Goal: Task Accomplishment & Management: Manage account settings

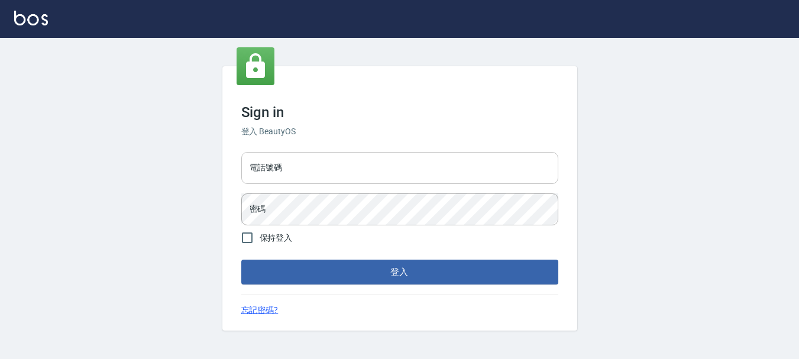
click at [254, 170] on input "電話號碼" at bounding box center [399, 168] width 317 height 32
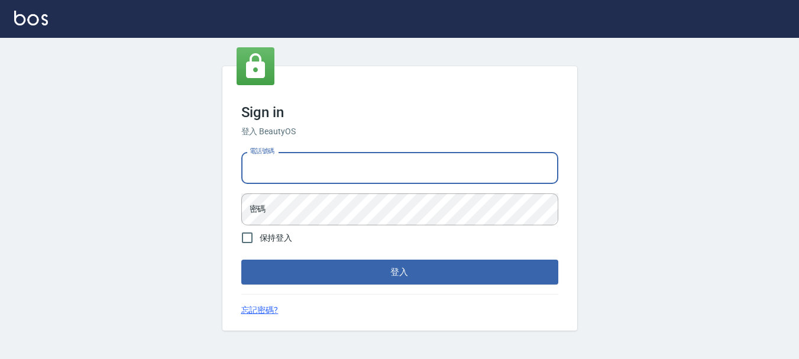
type input "0989752772"
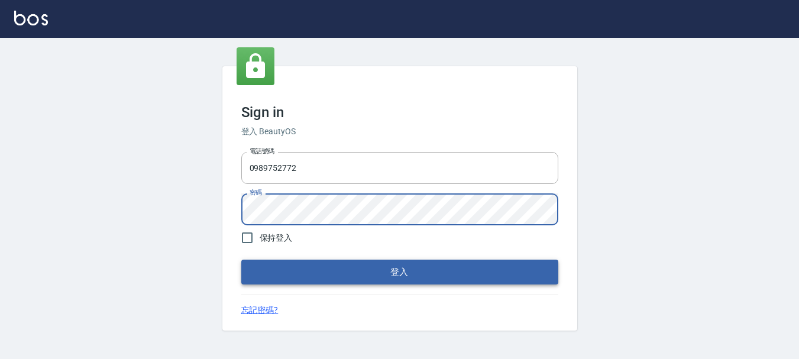
click at [378, 282] on button "登入" at bounding box center [399, 272] width 317 height 25
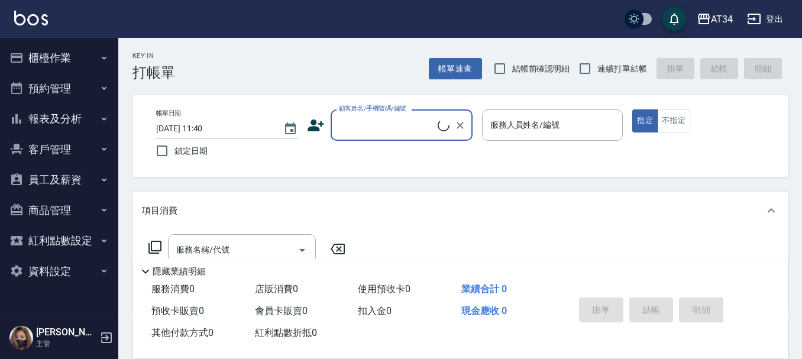
click at [40, 88] on button "預約管理" at bounding box center [59, 88] width 109 height 31
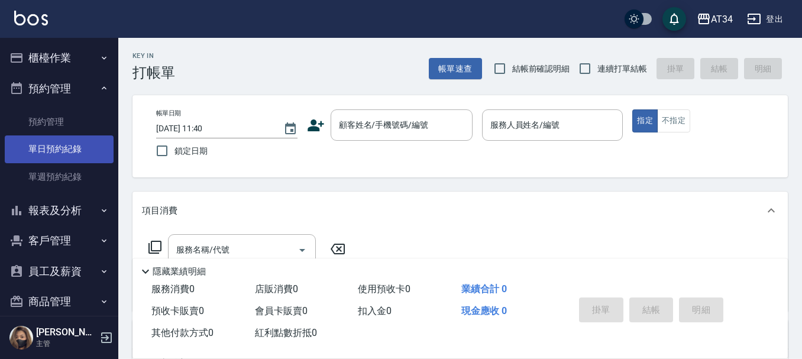
click at [64, 149] on link "單日預約紀錄" at bounding box center [59, 148] width 109 height 27
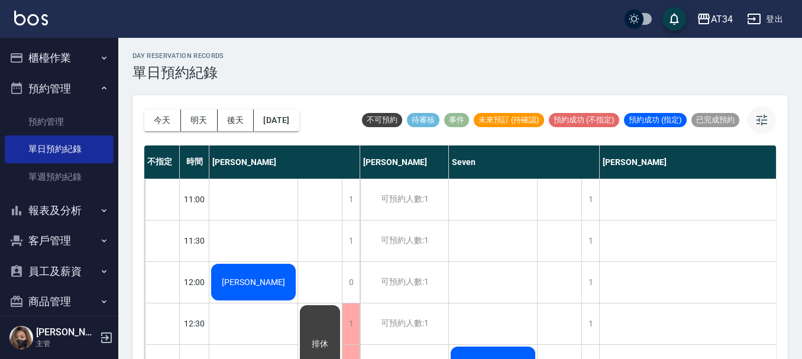
click at [761, 121] on icon "button" at bounding box center [761, 120] width 14 height 14
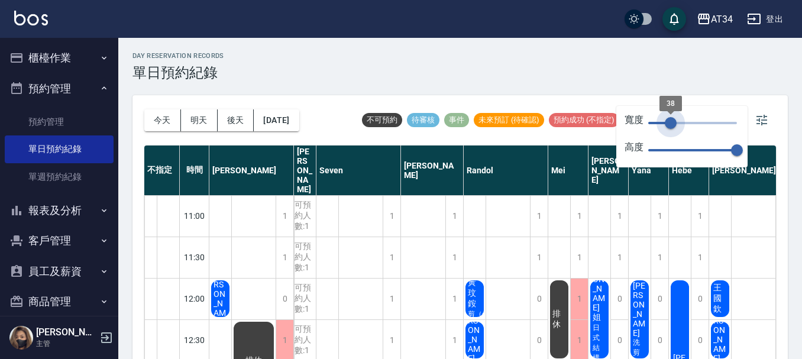
type input "39"
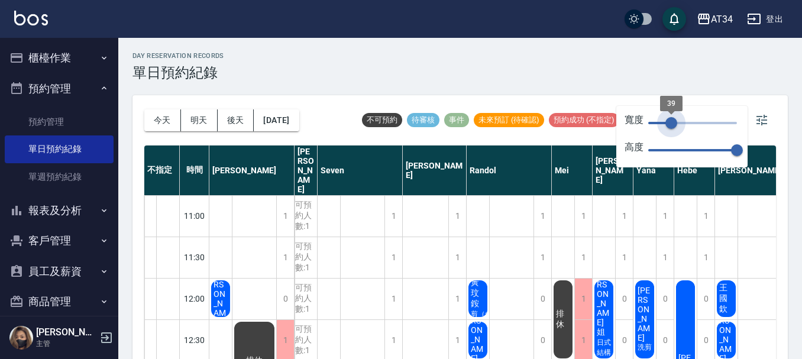
drag, startPoint x: 737, startPoint y: 126, endPoint x: 671, endPoint y: 145, distance: 68.3
click at [671, 145] on div "寬度 39 高度 70" at bounding box center [681, 136] width 131 height 61
click at [291, 128] on button "2025/10/07" at bounding box center [276, 120] width 45 height 22
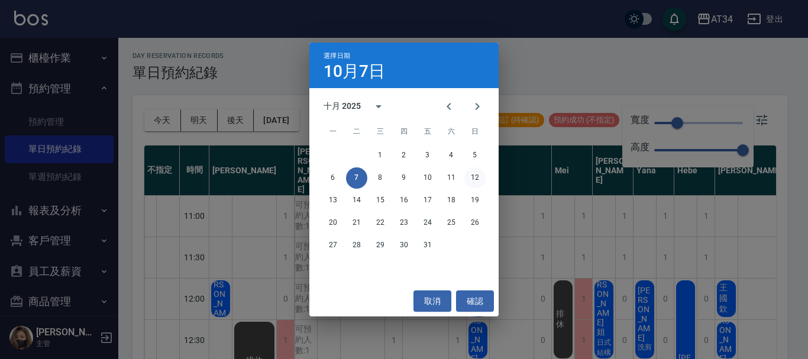
click at [472, 179] on button "12" at bounding box center [474, 177] width 21 height 21
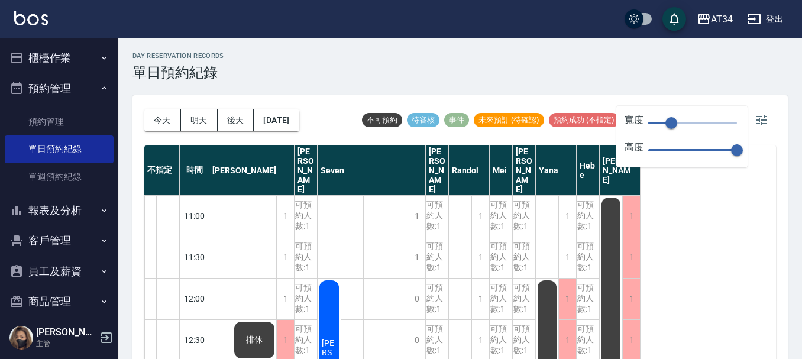
click at [686, 225] on div "不指定 時間 Gina Wendy Seven annie Randol Mei Emily Yana Hebe Emma 11:00 11:30 12:00…" at bounding box center [459, 252] width 631 height 215
click at [527, 280] on div "可預約人數:1" at bounding box center [524, 298] width 22 height 41
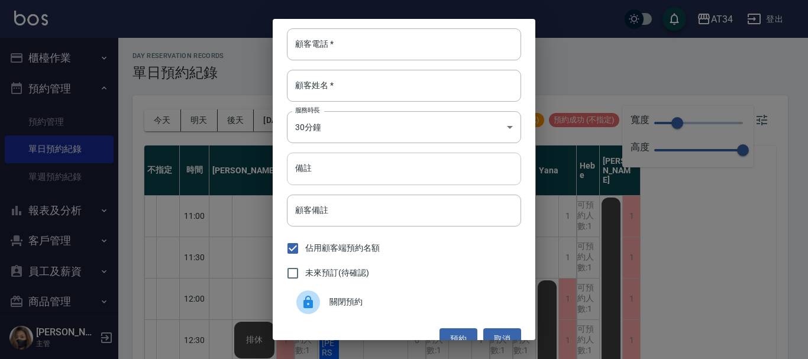
click at [338, 172] on input "備註" at bounding box center [404, 169] width 234 height 32
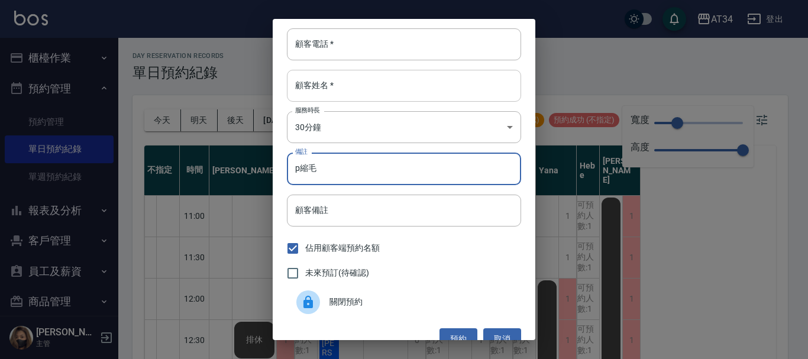
type input "p縮毛"
click at [348, 86] on input "顧客姓名   *" at bounding box center [404, 86] width 234 height 32
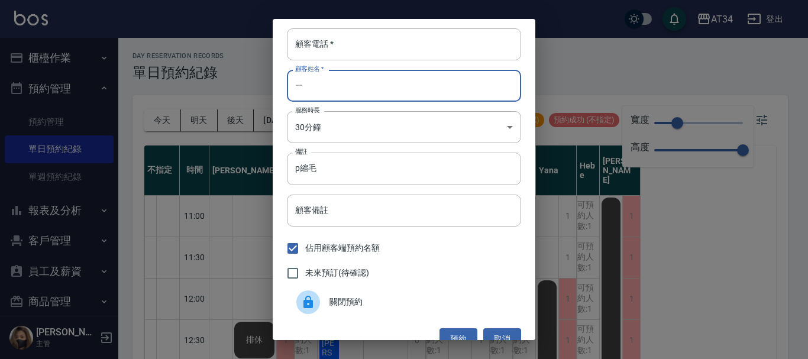
type input "已"
type input "意"
click at [348, 86] on input "意" at bounding box center [404, 86] width 234 height 32
drag, startPoint x: 348, startPoint y: 86, endPoint x: 302, endPoint y: 95, distance: 47.1
click at [307, 95] on input "意" at bounding box center [404, 86] width 234 height 32
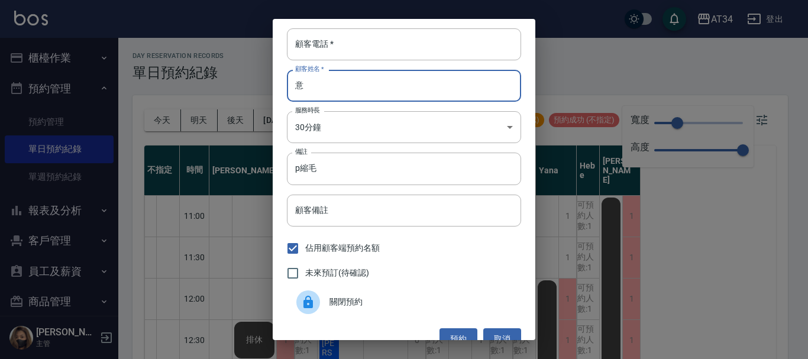
drag, startPoint x: 306, startPoint y: 83, endPoint x: 254, endPoint y: 93, distance: 53.0
click at [254, 93] on div "顧客電話   * 顧客電話   * 顧客姓名   * 意 顧客姓名   * 服務時長 30分鐘 1 服務時長 備註 p縮毛 備註 顧客備註 顧客備註 佔用顧客…" at bounding box center [404, 179] width 808 height 359
click at [307, 85] on input "顧客姓名   *" at bounding box center [404, 86] width 234 height 32
type input "蘇S"
click at [361, 45] on input "顧客電話   *" at bounding box center [404, 44] width 234 height 32
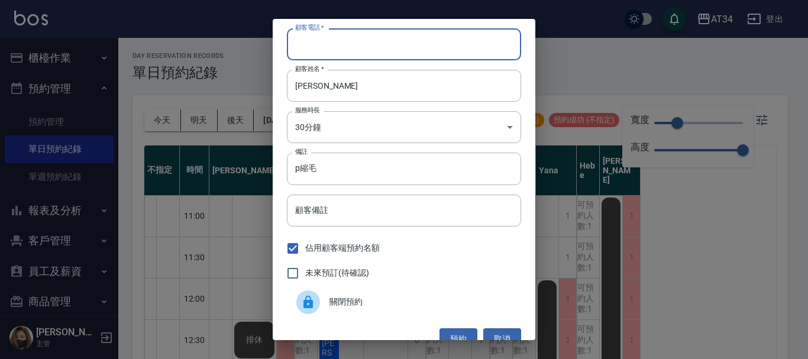
scroll to position [19, 0]
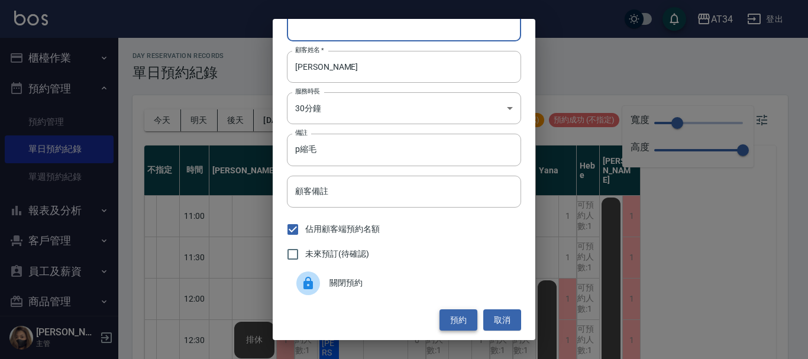
click at [456, 318] on button "預約" at bounding box center [458, 320] width 38 height 22
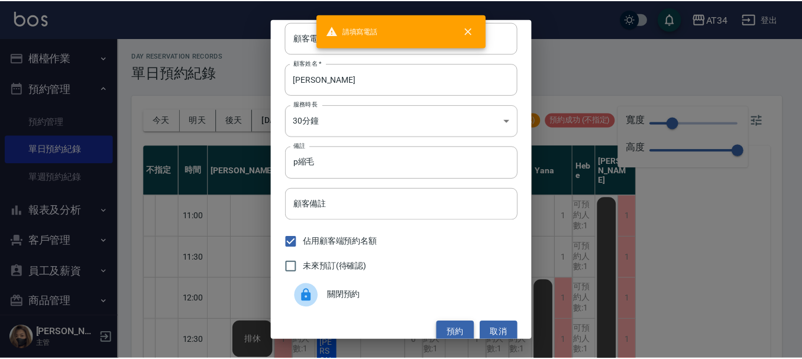
scroll to position [0, 0]
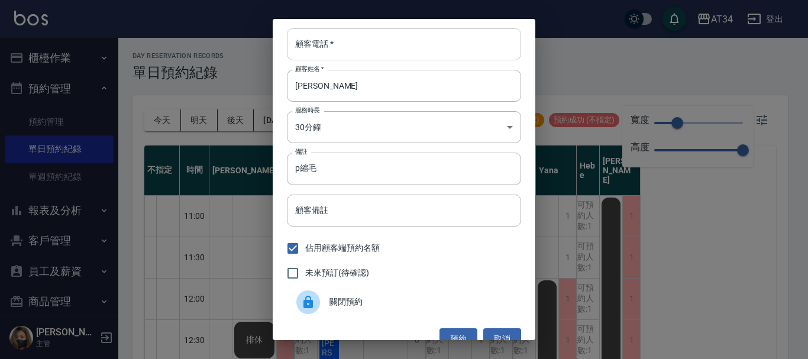
click at [331, 53] on input "顧客電話   *" at bounding box center [404, 44] width 234 height 32
click at [294, 271] on input "未來預訂(待確認)" at bounding box center [292, 273] width 25 height 25
checkbox input "true"
click at [456, 331] on button "預約" at bounding box center [458, 339] width 38 height 22
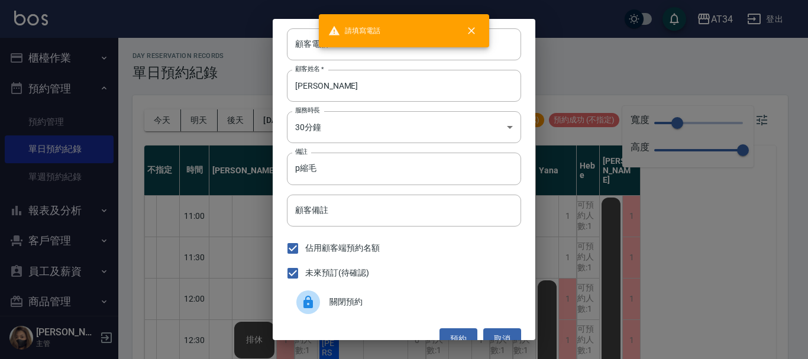
click at [601, 67] on div "顧客電話   * 顧客電話   * 顧客姓名   * 蘇S 顧客姓名   * 服務時長 30分鐘 1 服務時長 備註 p縮毛 備註 顧客備註 顧客備註 佔用顧…" at bounding box center [404, 179] width 808 height 359
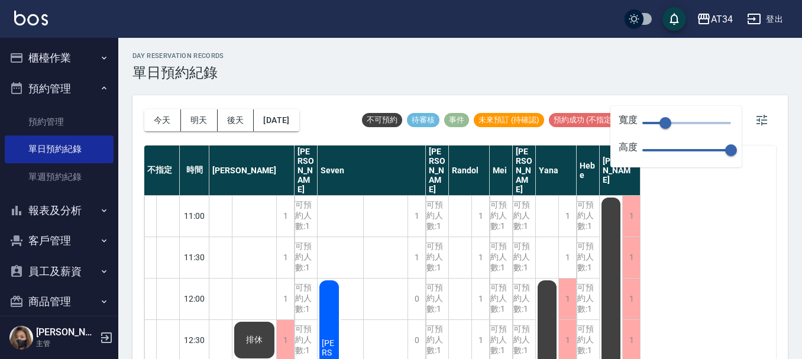
click at [44, 59] on button "櫃檯作業" at bounding box center [59, 58] width 109 height 31
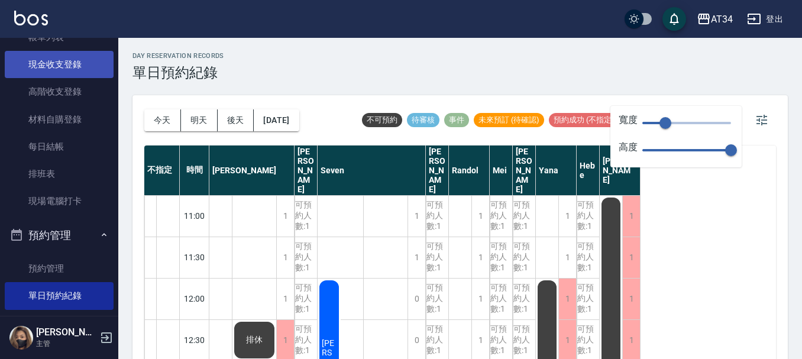
scroll to position [177, 0]
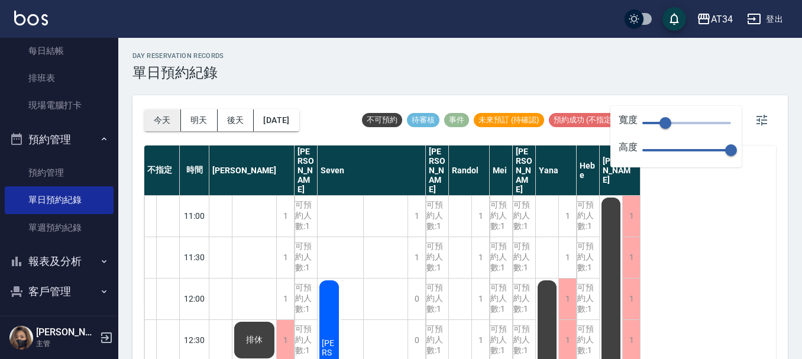
click at [169, 126] on button "今天" at bounding box center [162, 120] width 37 height 22
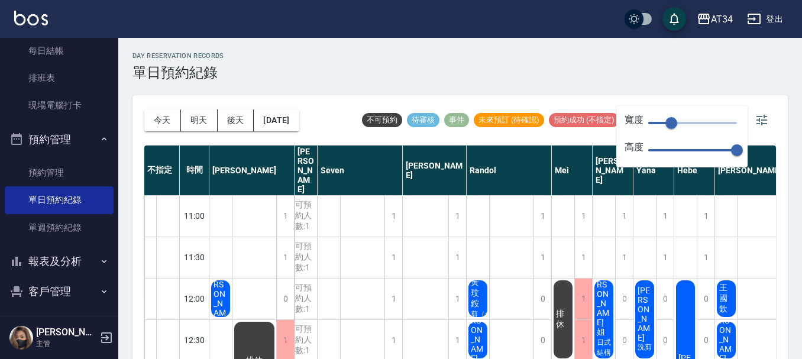
click at [754, 101] on div "今天 明天 後天 2025/10/07 不可預約 待審核 事件 未來預訂 (待確認) 預約成功 (不指定) 預約成功 (指定) 已完成預約" at bounding box center [459, 120] width 631 height 50
click at [756, 104] on div "今天 明天 後天 2025/10/07 不可預約 待審核 事件 未來預訂 (待確認) 預約成功 (不指定) 預約成功 (指定) 已完成預約" at bounding box center [459, 120] width 631 height 50
click at [757, 121] on icon "button" at bounding box center [761, 120] width 11 height 11
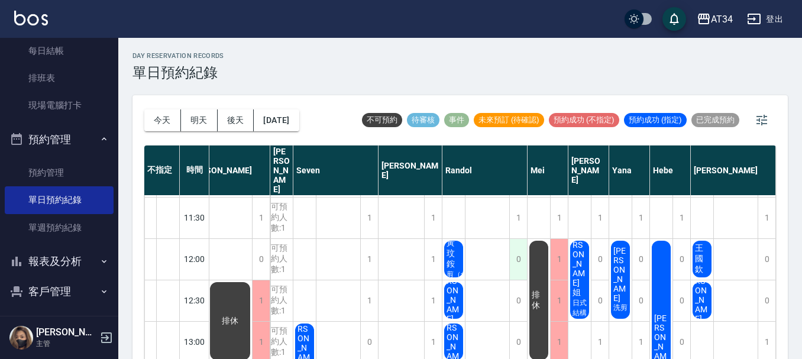
scroll to position [59, 30]
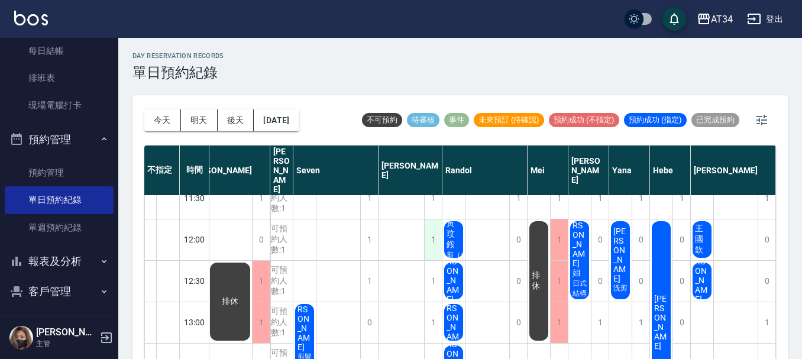
click at [427, 225] on div "1" at bounding box center [433, 239] width 18 height 41
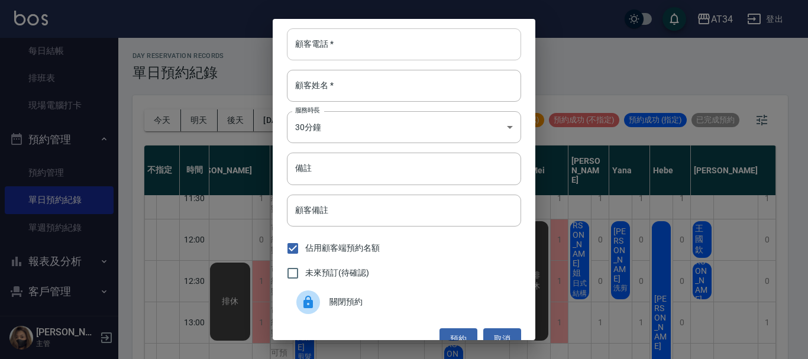
click at [361, 51] on input "顧客電話   *" at bounding box center [404, 44] width 234 height 32
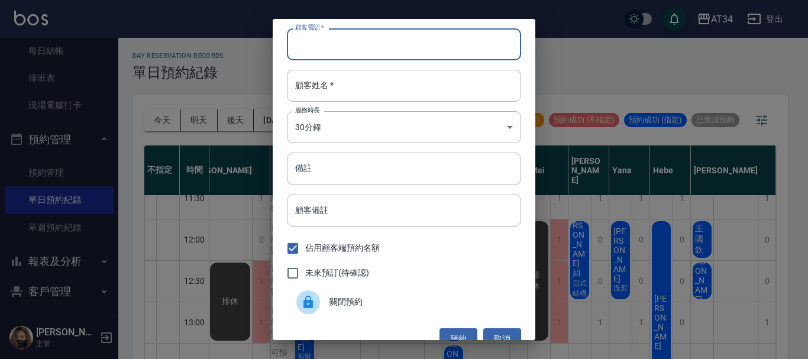
click at [361, 51] on input "顧客電話   *" at bounding box center [404, 44] width 234 height 32
type input "x"
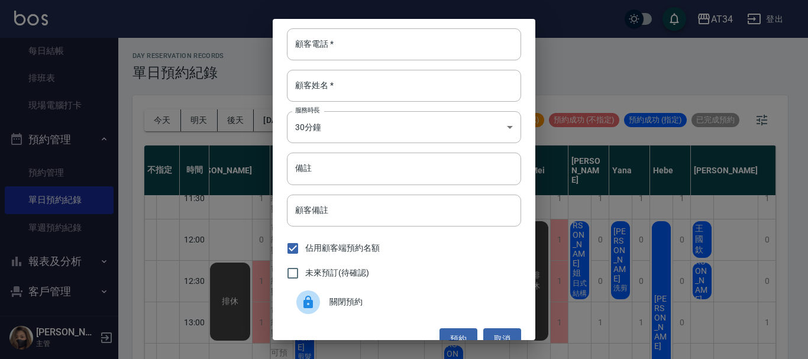
click at [599, 70] on div "顧客電話   * 顧客電話   * 顧客姓名   * 顧客姓名   * 服務時長 30分鐘 1 服務時長 備註 備註 顧客備註 顧客備註 佔用顧客端預約名額 …" at bounding box center [404, 179] width 808 height 359
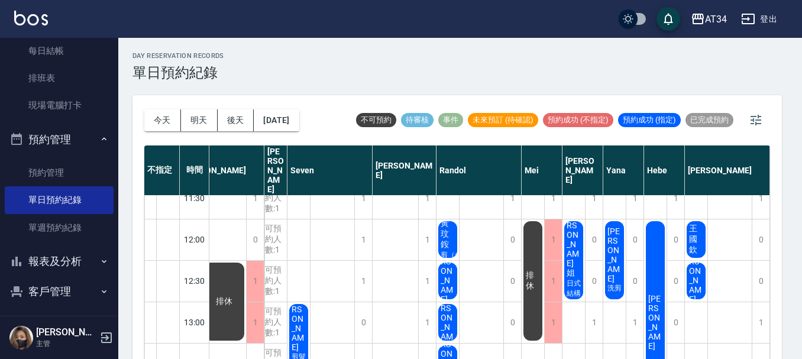
scroll to position [59, 24]
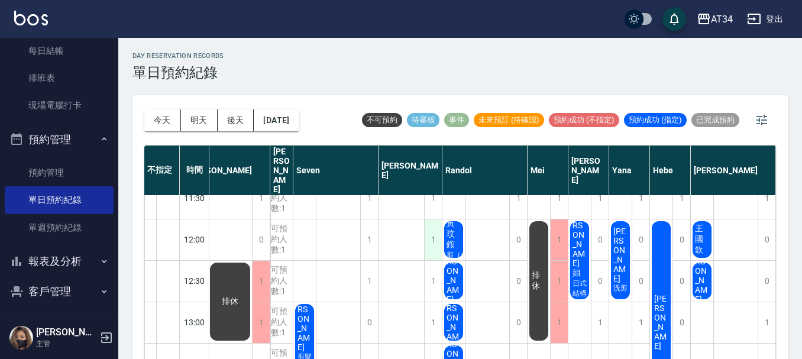
click at [433, 222] on div "1" at bounding box center [433, 239] width 18 height 41
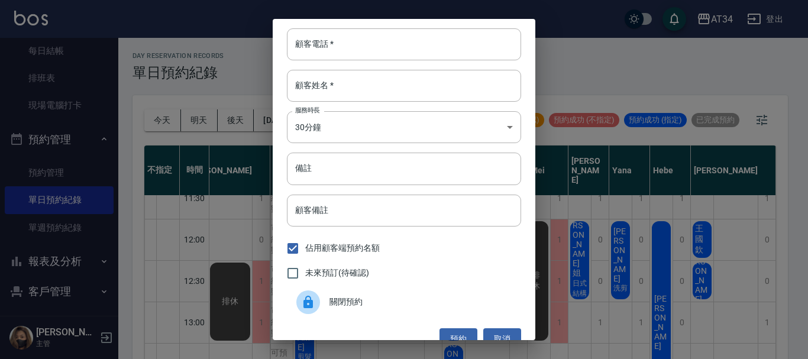
click at [658, 63] on div "顧客電話   * 顧客電話   * 顧客姓名   * 顧客姓名   * 服務時長 30分鐘 1 服務時長 備註 備註 顧客備註 顧客備註 佔用顧客端預約名額 …" at bounding box center [404, 179] width 808 height 359
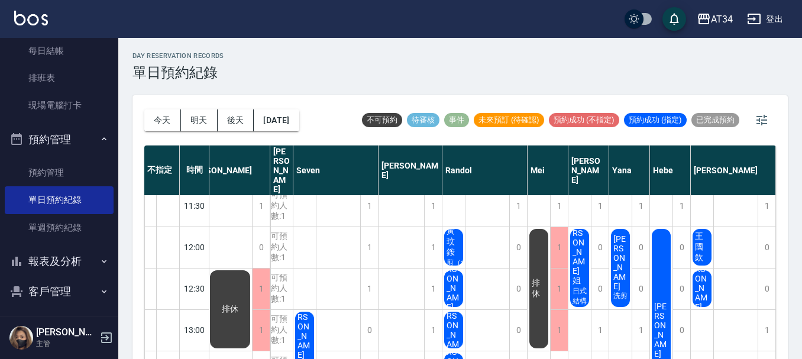
scroll to position [0, 24]
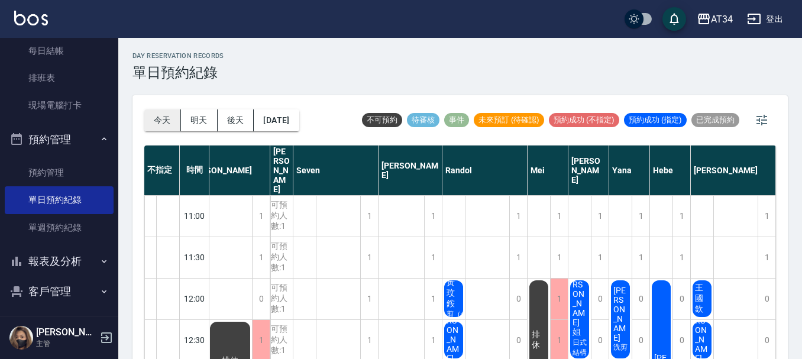
click at [160, 125] on button "今天" at bounding box center [162, 120] width 37 height 22
click at [205, 122] on button "明天" at bounding box center [199, 120] width 37 height 22
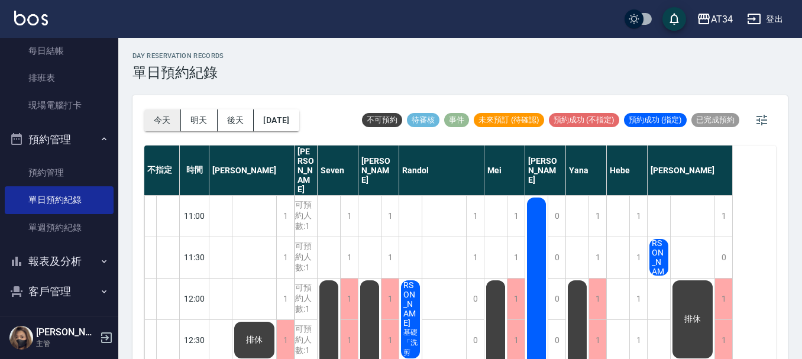
click at [165, 124] on button "今天" at bounding box center [162, 120] width 37 height 22
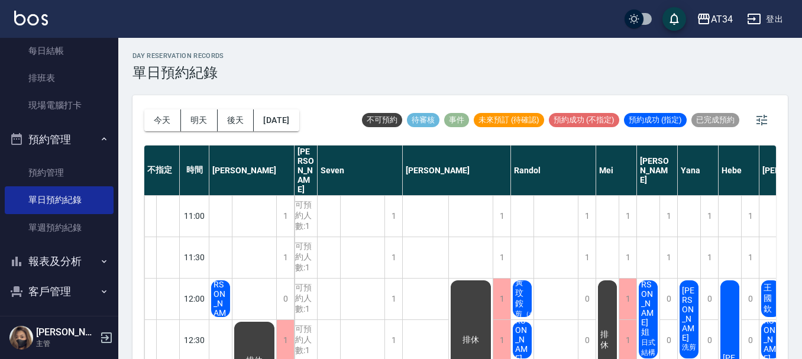
scroll to position [59, 0]
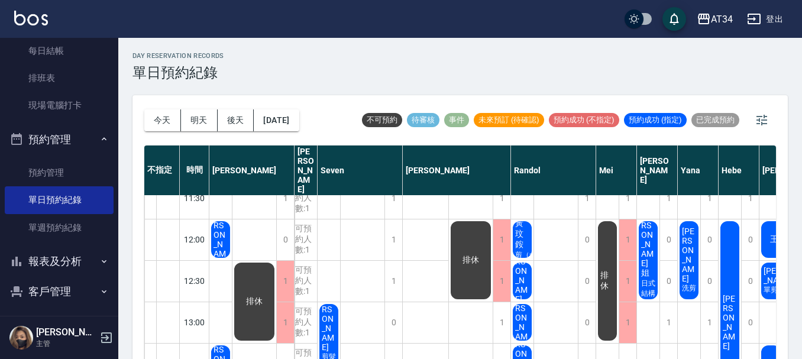
click at [766, 16] on button "登出" at bounding box center [765, 19] width 46 height 22
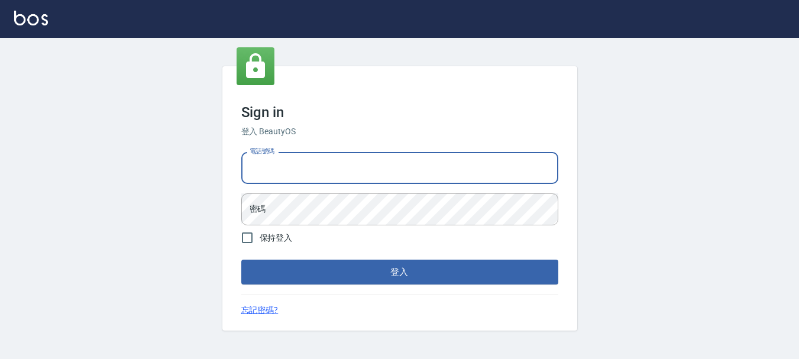
click at [409, 161] on input "電話號碼" at bounding box center [399, 168] width 317 height 32
type input "0936790569"
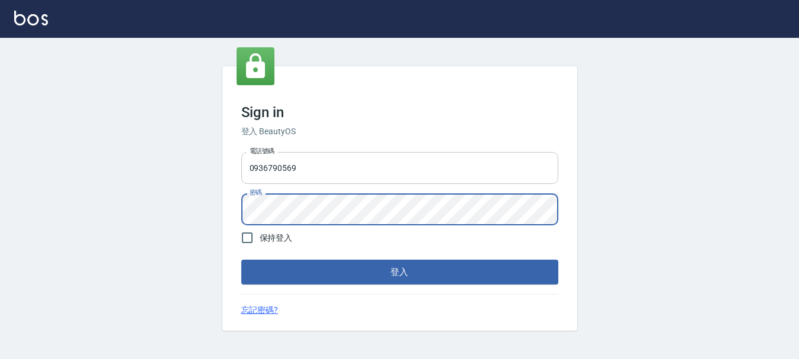
click at [241, 260] on button "登入" at bounding box center [399, 272] width 317 height 25
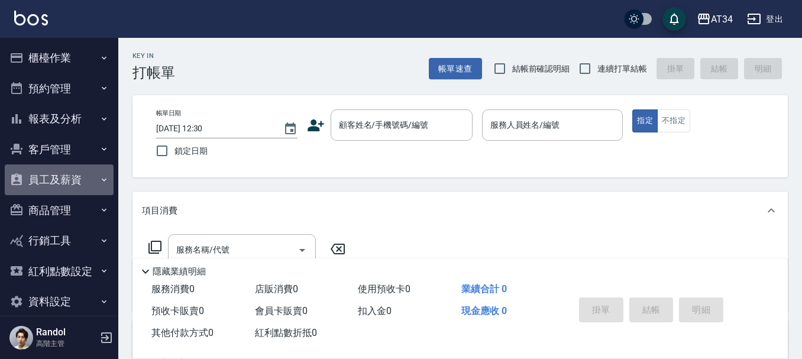
click at [92, 178] on button "員工及薪資" at bounding box center [59, 179] width 109 height 31
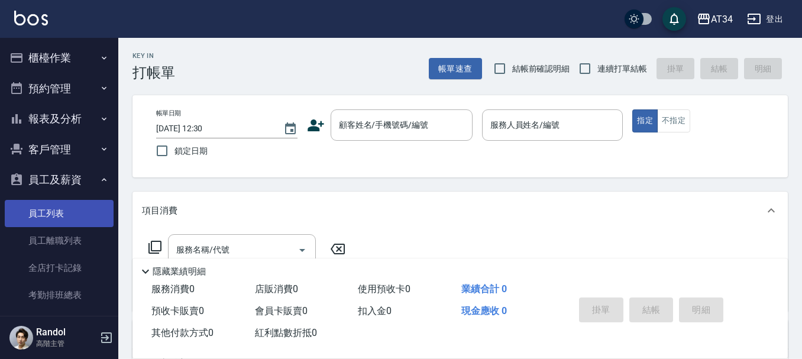
scroll to position [59, 0]
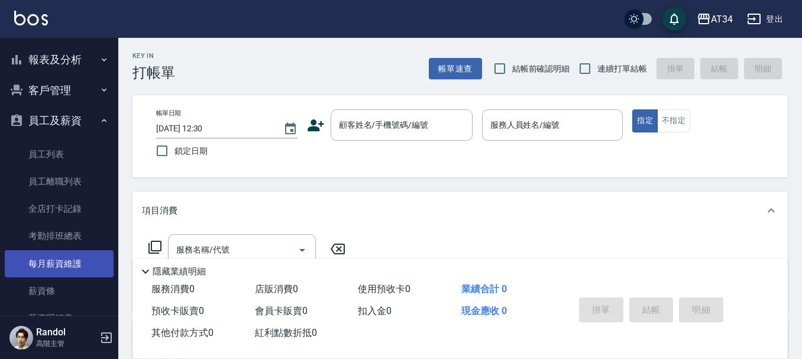
click at [70, 259] on link "每月薪資維護" at bounding box center [59, 263] width 109 height 27
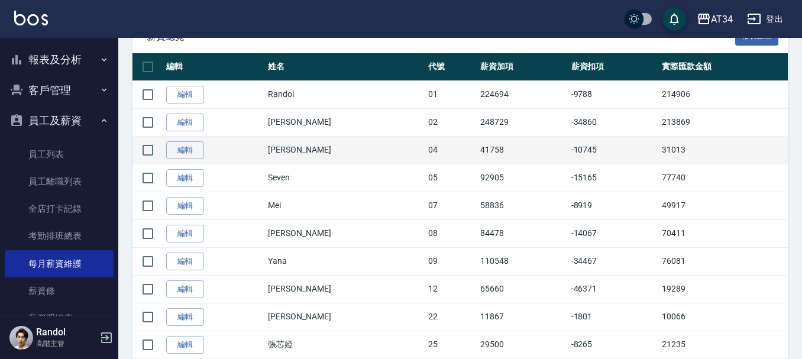
scroll to position [236, 0]
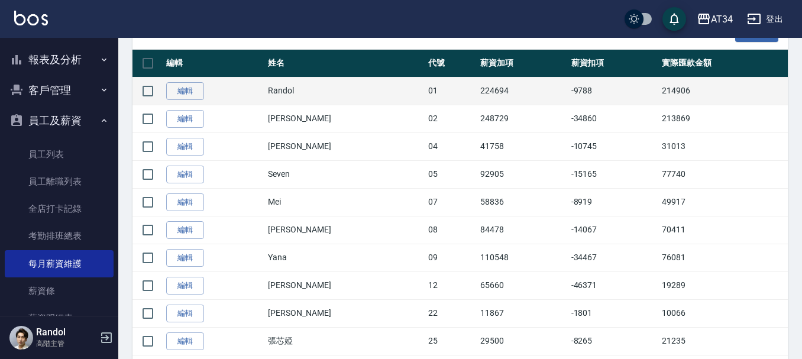
click at [666, 89] on td "214906" at bounding box center [723, 91] width 129 height 28
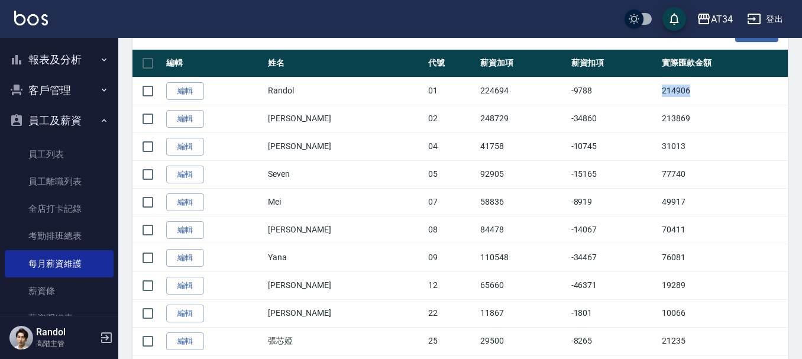
copy td "214906"
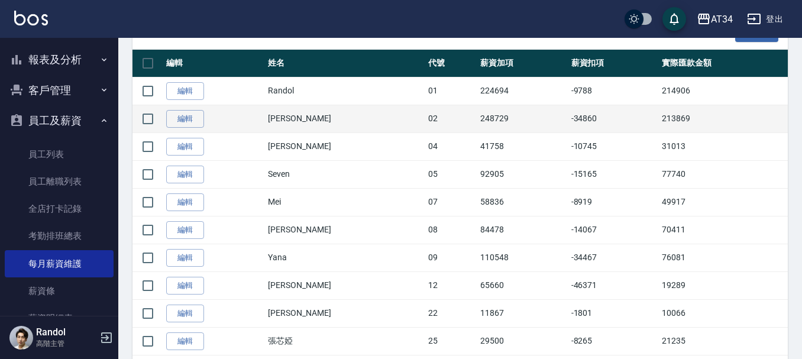
click at [659, 127] on td "213869" at bounding box center [723, 119] width 129 height 28
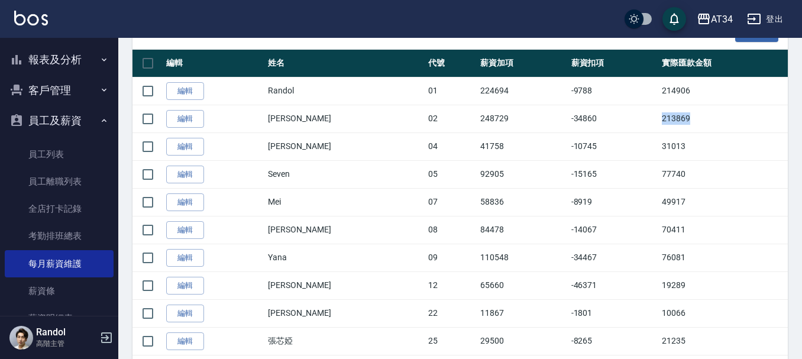
copy td "213869"
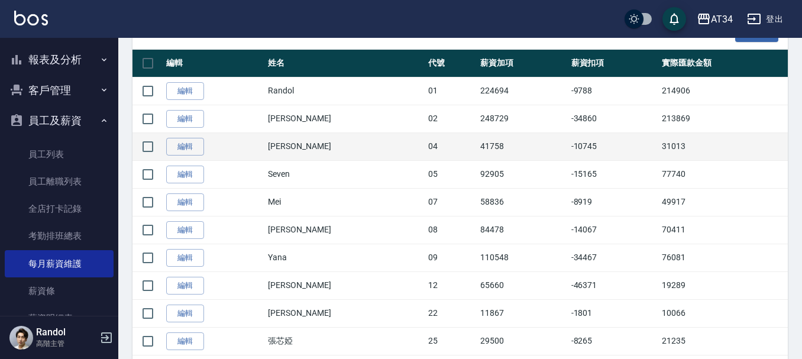
click at [660, 149] on td "31013" at bounding box center [723, 146] width 129 height 28
click at [659, 149] on td "31013" at bounding box center [723, 146] width 129 height 28
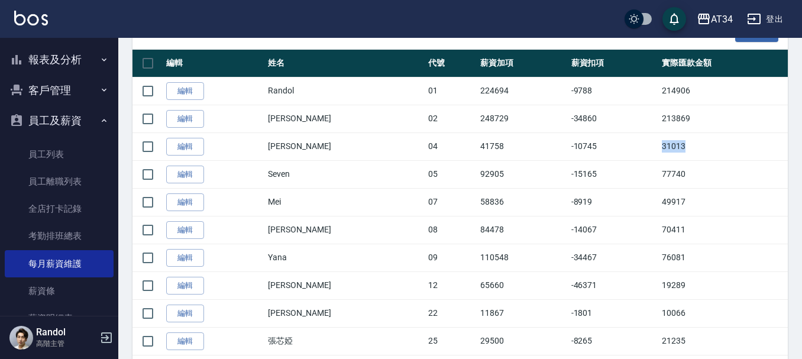
copy td "31013"
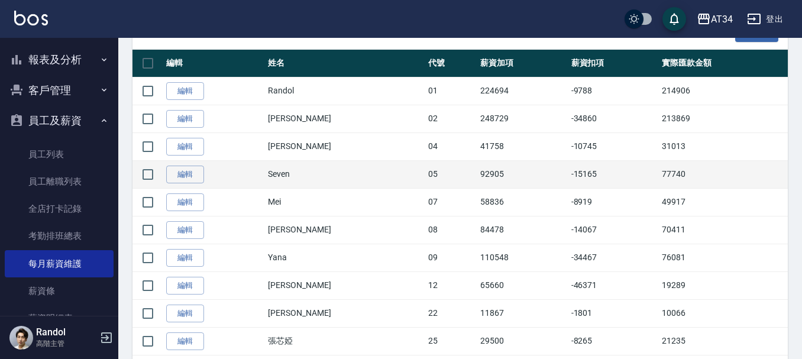
click at [659, 180] on td "77740" at bounding box center [723, 174] width 129 height 28
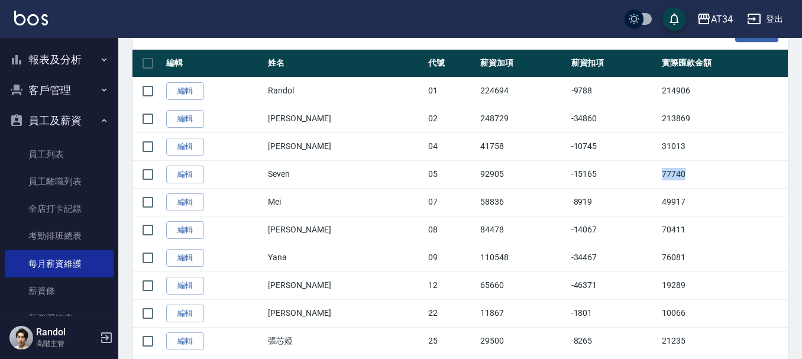
copy td "77740"
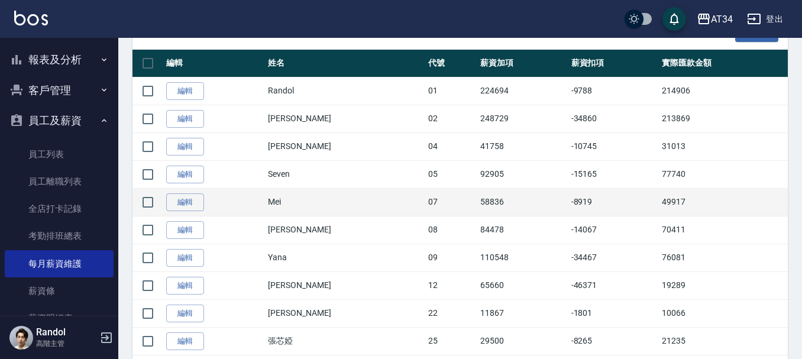
click at [659, 205] on td "49917" at bounding box center [723, 202] width 129 height 28
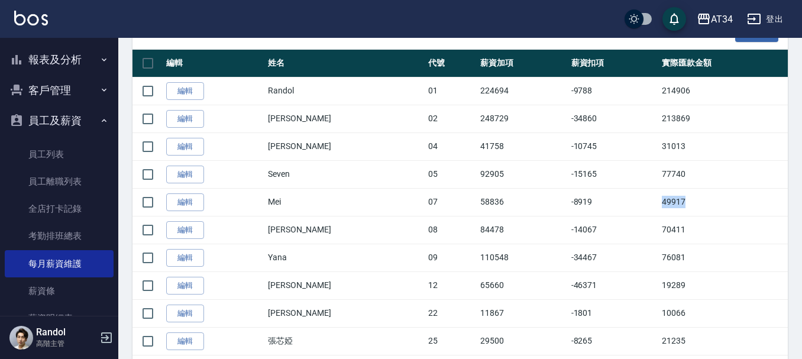
copy td "49917"
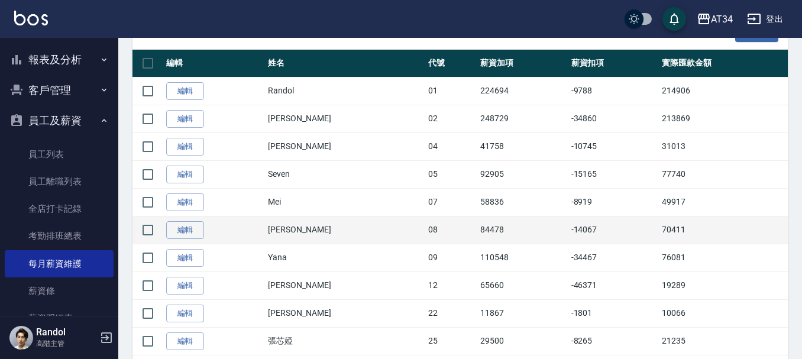
click at [663, 226] on td "70411" at bounding box center [723, 230] width 129 height 28
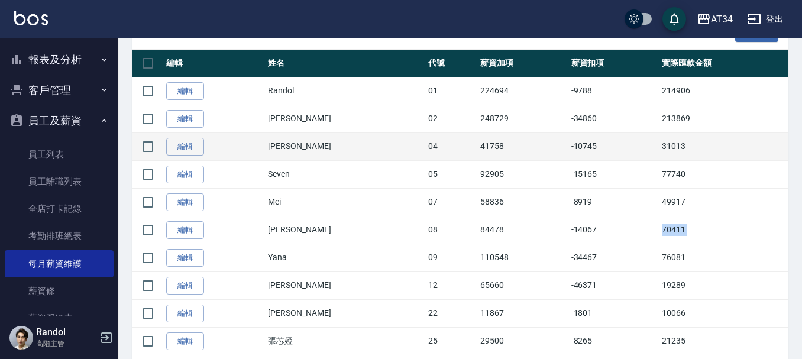
copy tbody "70411 編輯"
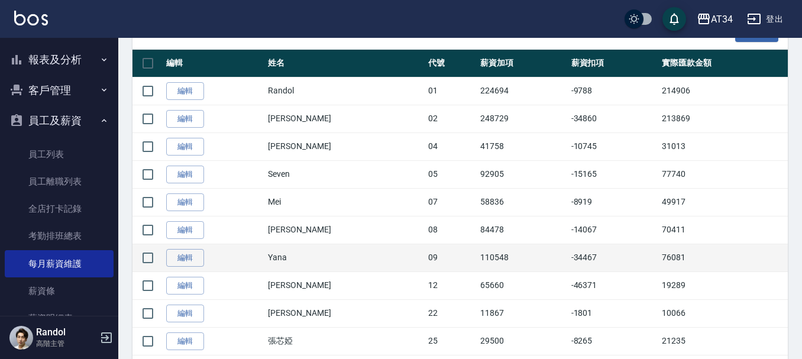
click at [659, 258] on td "76081" at bounding box center [723, 258] width 129 height 28
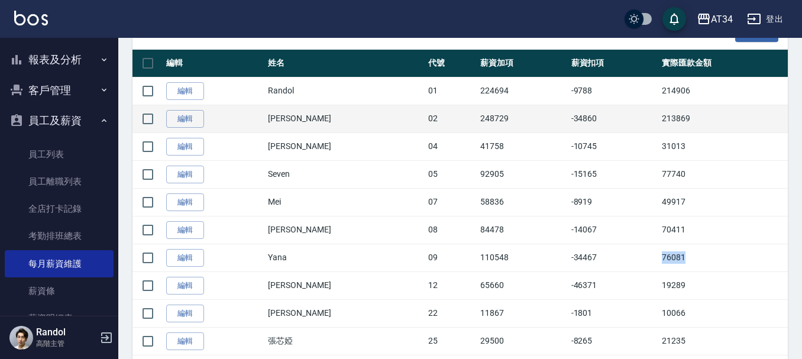
copy td "76081"
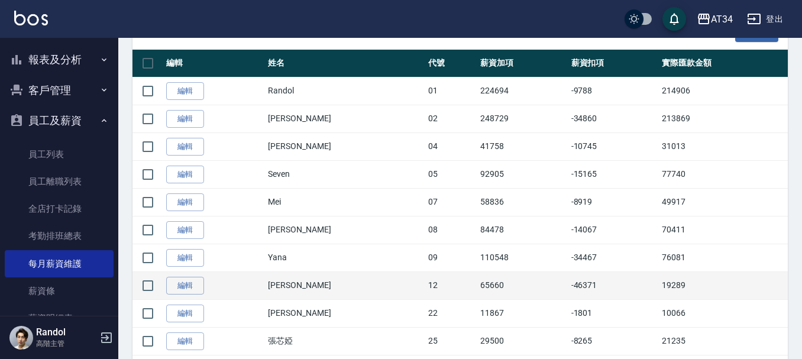
click at [660, 293] on td "19289" at bounding box center [723, 285] width 129 height 28
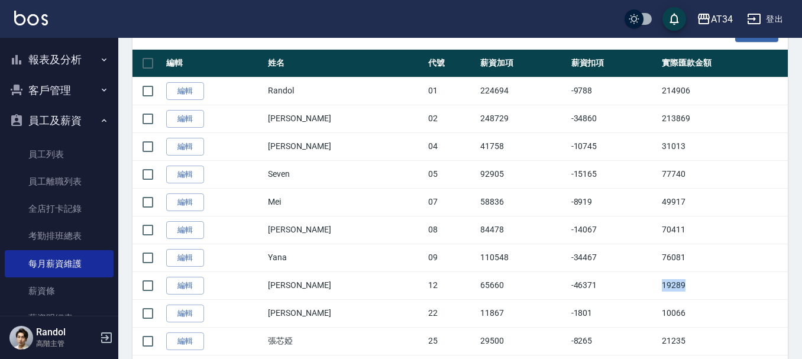
copy td "19289"
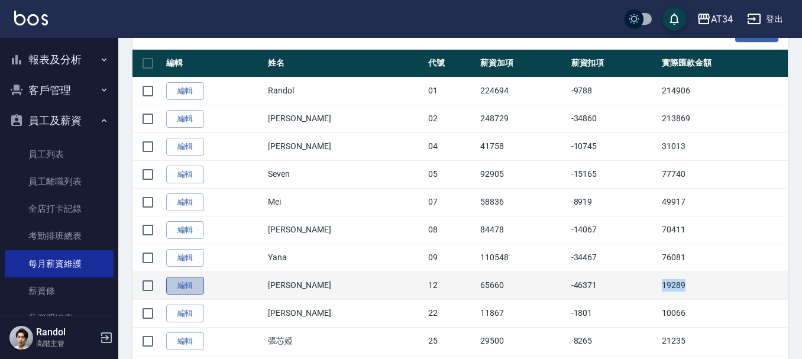
click at [194, 283] on link "編輯" at bounding box center [185, 286] width 38 height 18
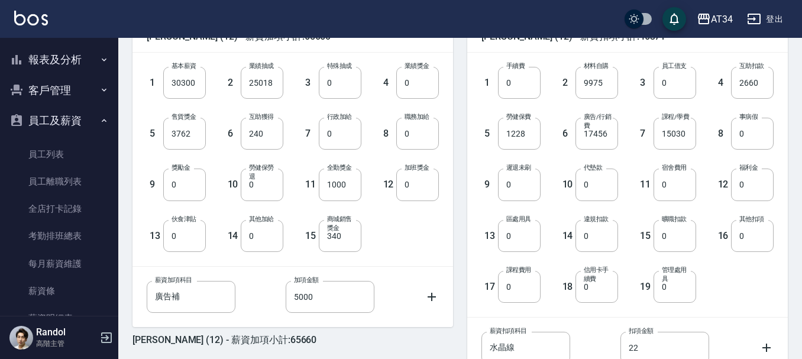
scroll to position [409, 0]
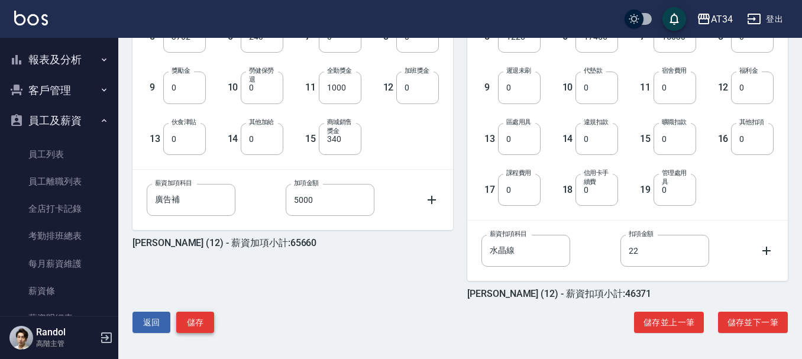
click at [195, 319] on button "儲存" at bounding box center [195, 323] width 38 height 22
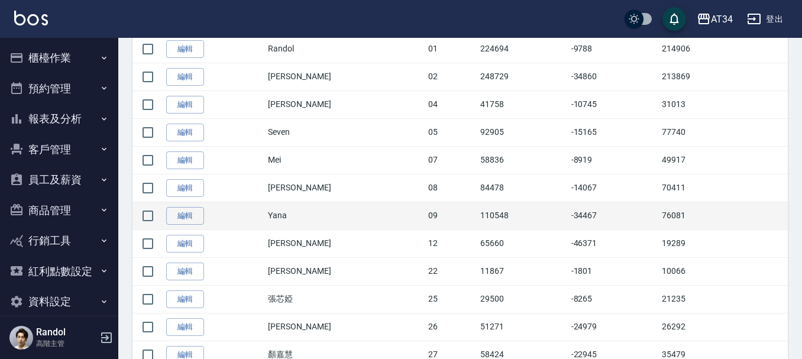
scroll to position [296, 0]
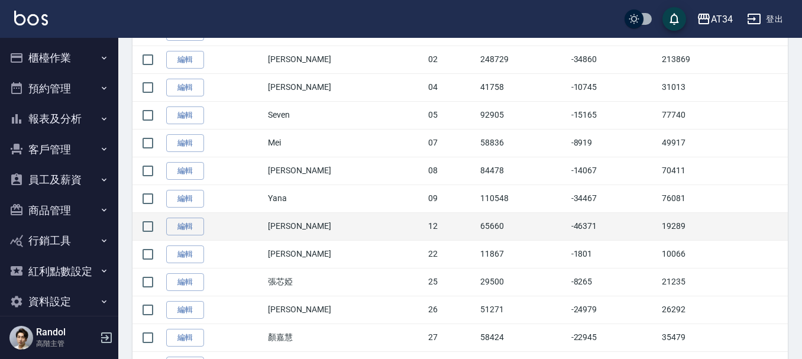
click at [659, 229] on td "19289" at bounding box center [723, 226] width 129 height 28
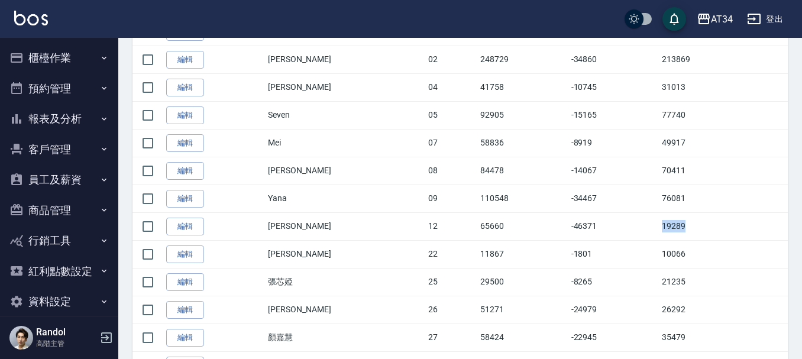
copy td "19289"
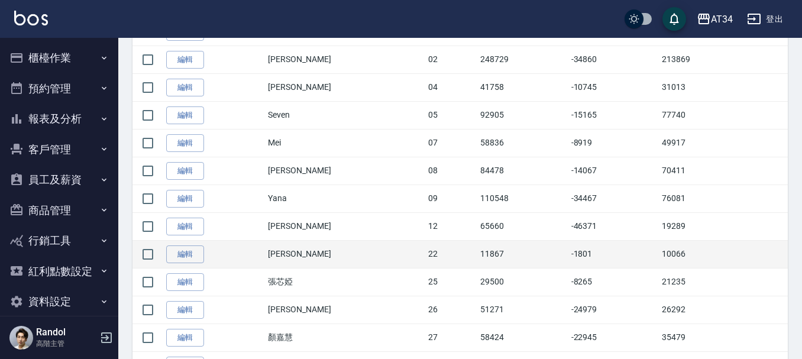
click at [659, 261] on td "10066" at bounding box center [723, 254] width 129 height 28
copy td "10066"
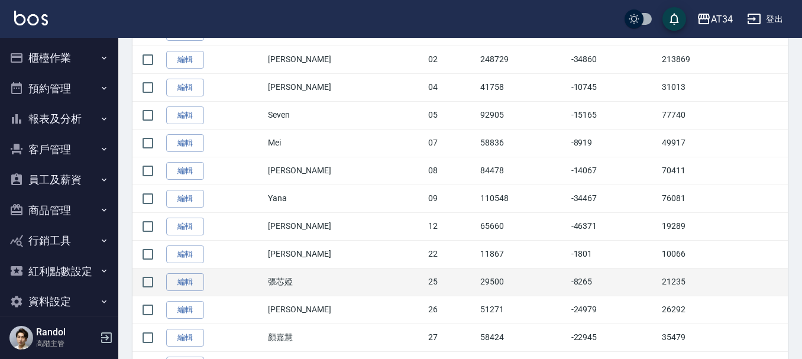
click at [659, 285] on td "21235" at bounding box center [723, 282] width 129 height 28
click at [659, 283] on td "21235" at bounding box center [723, 282] width 129 height 28
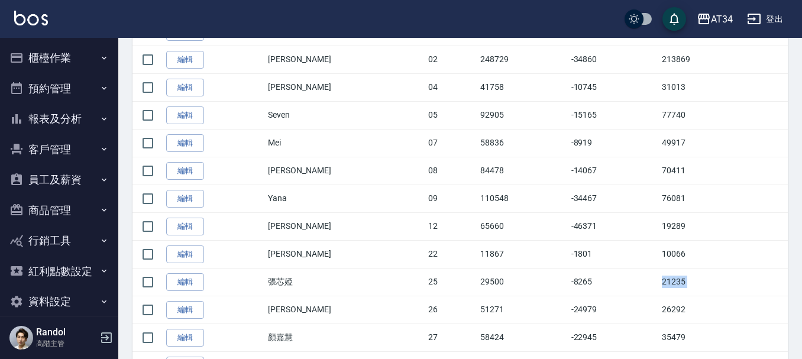
copy tbody "21235 編輯"
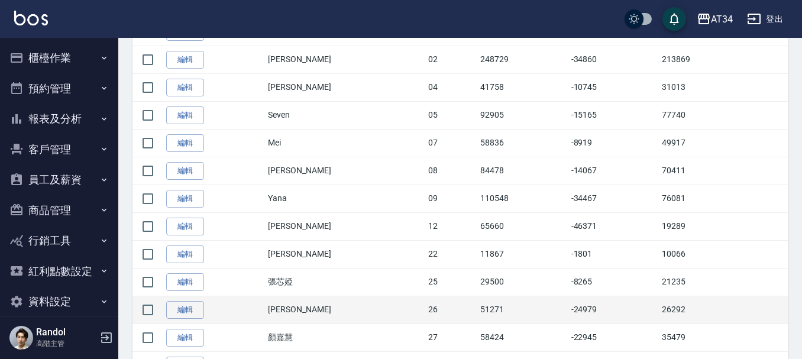
click at [659, 312] on td "26292" at bounding box center [723, 310] width 129 height 28
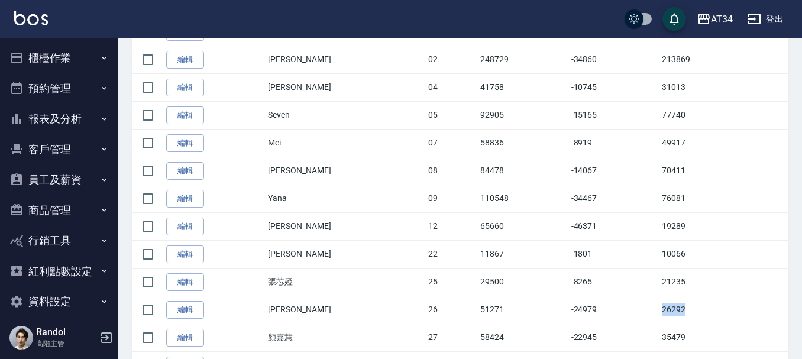
copy td "26292"
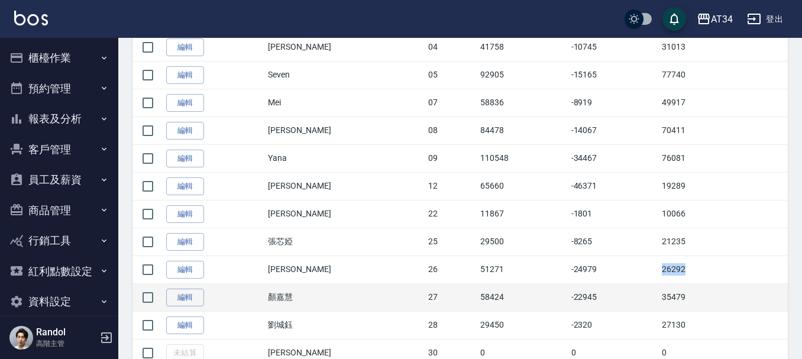
scroll to position [355, 0]
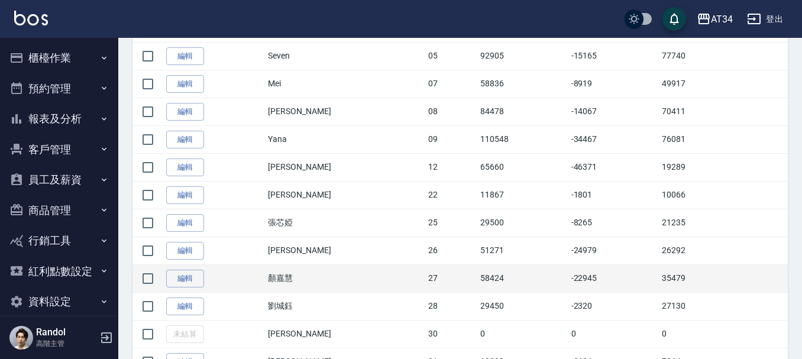
click at [659, 277] on td "35479" at bounding box center [723, 278] width 129 height 28
copy td "35479"
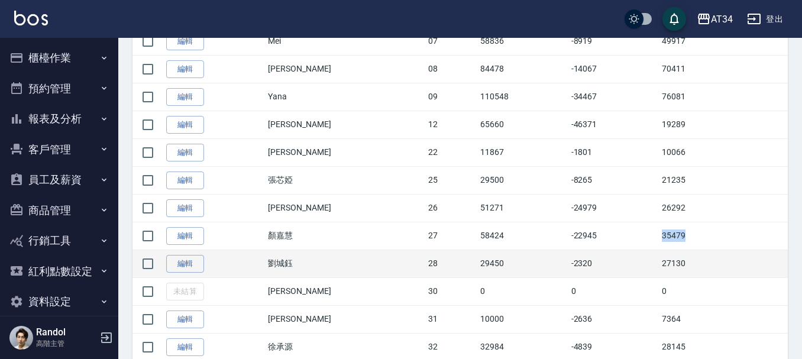
scroll to position [414, 0]
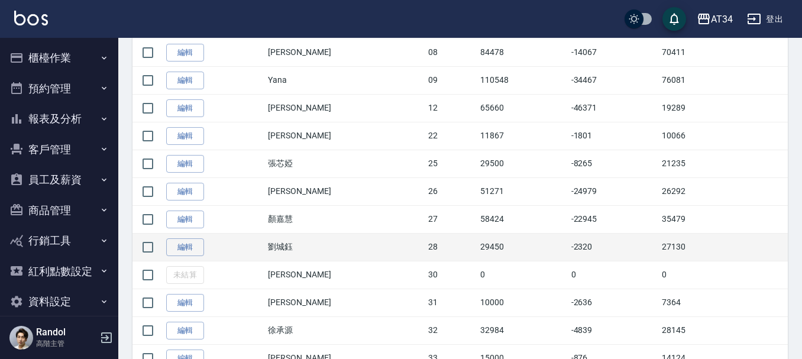
click at [659, 241] on td "27130" at bounding box center [723, 247] width 129 height 28
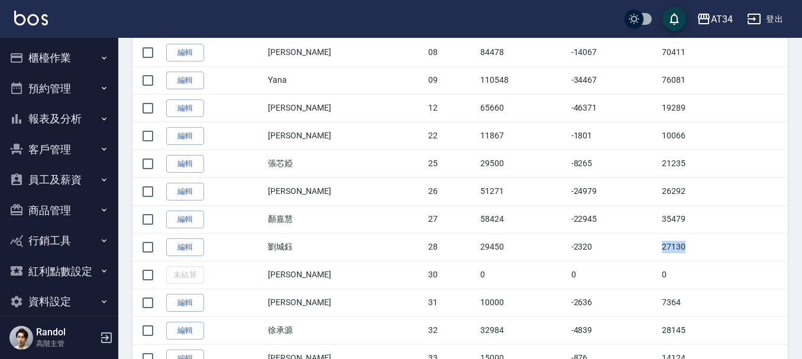
copy td "27130"
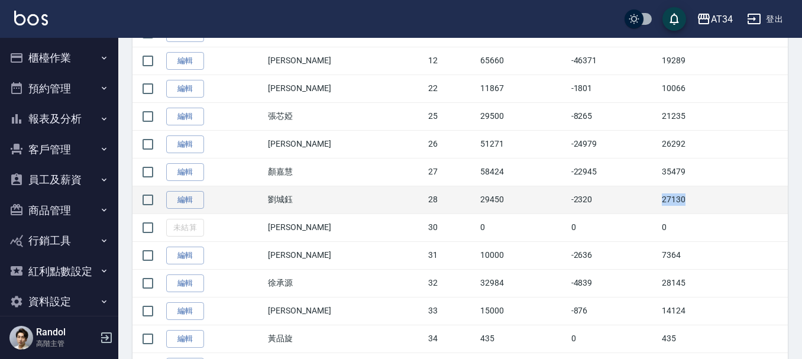
scroll to position [473, 0]
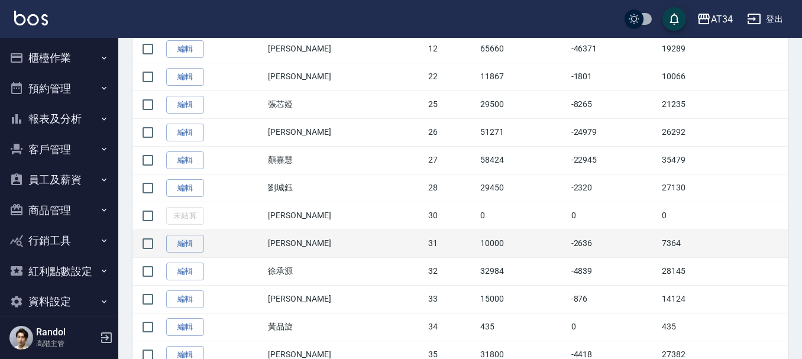
click at [659, 244] on td "7364" at bounding box center [723, 243] width 129 height 28
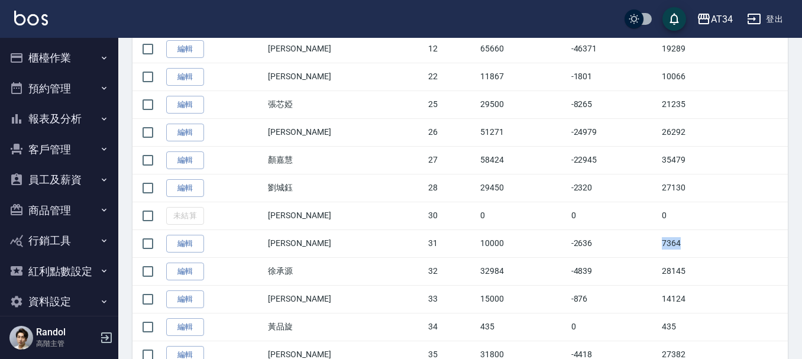
copy td "7364"
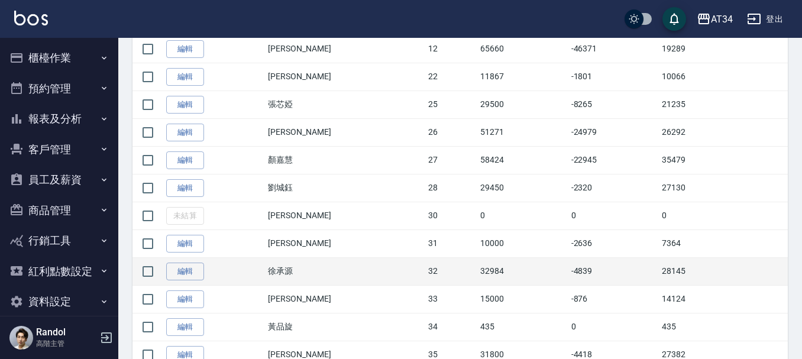
click at [660, 265] on td "28145" at bounding box center [723, 271] width 129 height 28
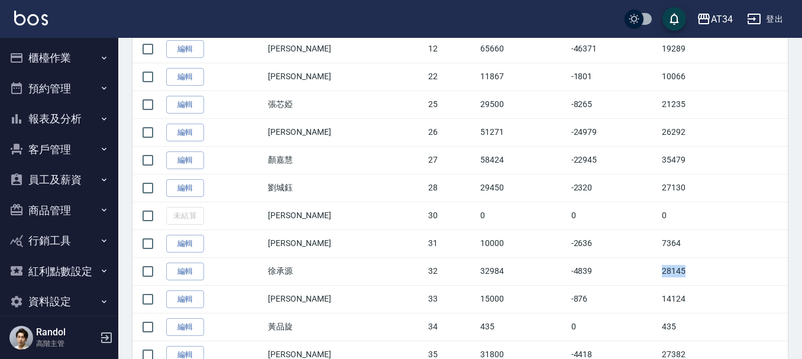
copy td "28145"
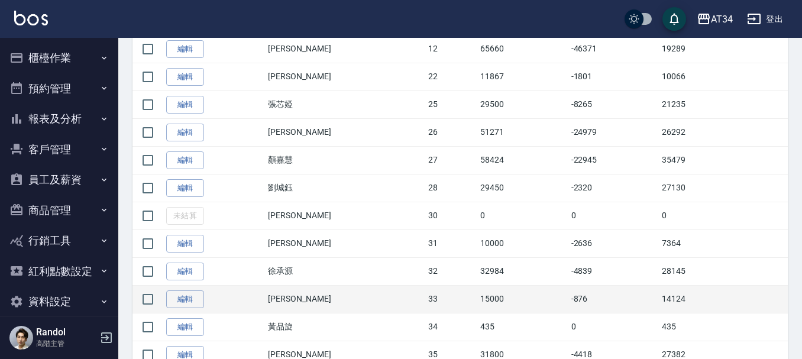
click at [662, 309] on td "14124" at bounding box center [723, 299] width 129 height 28
click at [659, 296] on td "14124" at bounding box center [723, 299] width 129 height 28
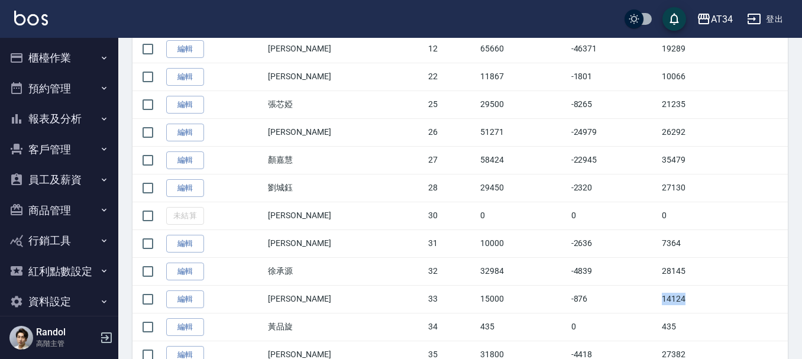
copy td "14124"
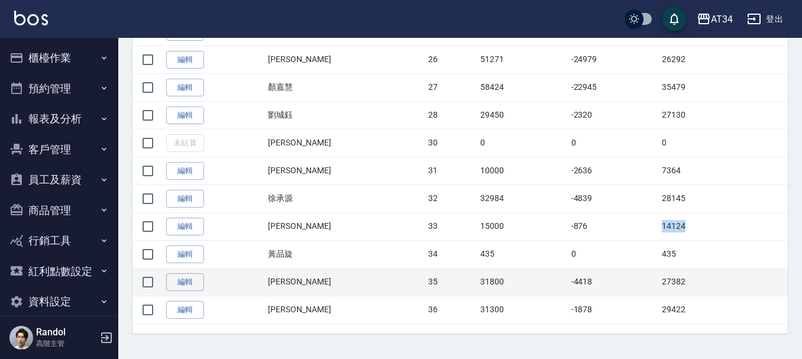
scroll to position [549, 0]
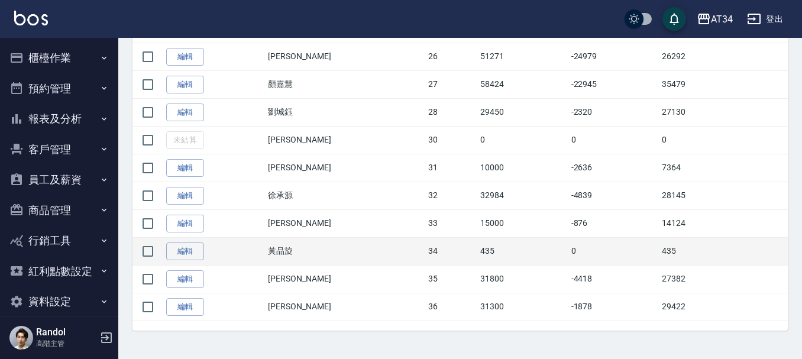
click at [659, 260] on td "435" at bounding box center [723, 251] width 129 height 28
click at [659, 254] on td "435" at bounding box center [723, 251] width 129 height 28
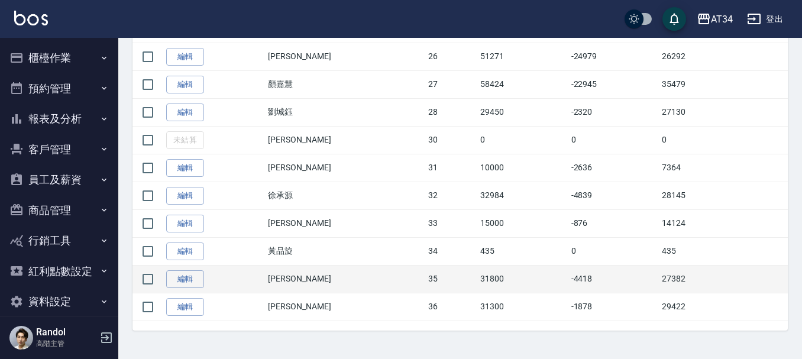
click at [659, 283] on td "27382" at bounding box center [723, 279] width 129 height 28
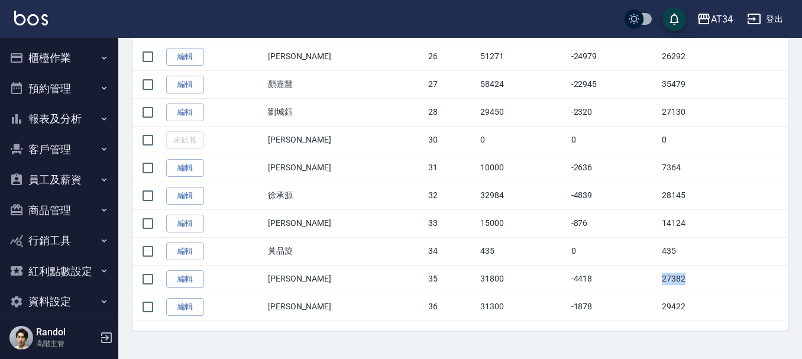
copy td "27382"
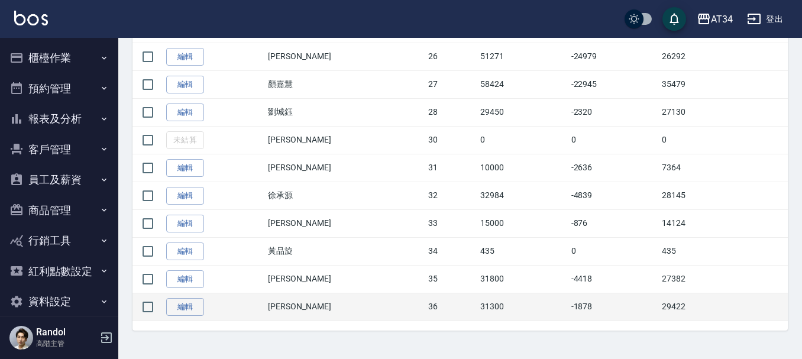
click at [665, 304] on td "29422" at bounding box center [723, 307] width 129 height 28
click at [659, 308] on td "29422" at bounding box center [723, 307] width 129 height 28
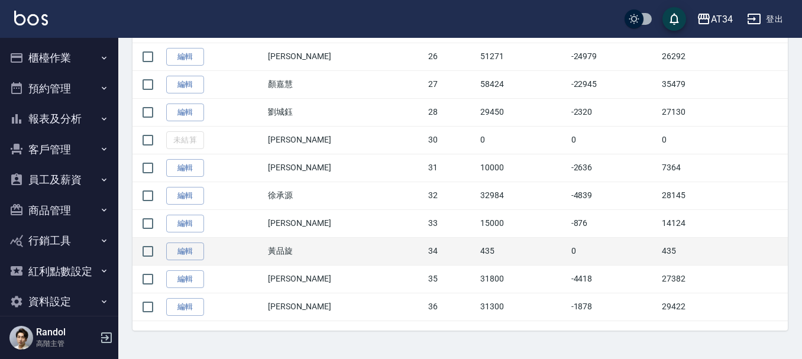
click at [659, 247] on td "435" at bounding box center [723, 251] width 129 height 28
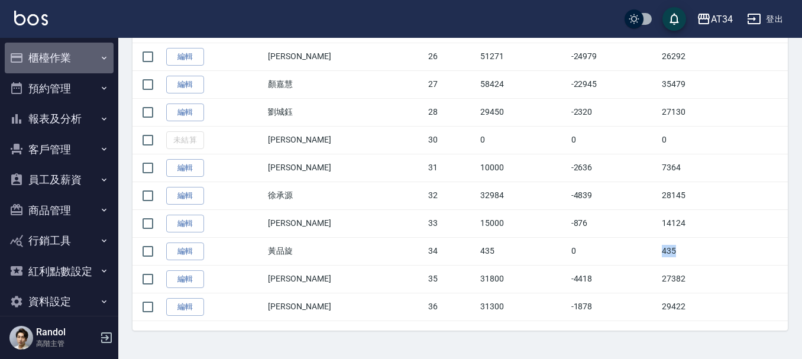
click at [70, 69] on button "櫃檯作業" at bounding box center [59, 58] width 109 height 31
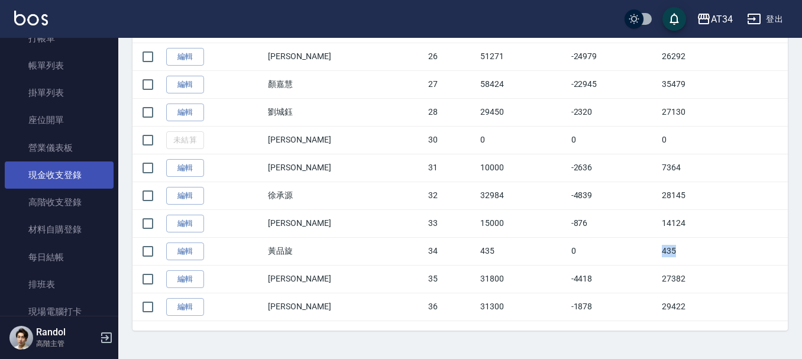
scroll to position [118, 0]
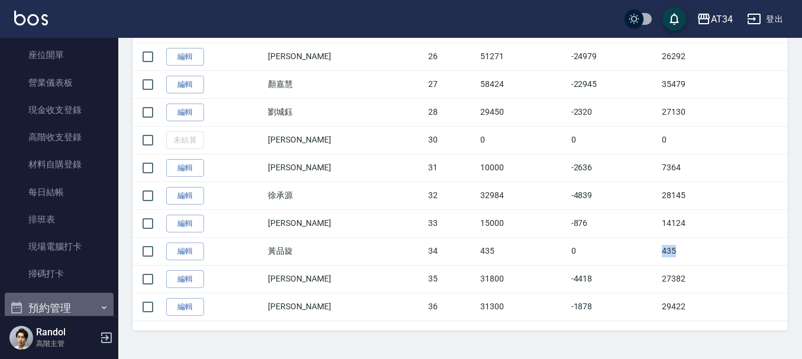
click at [88, 299] on button "預約管理" at bounding box center [59, 308] width 109 height 31
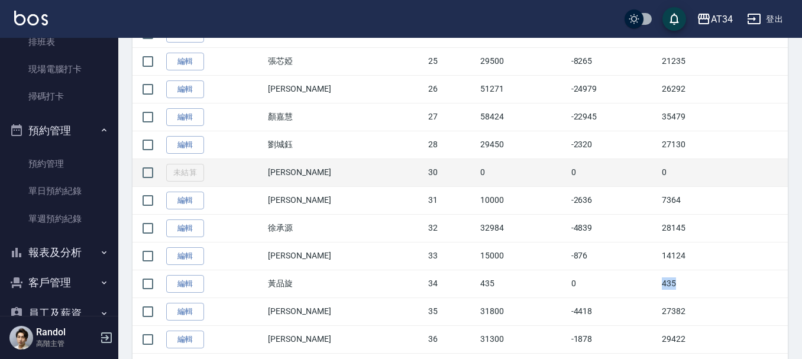
scroll to position [490, 0]
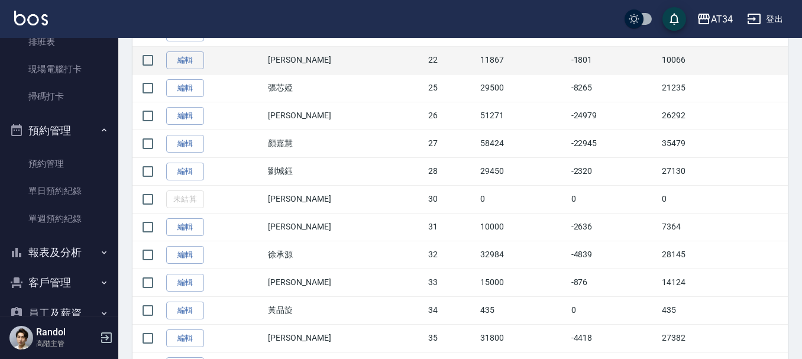
click at [659, 54] on td "10066" at bounding box center [723, 60] width 129 height 28
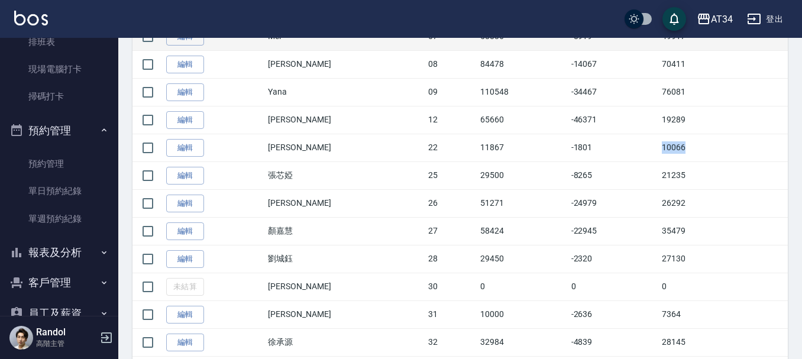
scroll to position [414, 0]
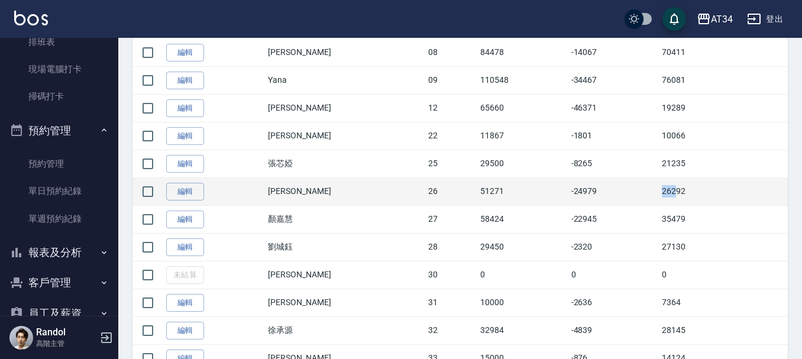
drag, startPoint x: 641, startPoint y: 179, endPoint x: 656, endPoint y: 180, distance: 14.8
click at [659, 180] on td "26292" at bounding box center [723, 191] width 129 height 28
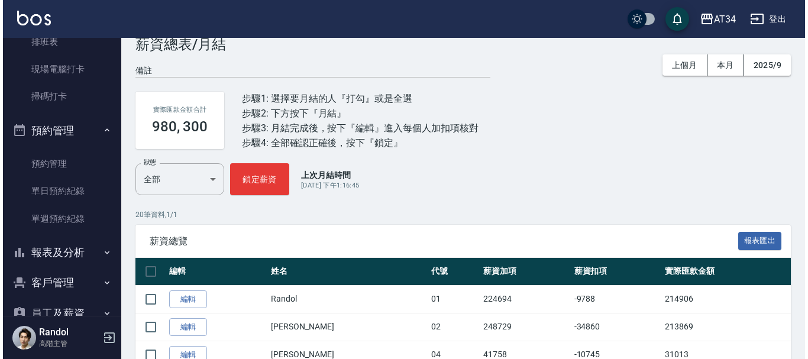
scroll to position [17, 0]
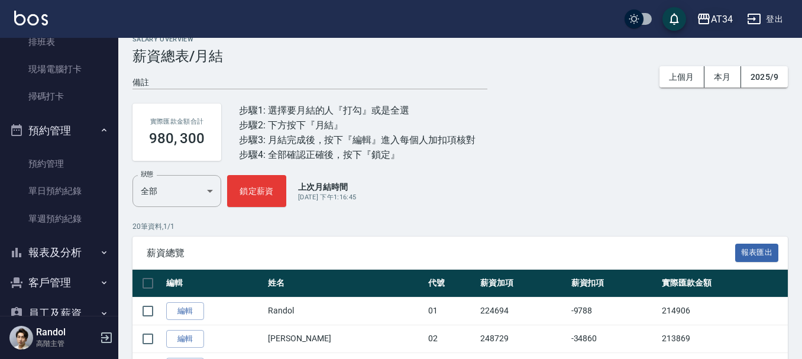
click at [726, 22] on div "AT34" at bounding box center [722, 19] width 22 height 15
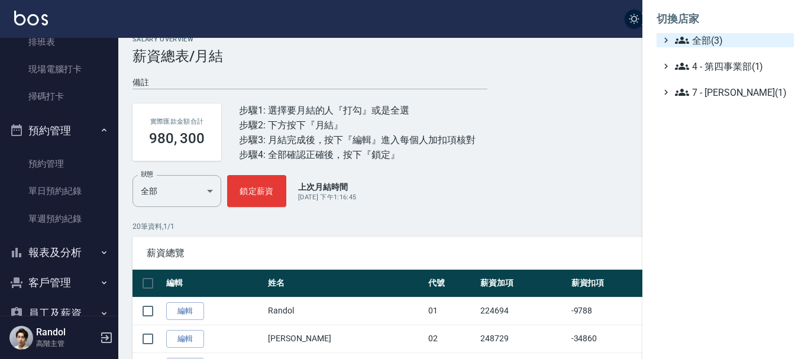
click at [696, 47] on span "全部(3)" at bounding box center [732, 40] width 114 height 14
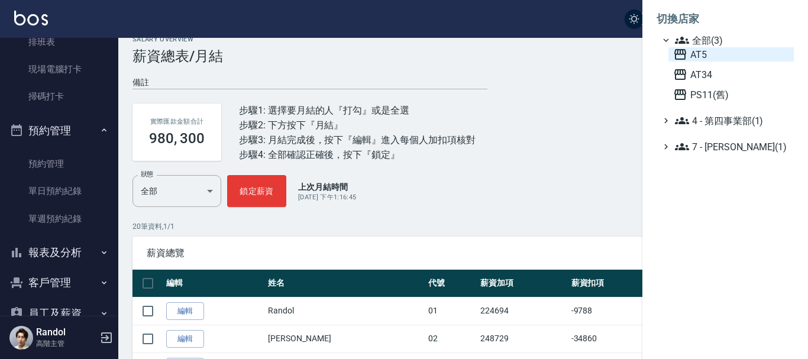
click at [691, 53] on span "AT5" at bounding box center [731, 54] width 116 height 14
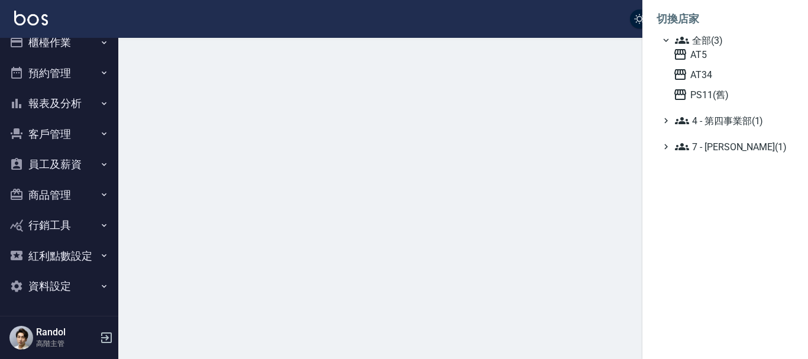
scroll to position [15, 0]
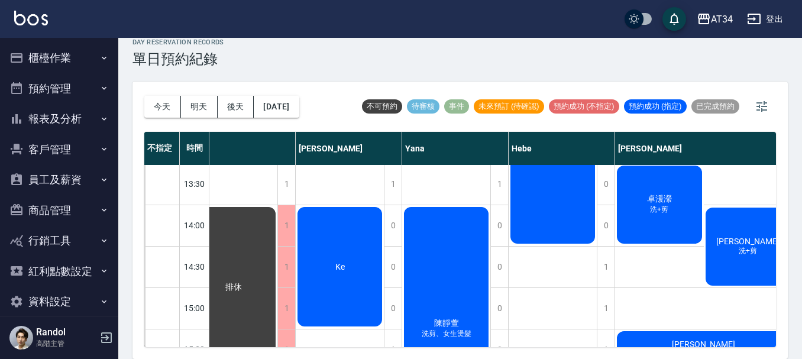
scroll to position [236, 801]
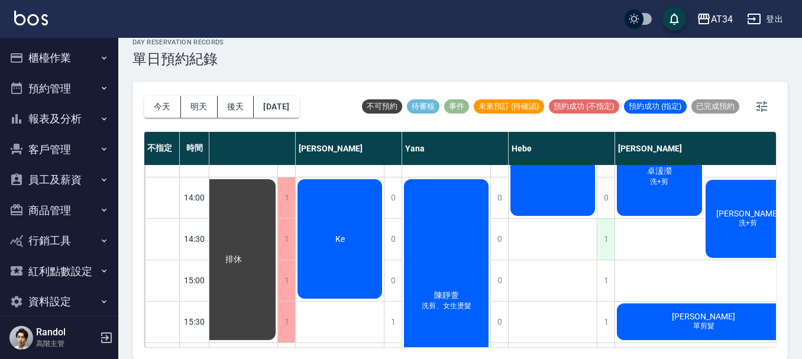
click at [605, 244] on div "1" at bounding box center [606, 239] width 18 height 41
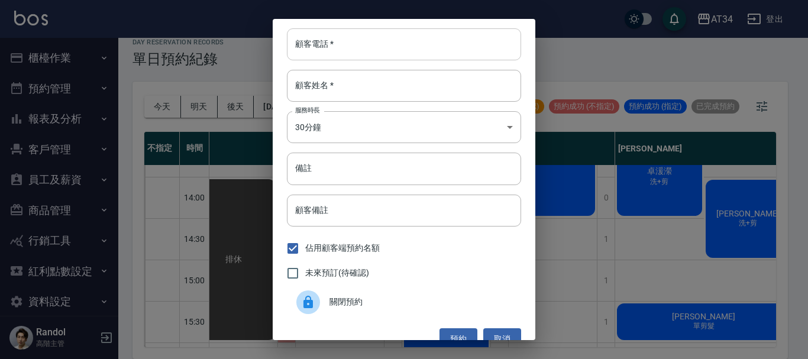
click at [341, 35] on input "顧客電話   *" at bounding box center [404, 44] width 234 height 32
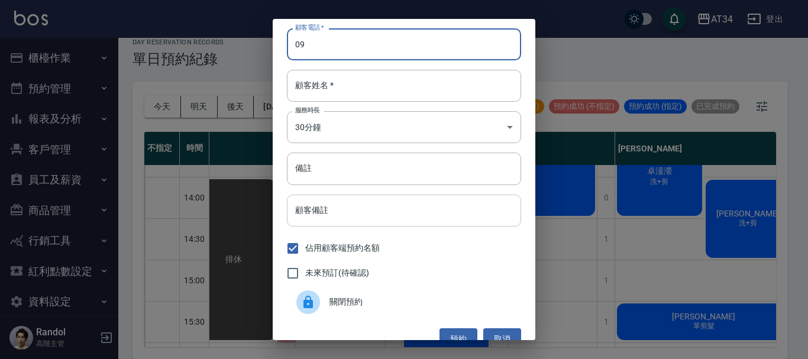
type input "0"
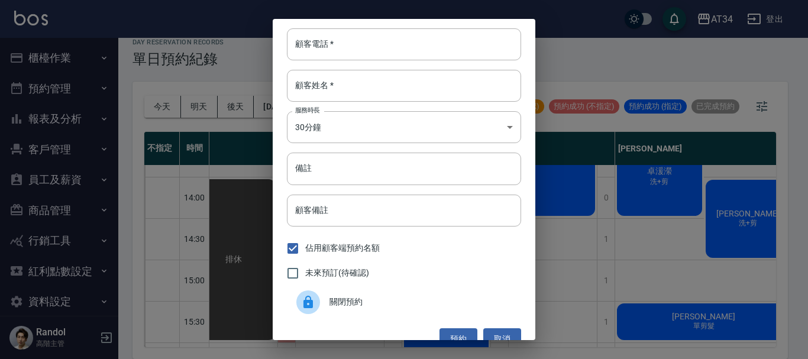
click at [646, 63] on div "顧客電話   * 顧客電話   * 顧客姓名   * 顧客姓名   * 服務時長 30分鐘 1 服務時長 備註 備註 顧客備註 顧客備註 佔用顧客端預約名額 …" at bounding box center [404, 179] width 808 height 359
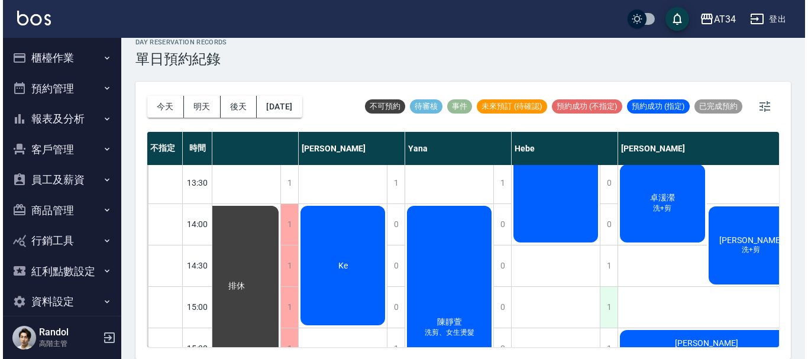
scroll to position [277, 801]
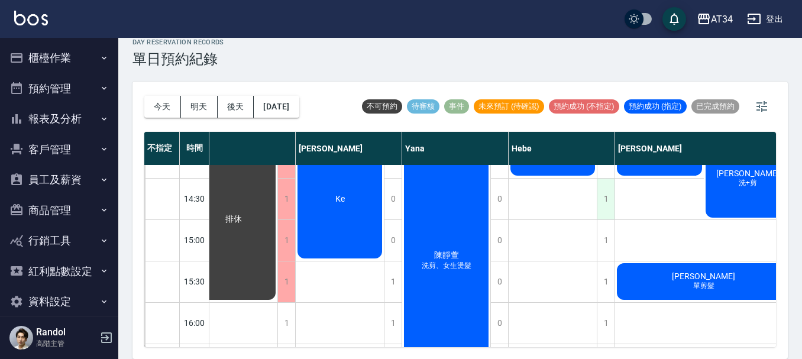
click at [605, 209] on div "1" at bounding box center [606, 199] width 18 height 41
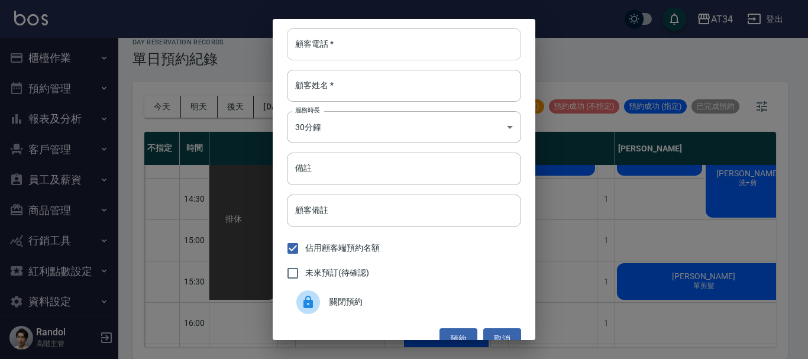
click at [344, 37] on input "顧客電話   *" at bounding box center [404, 44] width 234 height 32
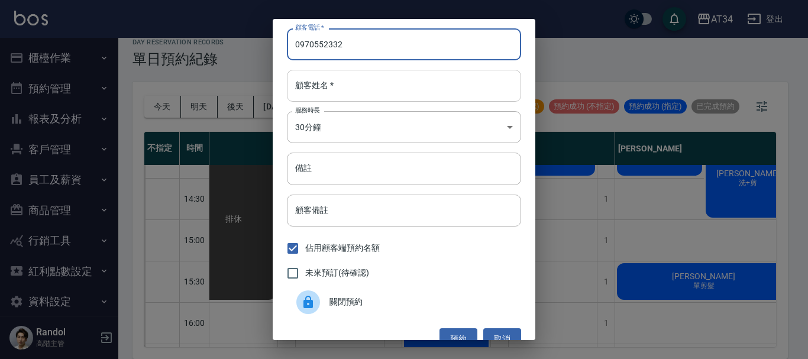
type input "0970552332"
click at [346, 89] on input "顧客姓名   *" at bounding box center [404, 86] width 234 height 32
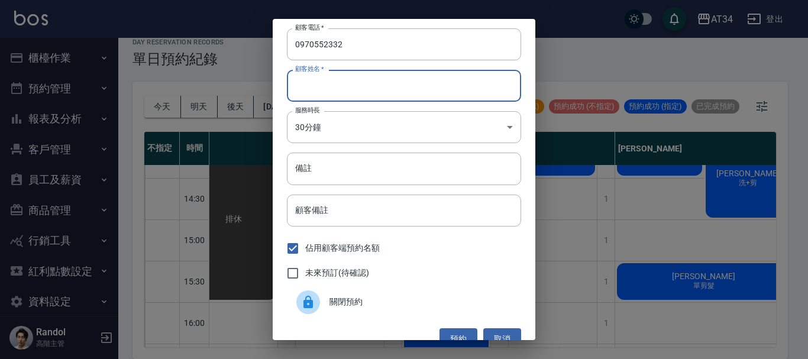
type input "c"
type input "ㄒ"
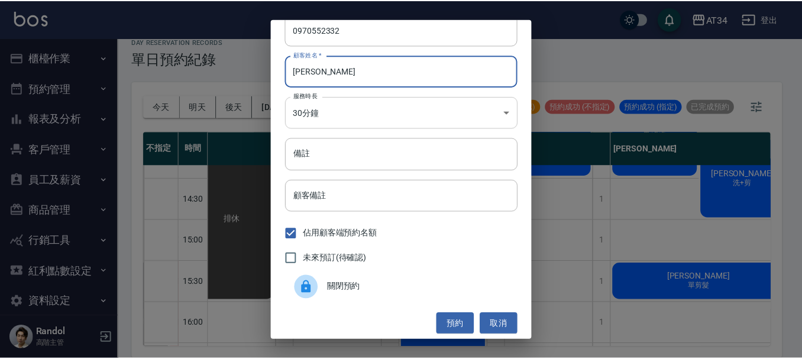
scroll to position [19, 0]
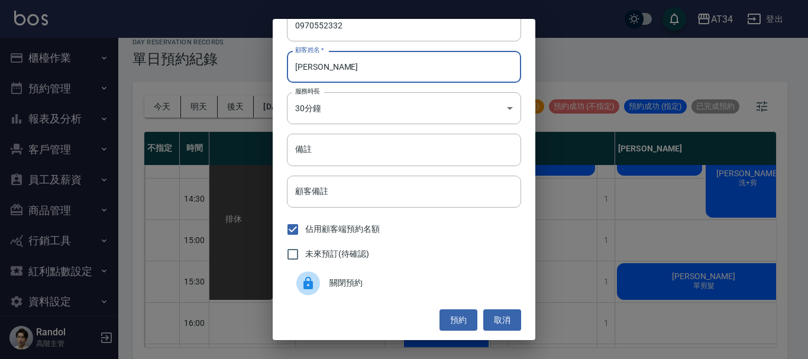
type input "陳小姐"
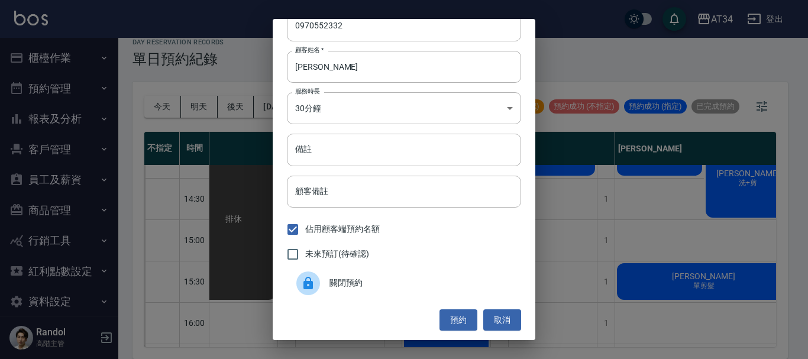
click at [384, 256] on div "未來預訂(待確認)" at bounding box center [404, 254] width 234 height 25
click at [342, 255] on span "未來預訂(待確認)" at bounding box center [337, 254] width 64 height 12
click at [305, 255] on input "未來預訂(待確認)" at bounding box center [292, 254] width 25 height 25
checkbox input "true"
click at [444, 316] on button "預約" at bounding box center [458, 320] width 38 height 22
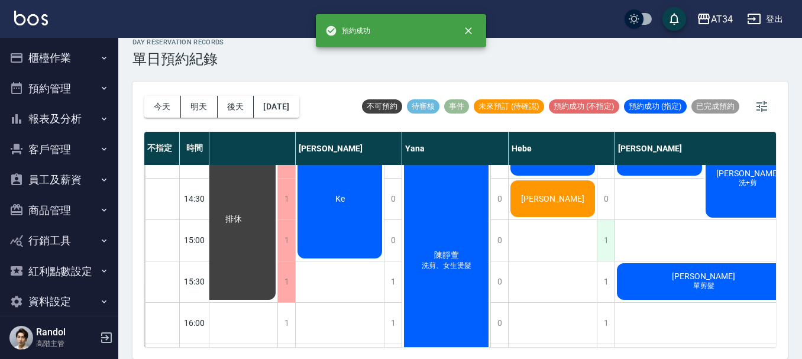
click at [606, 246] on div "1" at bounding box center [606, 240] width 18 height 41
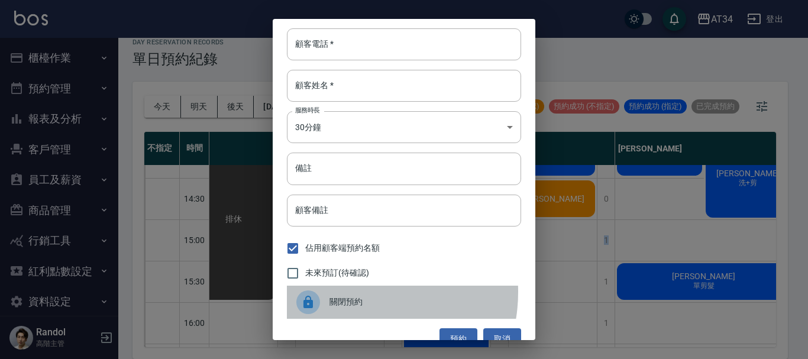
click at [348, 292] on div "關閉預約" at bounding box center [404, 302] width 234 height 33
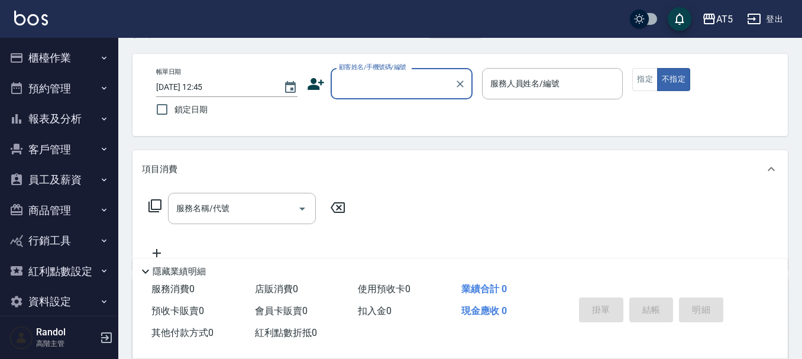
scroll to position [59, 0]
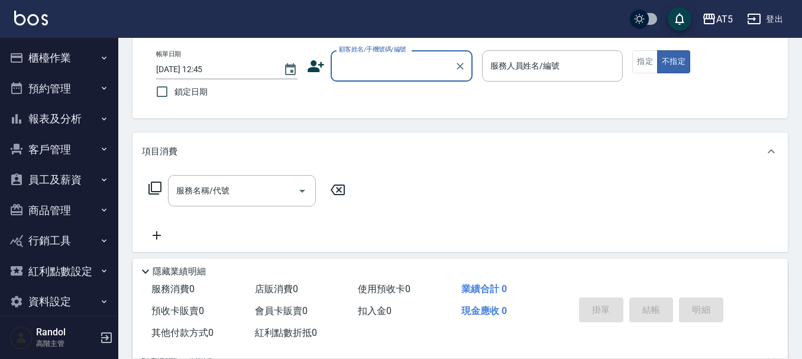
click at [54, 224] on button "商品管理" at bounding box center [59, 210] width 109 height 31
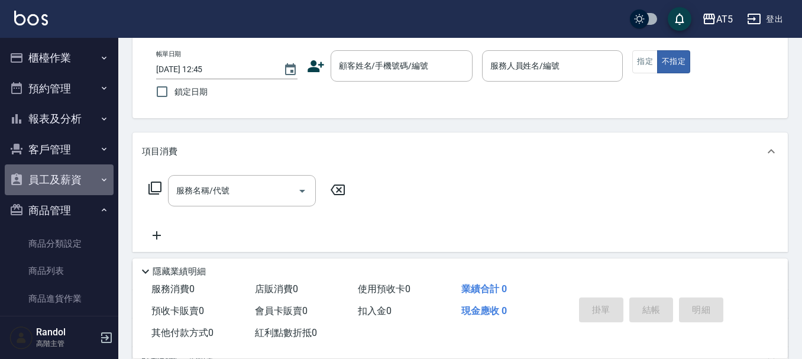
click at [67, 177] on button "員工及薪資" at bounding box center [59, 179] width 109 height 31
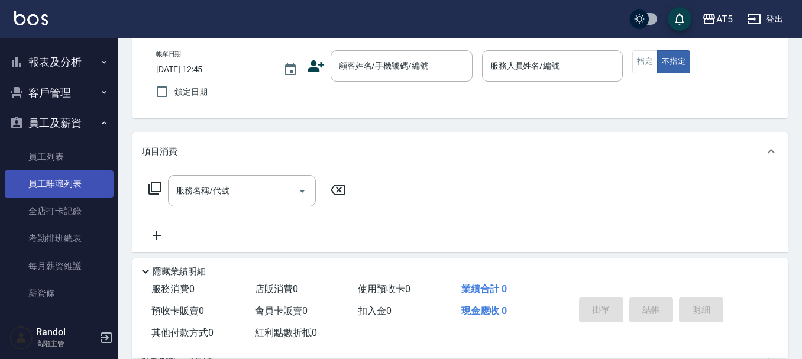
scroll to position [177, 0]
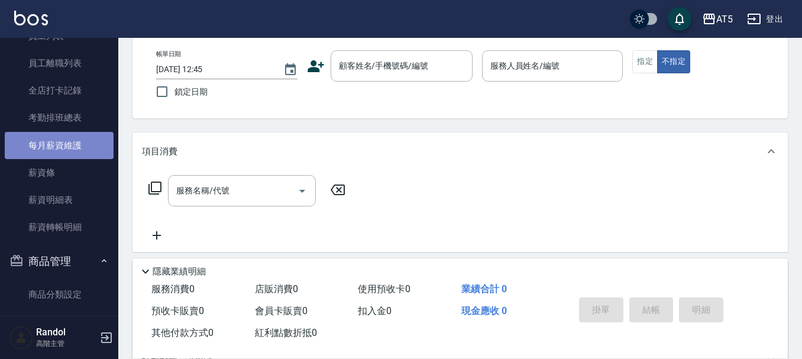
click at [72, 135] on link "每月薪資維護" at bounding box center [59, 145] width 109 height 27
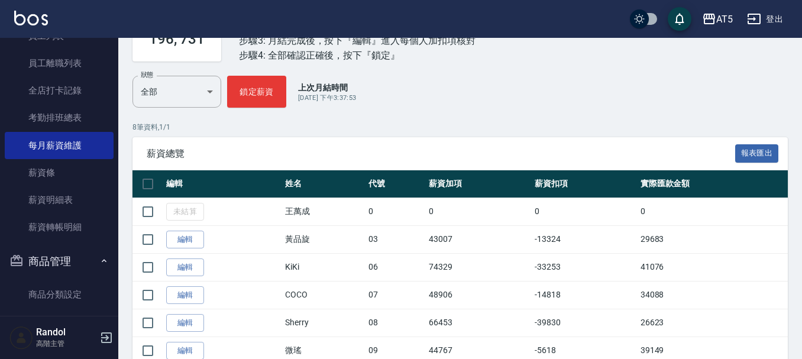
scroll to position [177, 0]
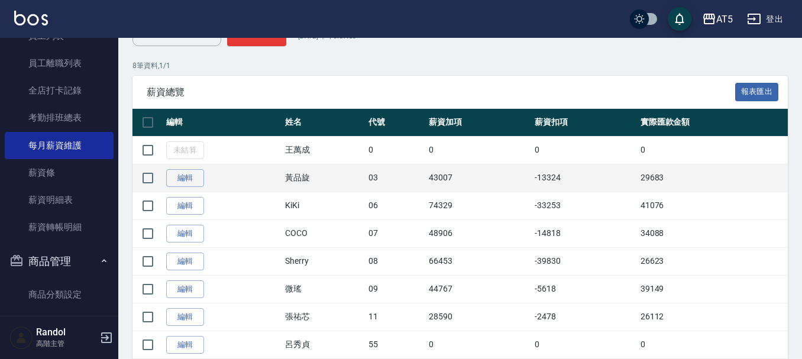
click at [663, 176] on td "29683" at bounding box center [712, 178] width 150 height 28
click at [660, 177] on td "29683" at bounding box center [712, 178] width 150 height 28
click at [654, 179] on td "29683" at bounding box center [712, 178] width 150 height 28
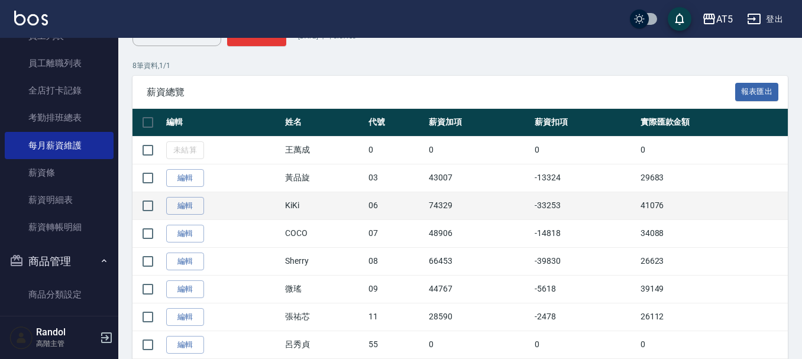
click at [659, 213] on td "41076" at bounding box center [712, 206] width 150 height 28
click at [655, 212] on td "41076" at bounding box center [712, 206] width 150 height 28
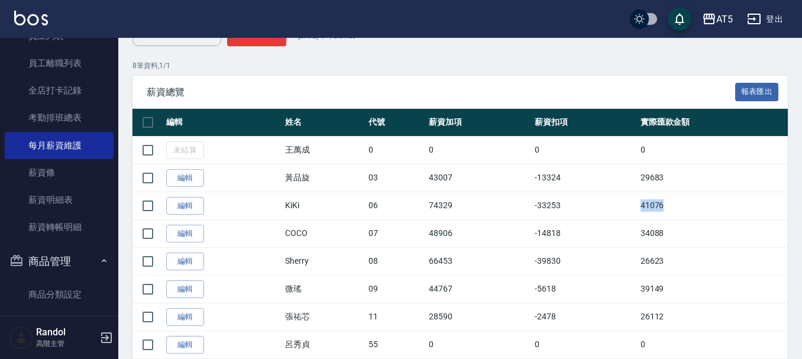
copy td "41076"
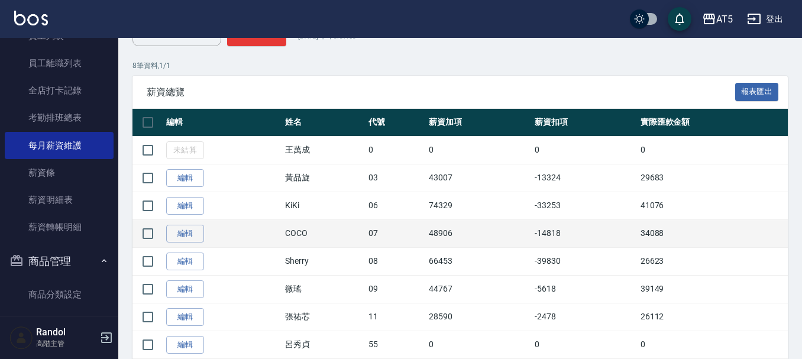
click at [652, 230] on td "34088" at bounding box center [712, 233] width 150 height 28
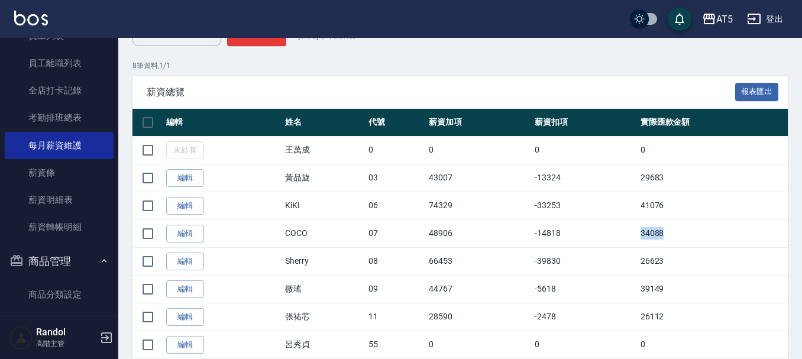
copy td "34088"
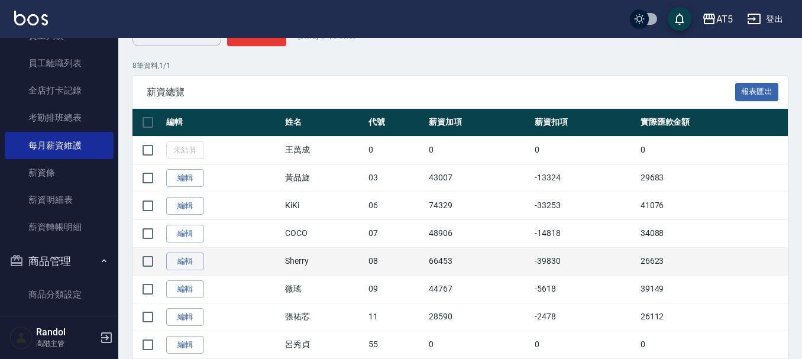
click at [656, 264] on td "26623" at bounding box center [712, 261] width 150 height 28
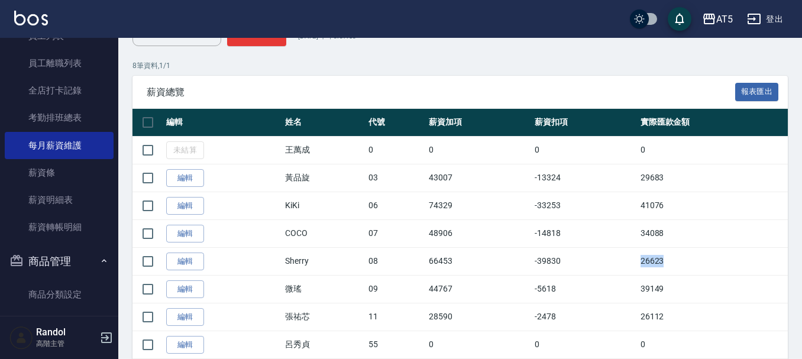
copy td "26623"
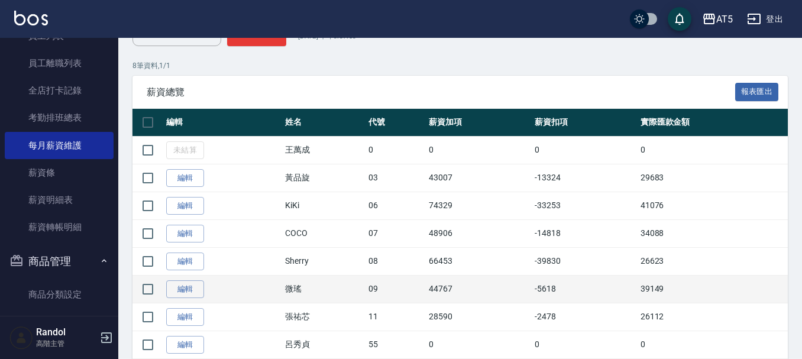
click at [653, 302] on td "39149" at bounding box center [712, 289] width 150 height 28
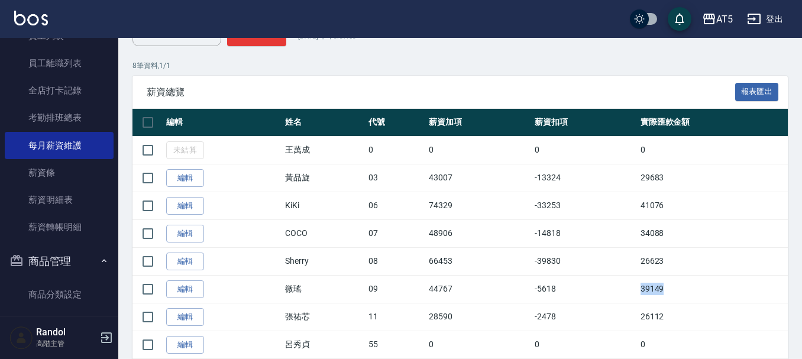
copy td "39149"
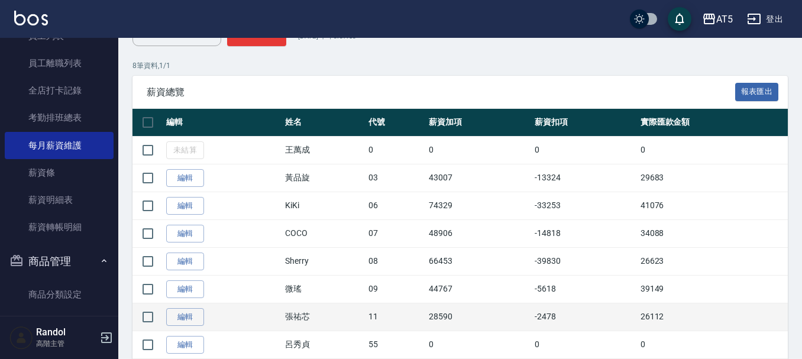
click at [658, 312] on td "26112" at bounding box center [712, 317] width 150 height 28
click at [657, 312] on td "26112" at bounding box center [712, 317] width 150 height 28
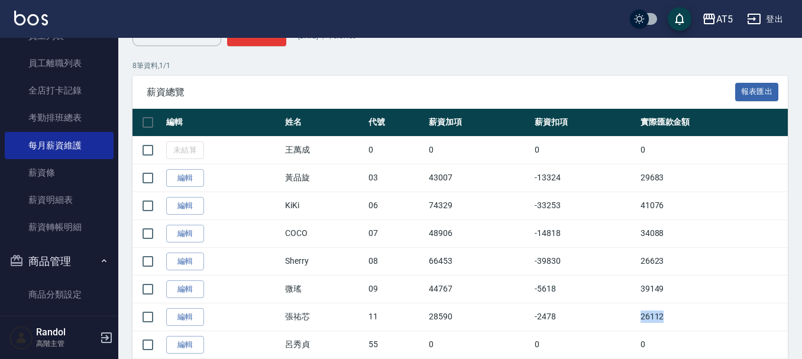
copy td "26112"
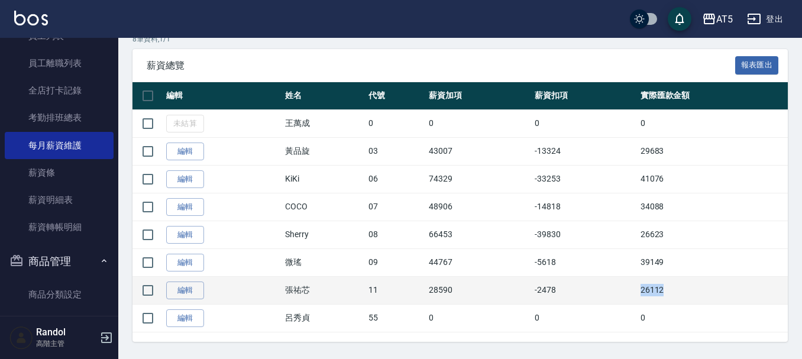
scroll to position [215, 0]
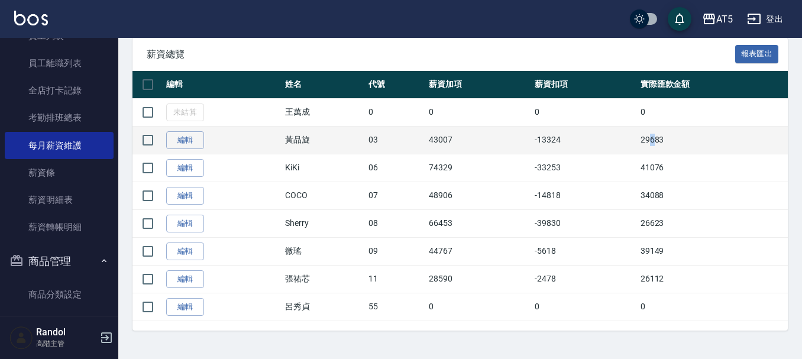
click at [652, 135] on td "29683" at bounding box center [712, 140] width 150 height 28
click at [650, 134] on td "29683" at bounding box center [712, 140] width 150 height 28
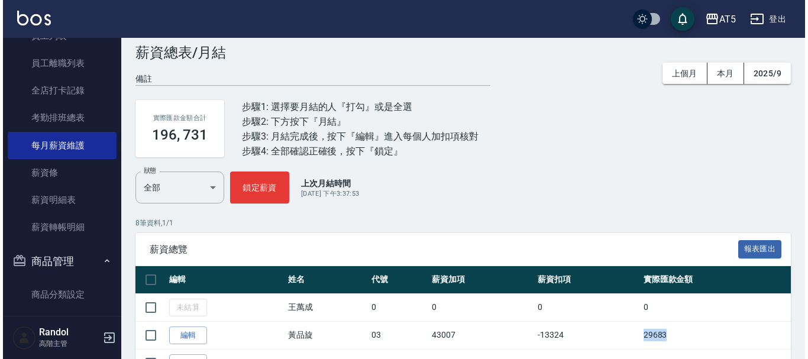
scroll to position [0, 0]
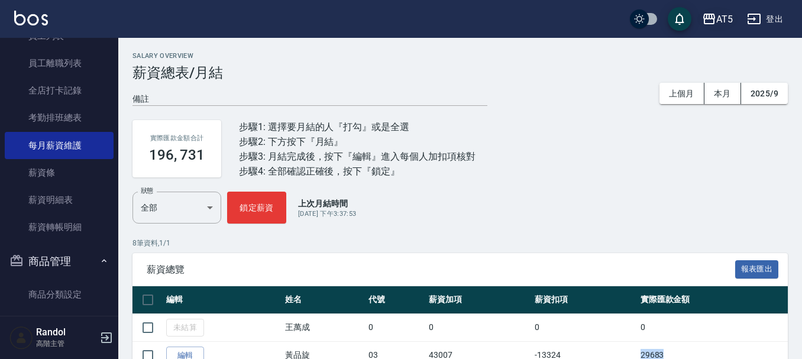
click at [714, 31] on button "AT5" at bounding box center [717, 19] width 40 height 24
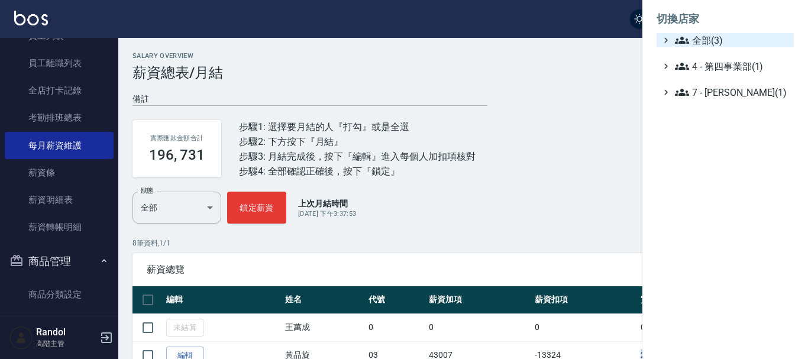
click at [717, 40] on span "全部(3)" at bounding box center [732, 40] width 114 height 14
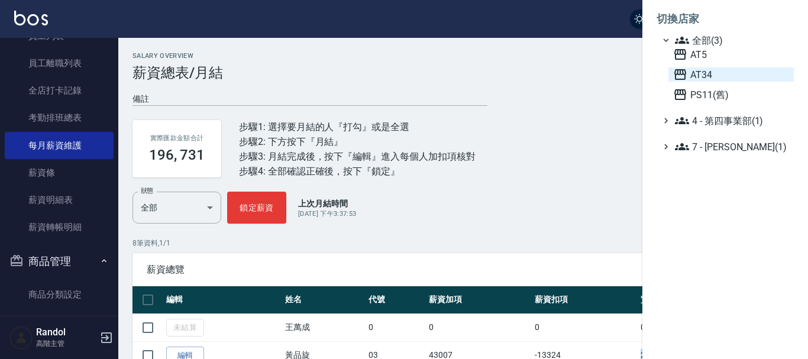
click at [717, 72] on span "AT34" at bounding box center [731, 74] width 116 height 14
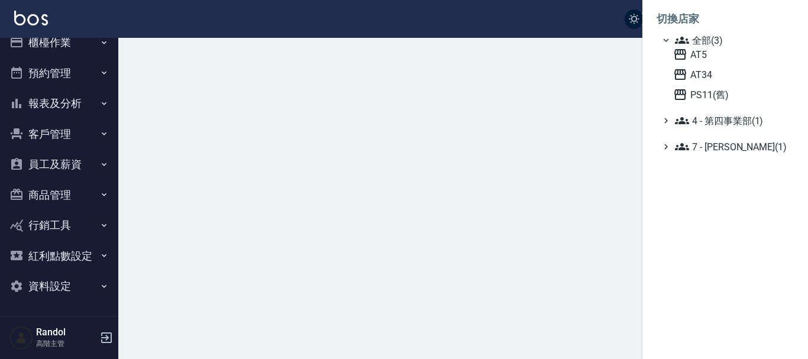
scroll to position [15, 0]
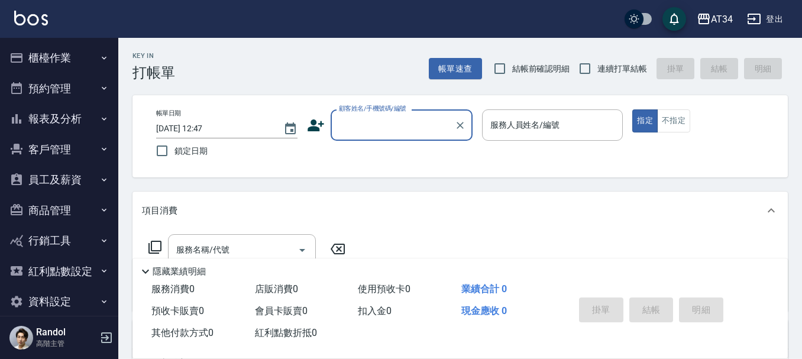
click at [382, 122] on input "顧客姓名/手機號碼/編號" at bounding box center [393, 125] width 114 height 21
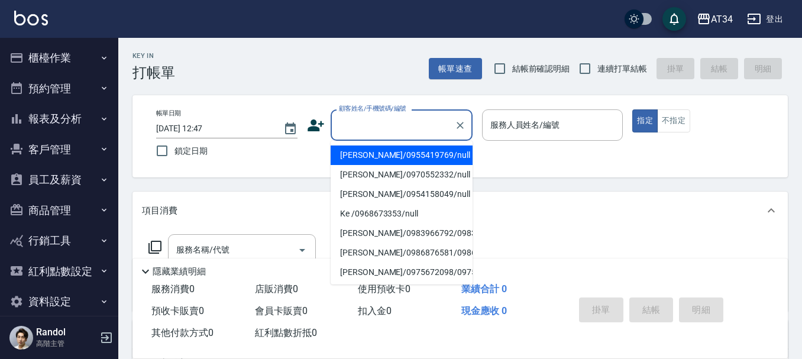
click at [51, 81] on button "預約管理" at bounding box center [59, 88] width 109 height 31
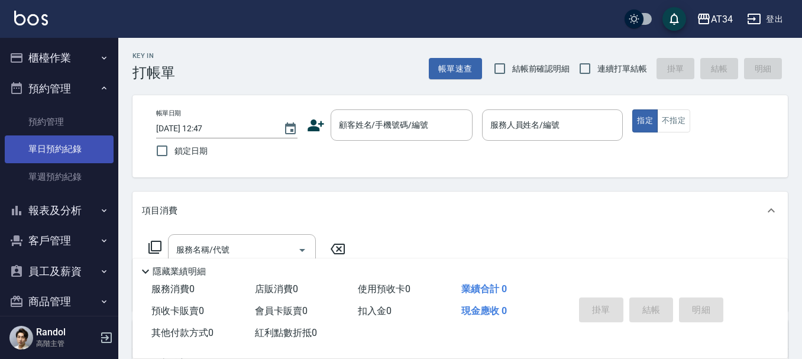
click at [60, 152] on link "單日預約紀錄" at bounding box center [59, 148] width 109 height 27
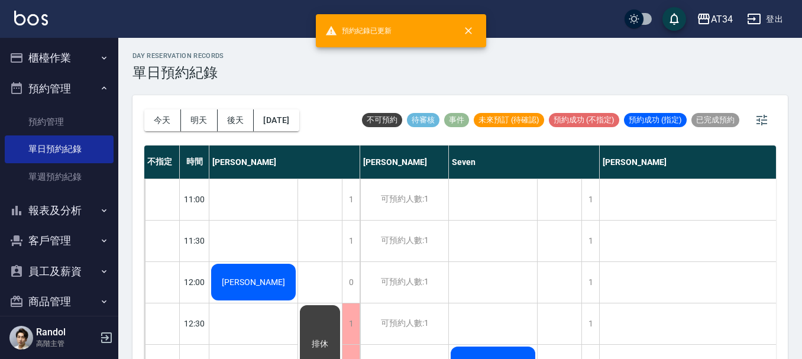
click at [251, 278] on span "[PERSON_NAME]" at bounding box center [253, 281] width 68 height 9
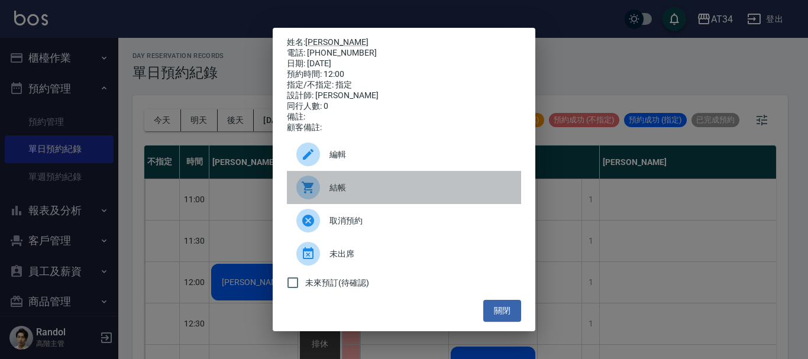
click at [346, 193] on span "結帳" at bounding box center [420, 188] width 182 height 12
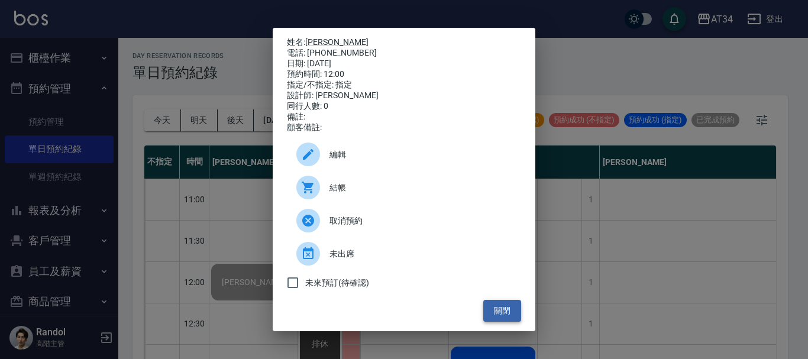
click at [503, 321] on button "關閉" at bounding box center [502, 311] width 38 height 22
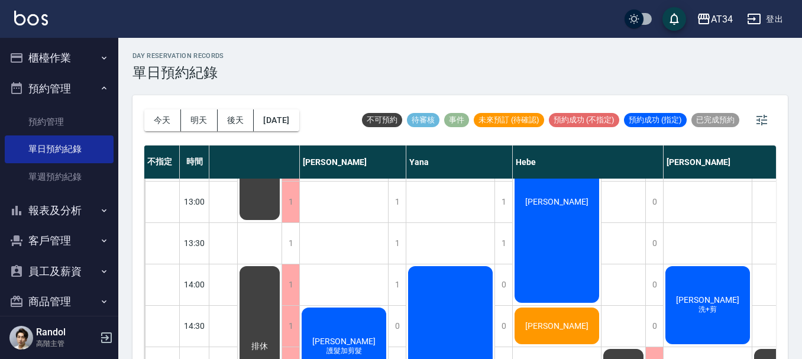
scroll to position [158, 841]
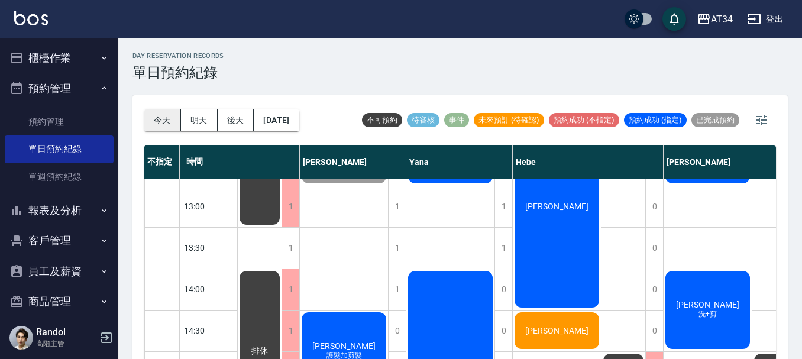
click at [153, 121] on button "今天" at bounding box center [162, 120] width 37 height 22
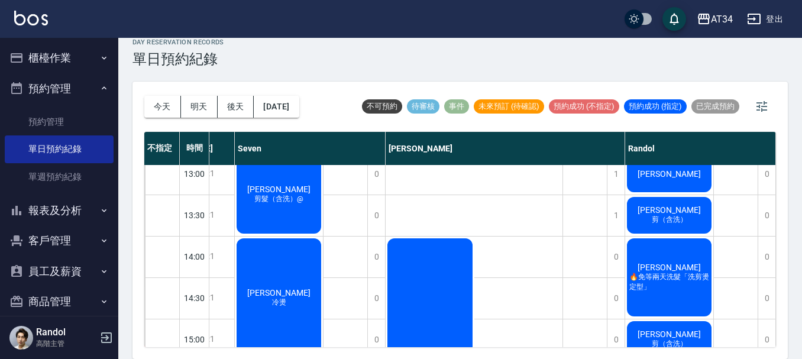
scroll to position [177, 0]
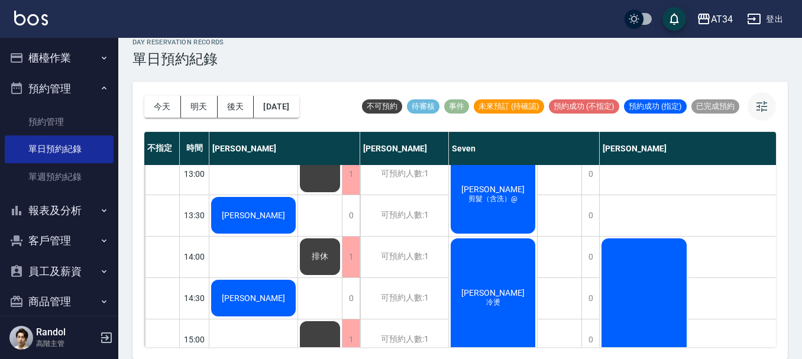
click at [752, 103] on button "button" at bounding box center [761, 106] width 28 height 28
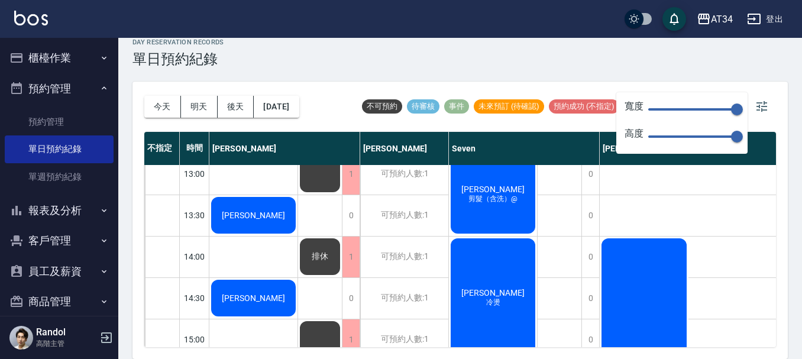
click at [702, 109] on span at bounding box center [692, 109] width 89 height 2
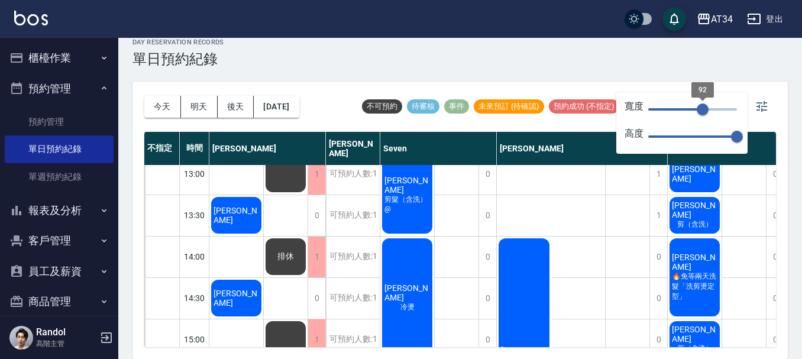
click at [686, 108] on span "92" at bounding box center [692, 110] width 89 height 18
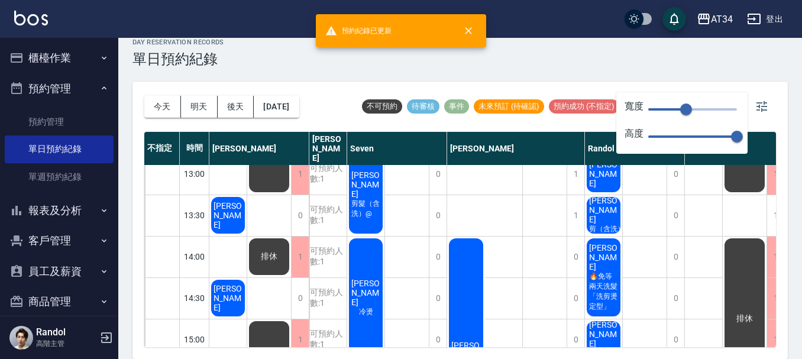
click at [673, 110] on span "64" at bounding box center [692, 110] width 89 height 18
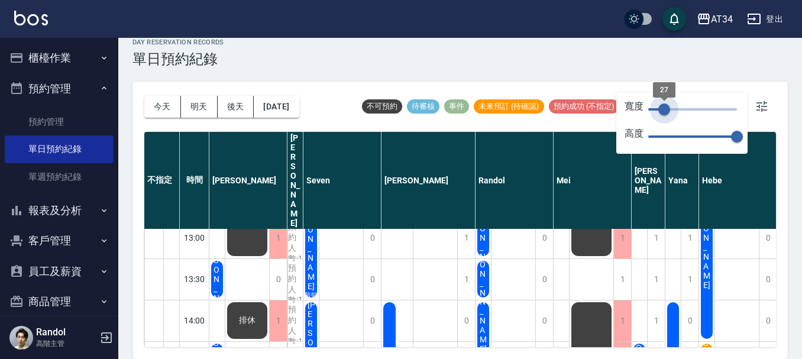
click at [664, 103] on span "27" at bounding box center [664, 109] width 12 height 12
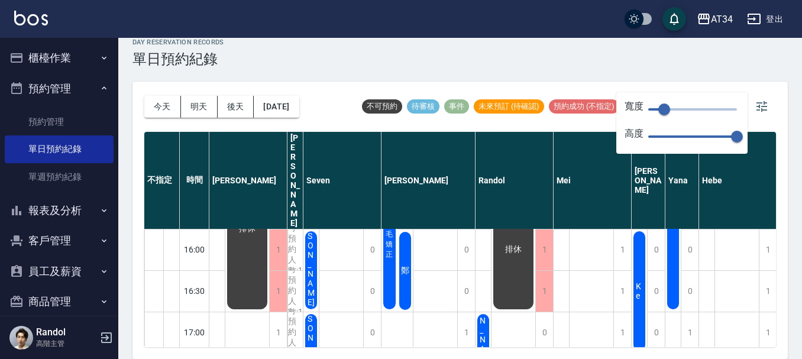
scroll to position [532, 0]
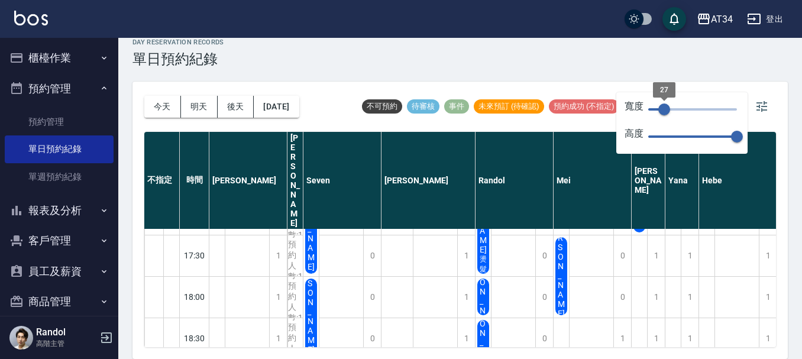
click at [660, 106] on span "27" at bounding box center [664, 109] width 12 height 12
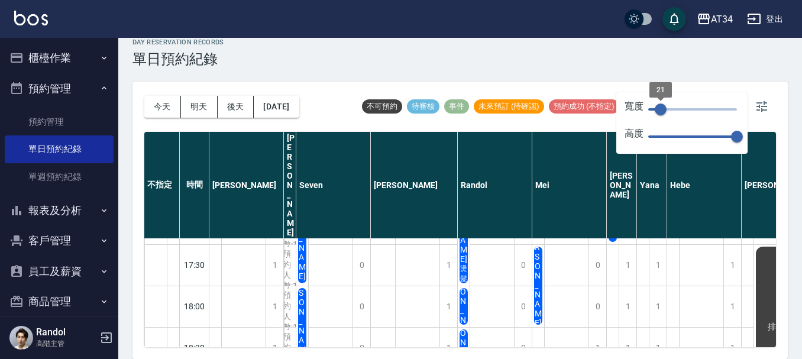
click at [656, 109] on span "21" at bounding box center [661, 109] width 12 height 12
type input "13"
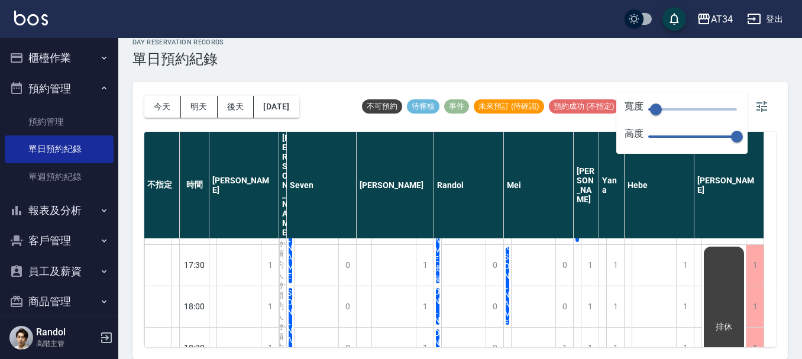
click at [618, 83] on div "今天 明天 後天 2025/10/07 不可預約 待審核 事件 未來預訂 (待確認) 預約成功 (不指定) 預約成功 (指定) 已完成預約" at bounding box center [459, 107] width 631 height 50
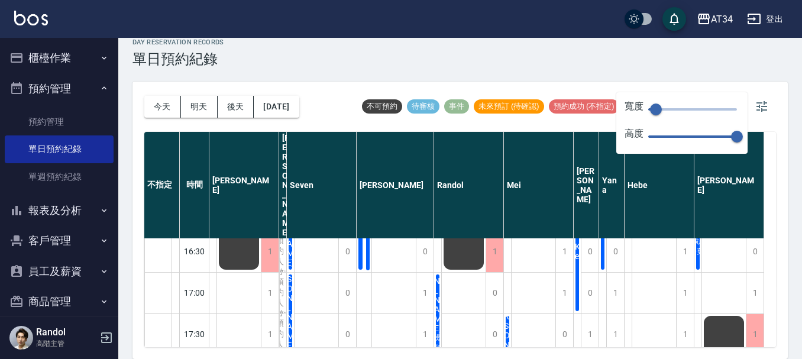
scroll to position [473, 0]
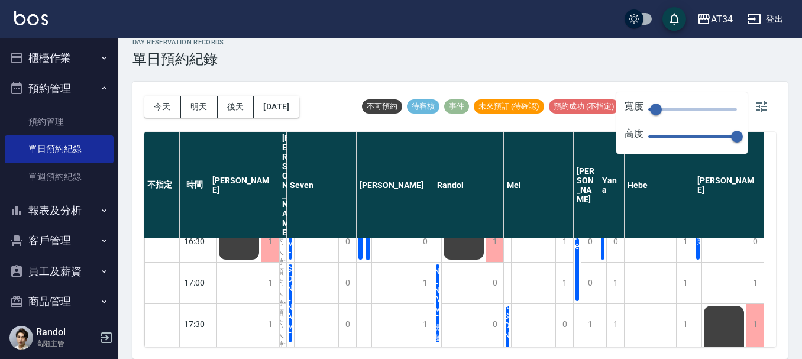
click at [435, 47] on div "day Reservation records 單日預約紀錄" at bounding box center [459, 52] width 655 height 29
click at [756, 101] on icon "button" at bounding box center [761, 106] width 14 height 14
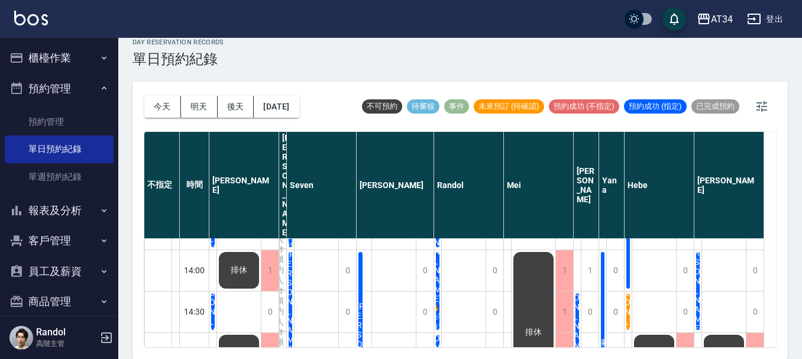
scroll to position [178, 0]
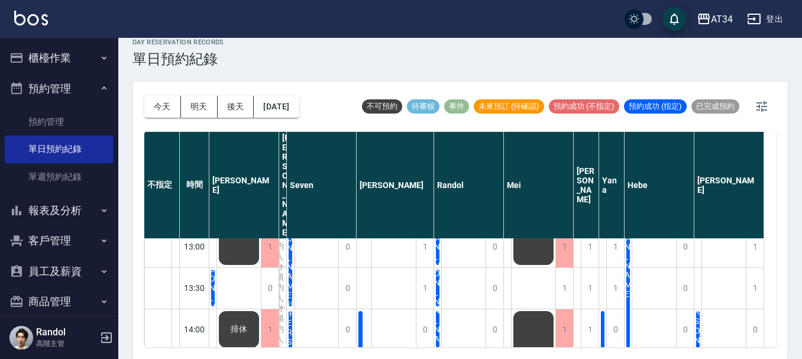
click at [213, 236] on span "呂淑貞" at bounding box center [213, 288] width 12 height 104
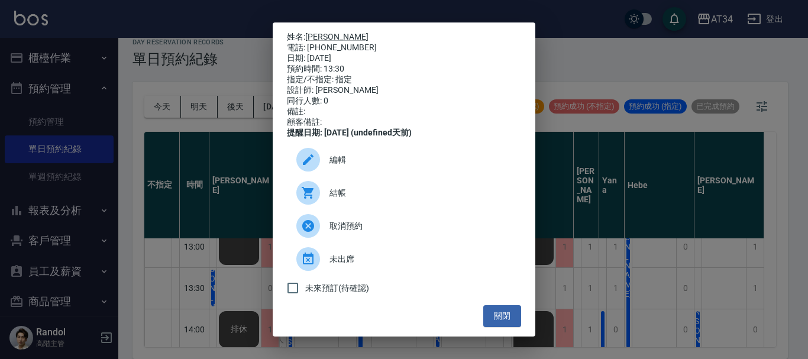
click at [314, 32] on p "姓名: 呂淑貞" at bounding box center [404, 37] width 234 height 11
click at [315, 34] on link "呂淑貞" at bounding box center [336, 36] width 63 height 9
click at [494, 319] on button "關閉" at bounding box center [502, 316] width 38 height 22
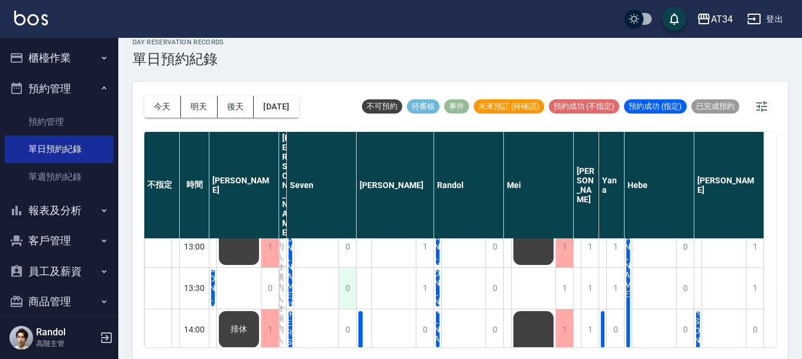
scroll to position [237, 0]
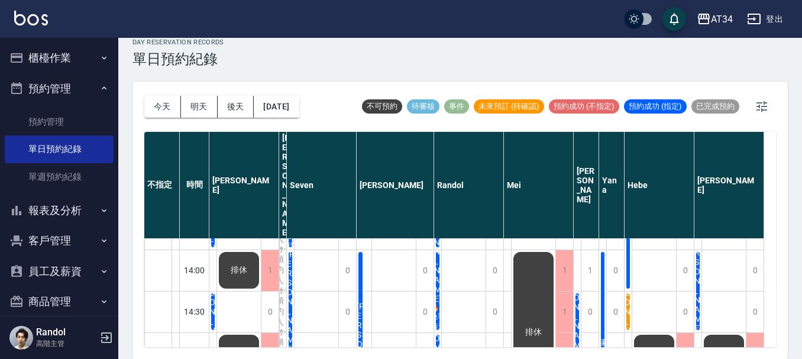
click at [698, 235] on span "[PERSON_NAME]" at bounding box center [698, 281] width 12 height 104
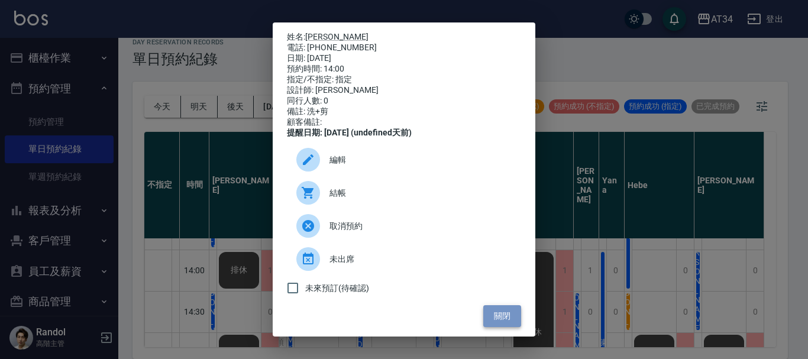
click at [506, 315] on button "關閉" at bounding box center [502, 316] width 38 height 22
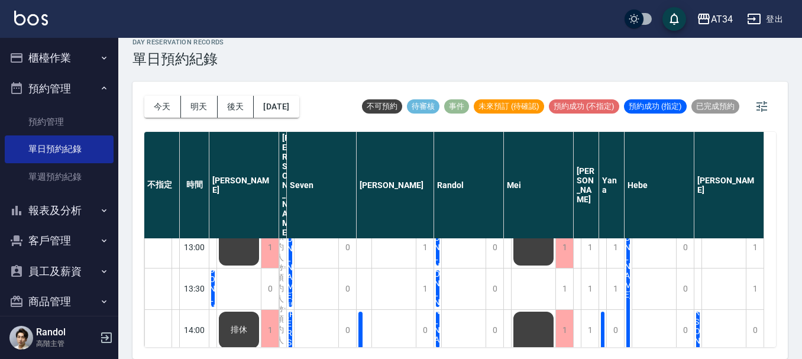
scroll to position [236, 0]
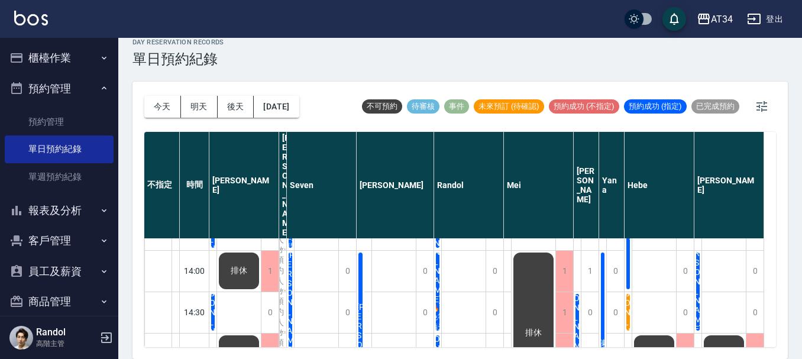
click at [630, 292] on div "陳小姐" at bounding box center [627, 312] width 7 height 40
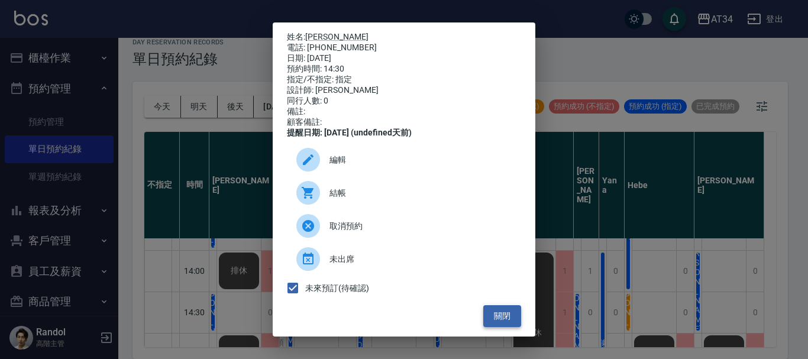
click at [490, 318] on button "關閉" at bounding box center [502, 316] width 38 height 22
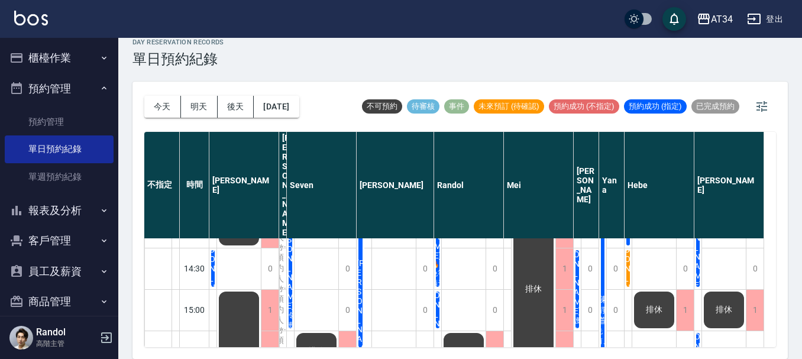
scroll to position [177, 0]
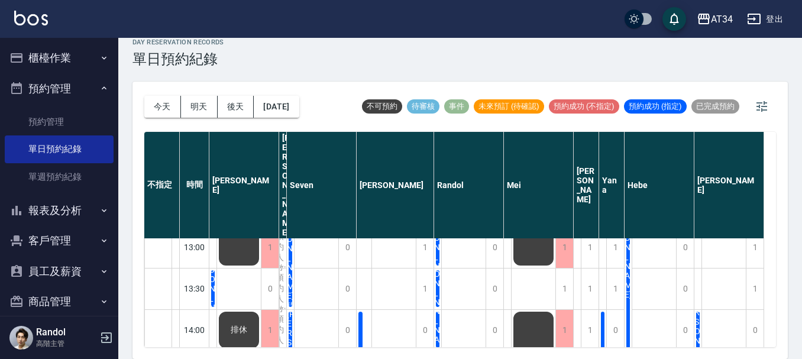
click at [374, 57] on div "day Reservation records 單日預約紀錄" at bounding box center [459, 52] width 655 height 29
click at [380, 53] on div "day Reservation records 單日預約紀錄" at bounding box center [459, 52] width 655 height 29
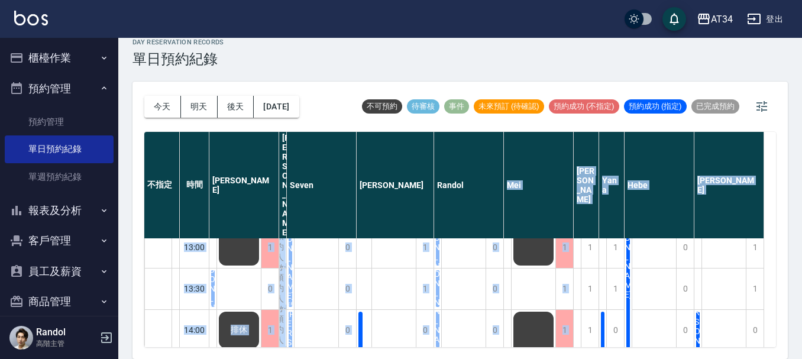
click at [516, 189] on div "不指定 時間 Gina Wendy Seven annie Randol Mei Emily Yana Hebe Emma 11:00 11:30 12:00…" at bounding box center [459, 239] width 631 height 215
click at [154, 104] on button "今天" at bounding box center [162, 107] width 37 height 22
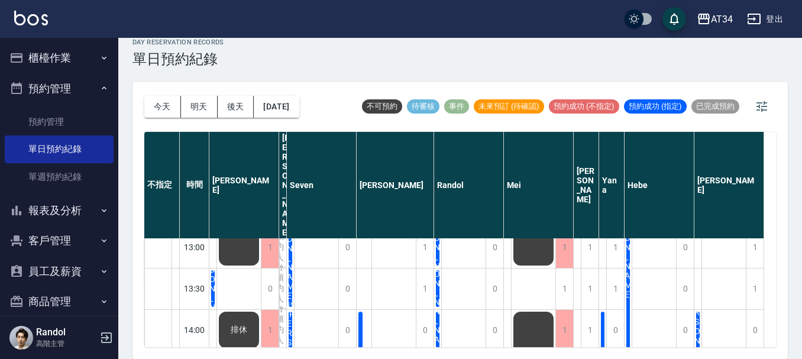
click at [624, 309] on div "0" at bounding box center [611, 329] width 25 height 41
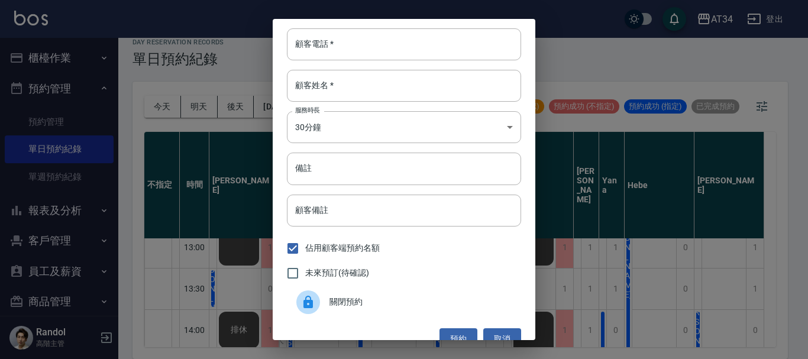
click at [631, 266] on div "顧客電話   * 顧客電話   * 顧客姓名   * 顧客姓名   * 服務時長 30分鐘 1 服務時長 備註 備註 顧客備註 顧客備註 佔用顧客端預約名額 …" at bounding box center [404, 179] width 808 height 359
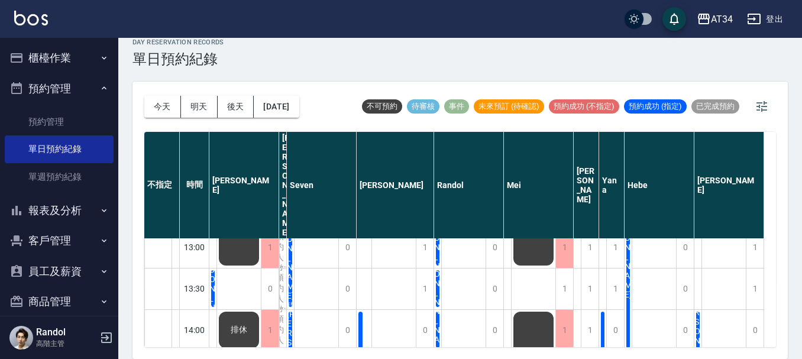
click at [627, 282] on div "[PERSON_NAME]" at bounding box center [627, 247] width 7 height 206
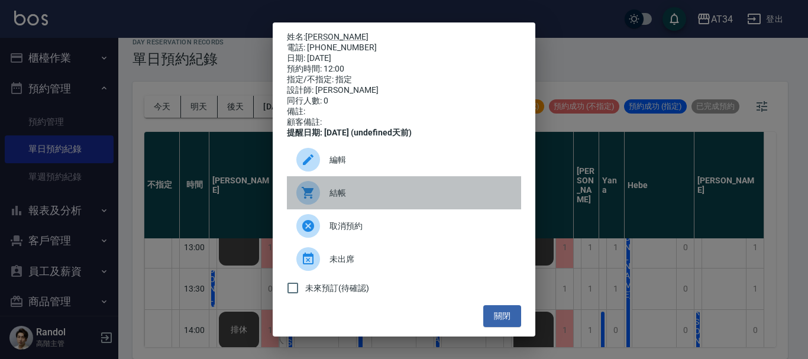
click at [420, 199] on span "結帳" at bounding box center [420, 193] width 182 height 12
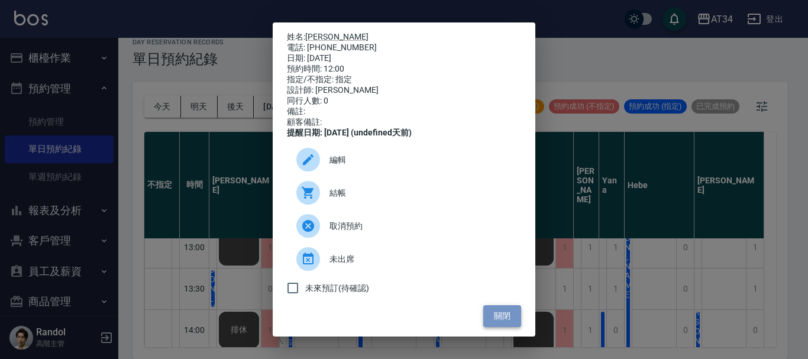
click at [503, 327] on button "關閉" at bounding box center [502, 316] width 38 height 22
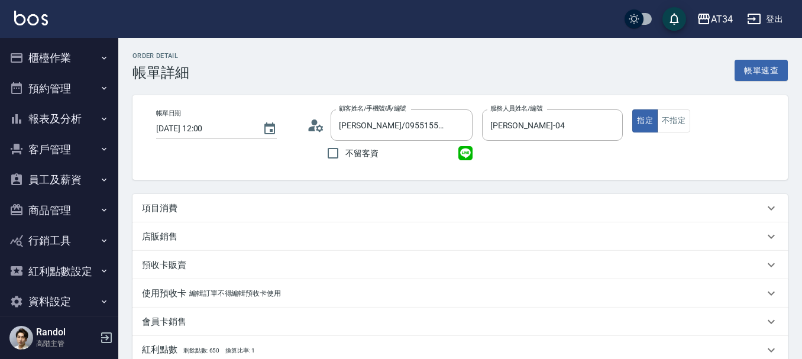
click at [233, 204] on div "項目消費" at bounding box center [453, 208] width 622 height 12
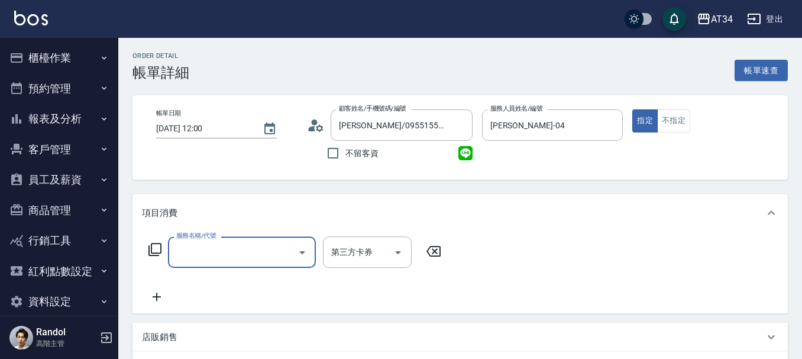
click at [210, 248] on input "服務名稱/代號" at bounding box center [232, 252] width 119 height 21
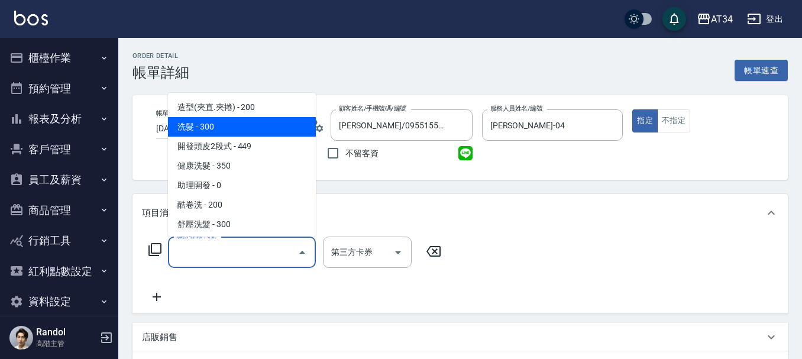
click at [203, 132] on span "洗髮 - 300" at bounding box center [242, 127] width 148 height 20
type input "洗髮(201)"
type input "30"
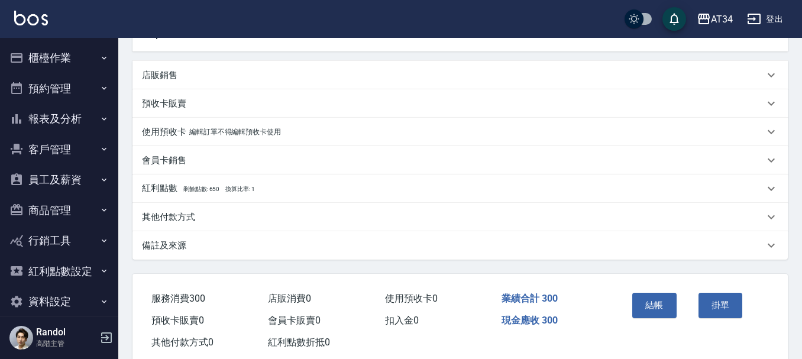
scroll to position [291, 0]
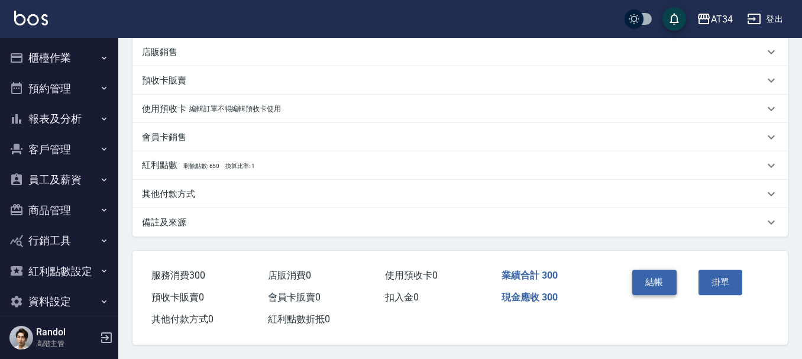
click at [648, 278] on button "結帳" at bounding box center [654, 282] width 44 height 25
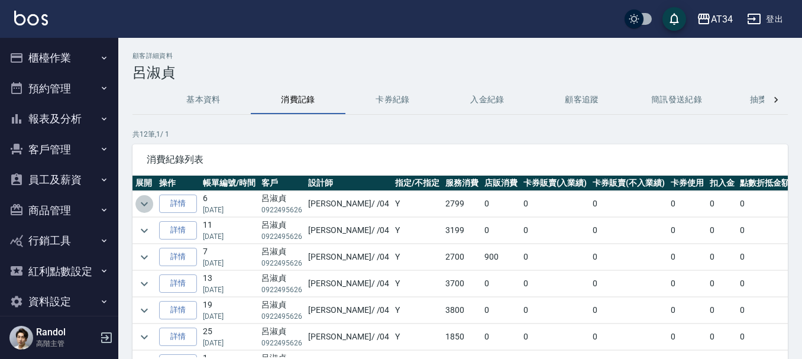
click at [143, 200] on icon "expand row" at bounding box center [144, 204] width 14 height 14
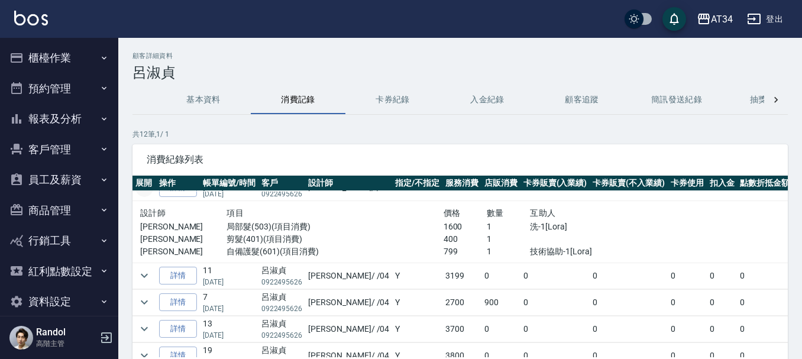
scroll to position [59, 0]
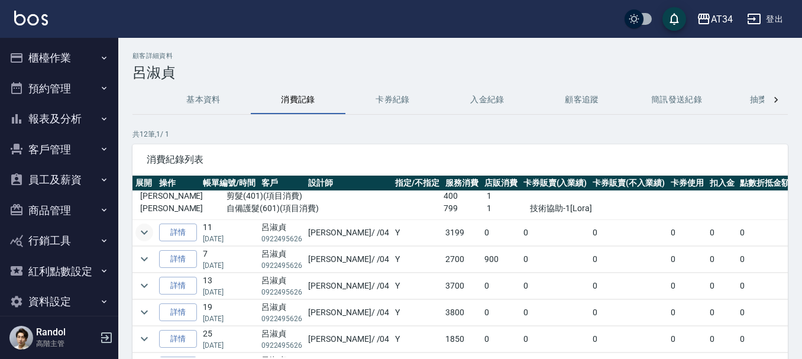
click at [146, 227] on icon "expand row" at bounding box center [144, 232] width 14 height 14
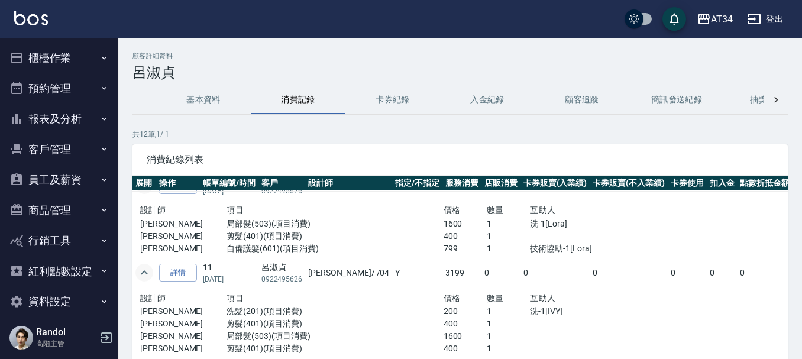
scroll to position [0, 0]
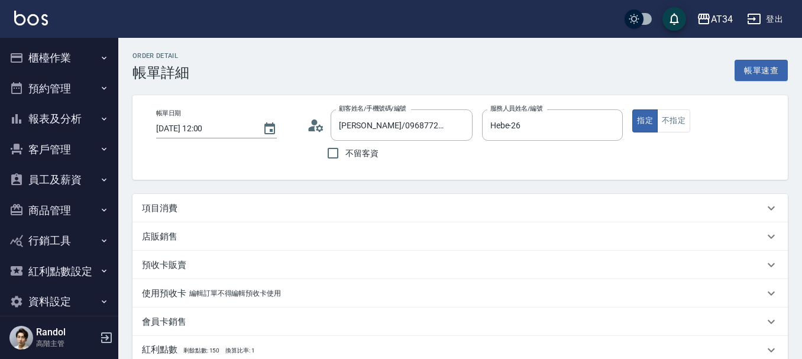
click at [198, 205] on div "項目消費" at bounding box center [453, 208] width 622 height 12
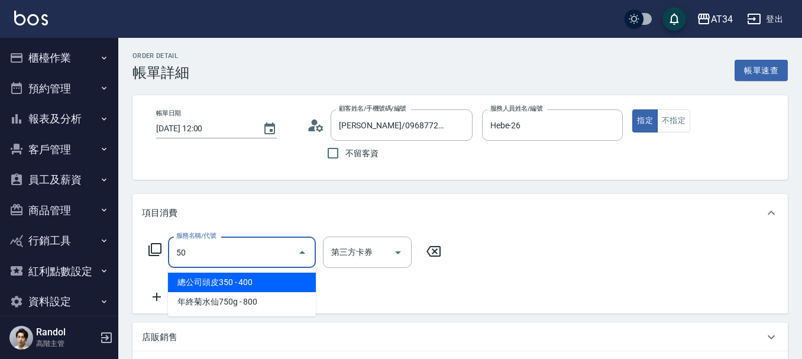
type input "501"
type input "100"
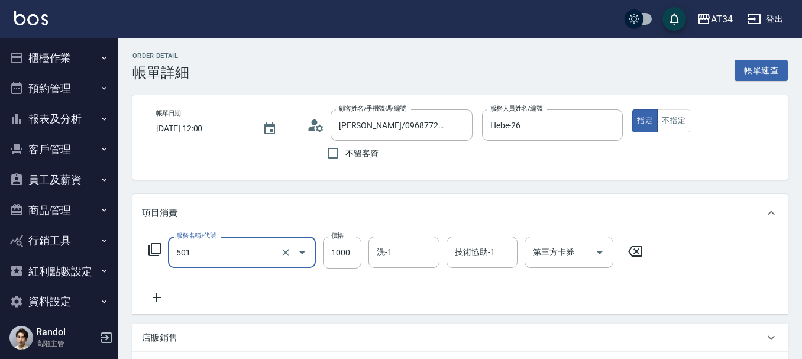
type input "染髮(501)"
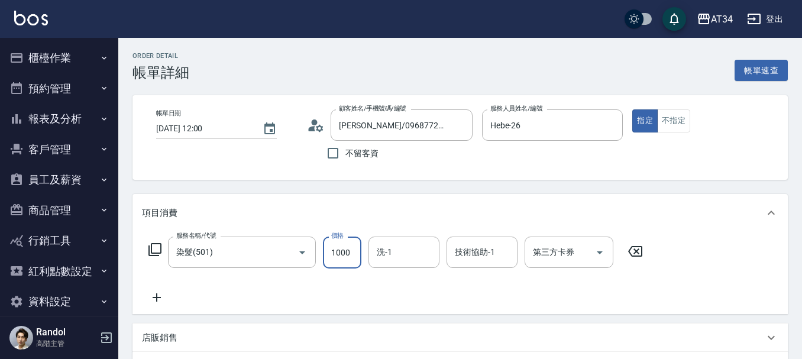
type input "1"
type input "0"
type input "150"
type input "1500"
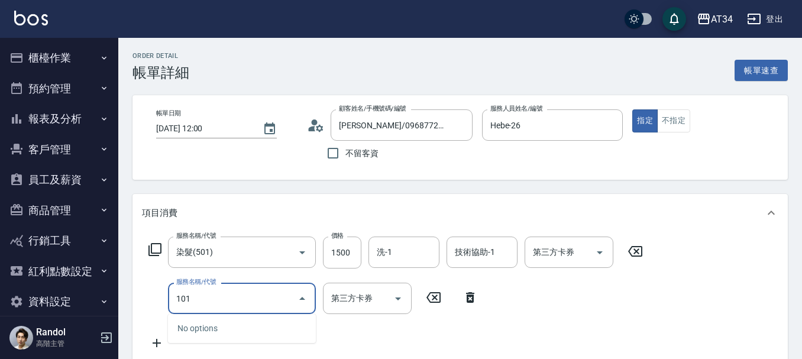
type input "1010"
type input "220"
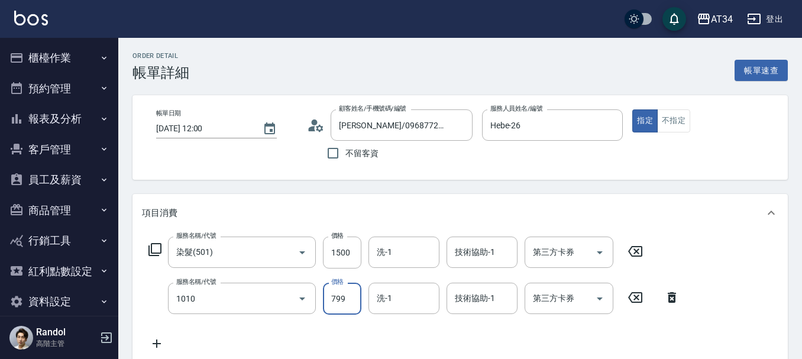
type input "洗+AB劑(1010)"
type input "5"
type input "150"
type input "550"
type input "200"
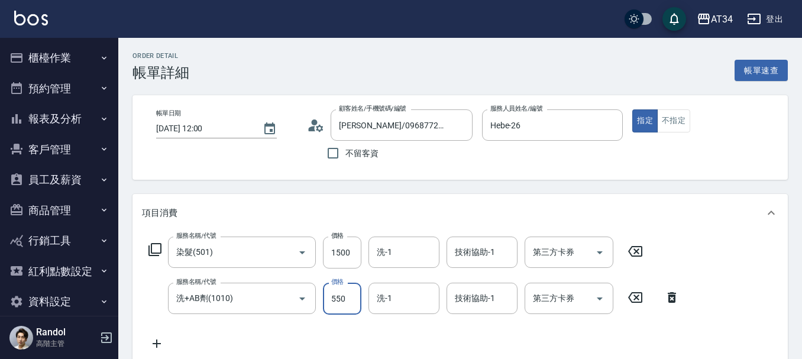
type input "55"
type input "150"
type input "500"
type input "200"
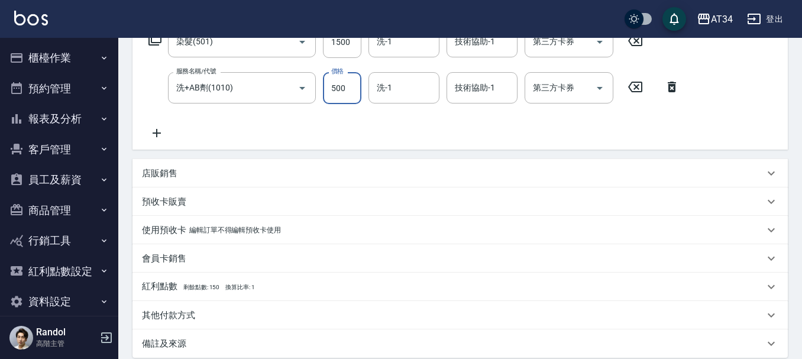
type input "500"
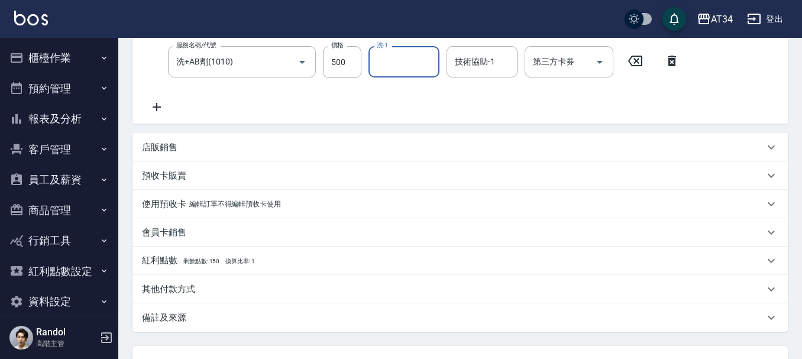
click at [194, 284] on p "其他付款方式" at bounding box center [168, 289] width 53 height 12
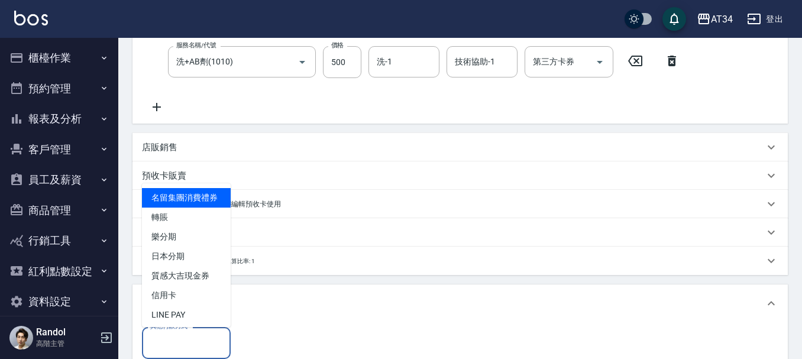
click at [213, 333] on input "其他付款方式" at bounding box center [186, 342] width 78 height 21
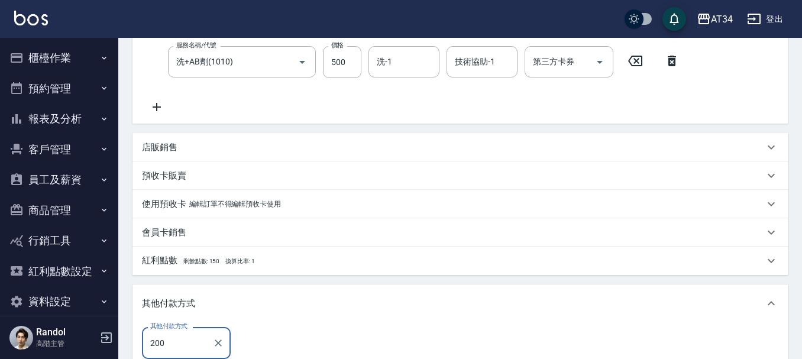
type input "2000"
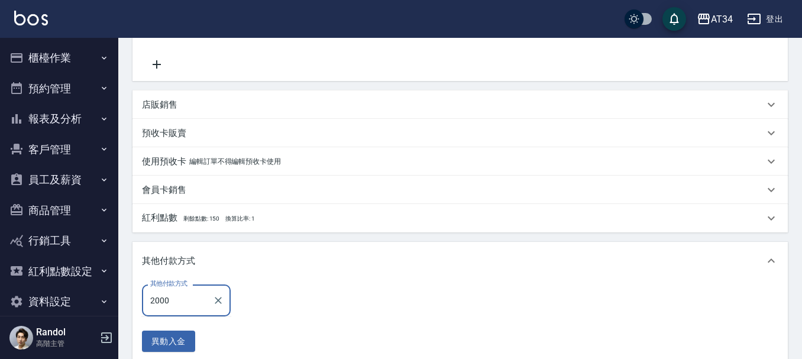
scroll to position [447, 0]
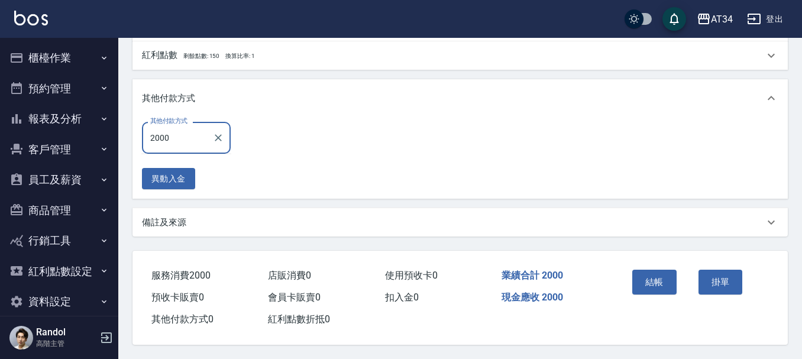
click at [185, 136] on input "2000" at bounding box center [177, 137] width 60 height 21
drag, startPoint x: 185, startPoint y: 136, endPoint x: 156, endPoint y: 145, distance: 30.5
click at [156, 145] on div "2000 其他付款方式" at bounding box center [186, 137] width 89 height 31
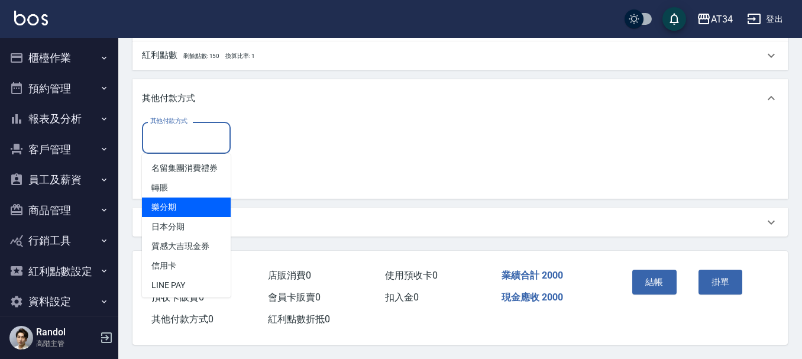
click at [177, 205] on span "樂分期" at bounding box center [186, 207] width 89 height 20
type input "樂分期"
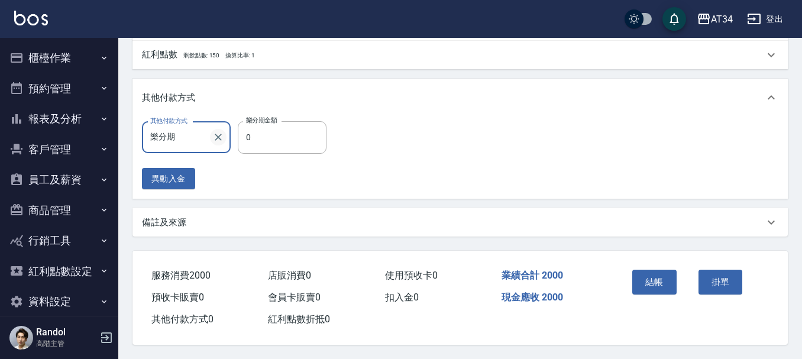
click at [216, 137] on icon "Clear" at bounding box center [218, 137] width 12 height 12
click at [170, 142] on input "其他付款方式" at bounding box center [186, 137] width 78 height 21
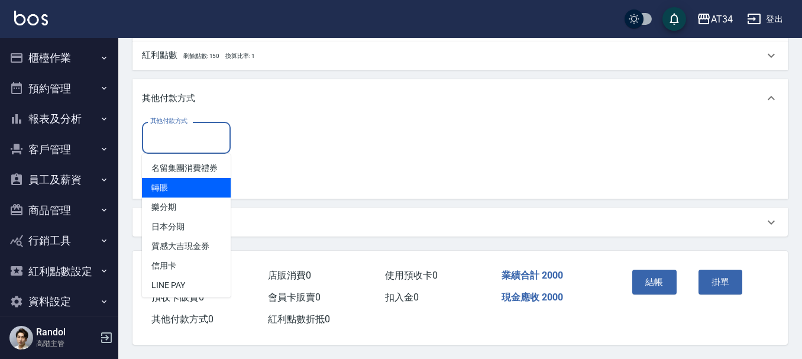
click at [181, 191] on span "轉賬" at bounding box center [186, 188] width 89 height 20
type input "轉賬"
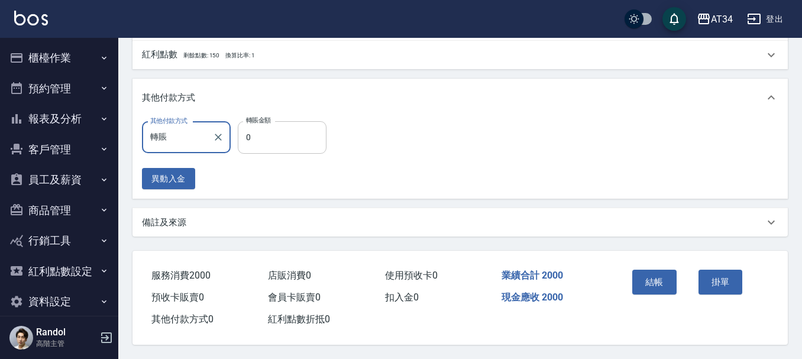
click at [257, 144] on input "0" at bounding box center [282, 137] width 89 height 32
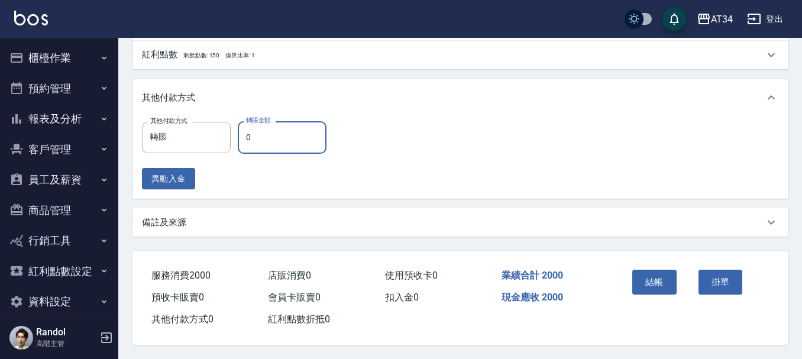
type input "190"
type input "20"
type input "180"
type input "2000"
type input "0"
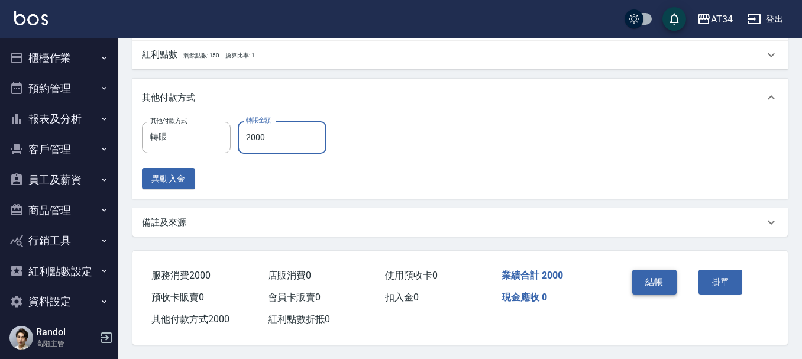
type input "2000"
click at [641, 280] on button "結帳" at bounding box center [654, 282] width 44 height 25
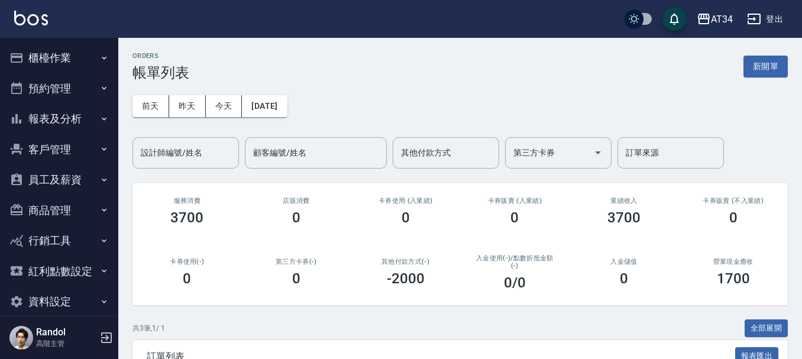
drag, startPoint x: 192, startPoint y: 3, endPoint x: 193, endPoint y: 18, distance: 15.5
click at [193, 18] on div "AT34 登出" at bounding box center [401, 19] width 802 height 38
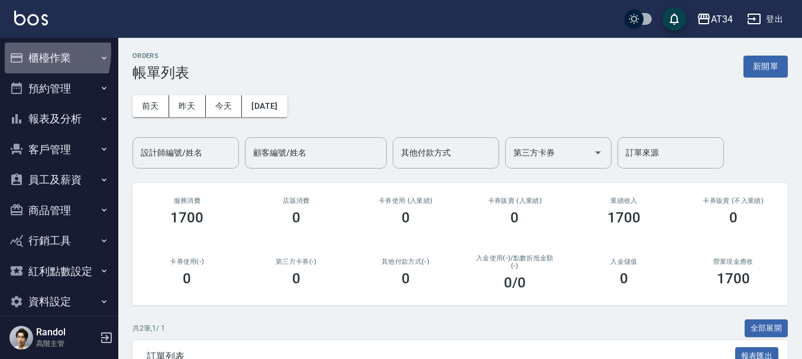
click at [22, 52] on icon "button" at bounding box center [16, 58] width 14 height 14
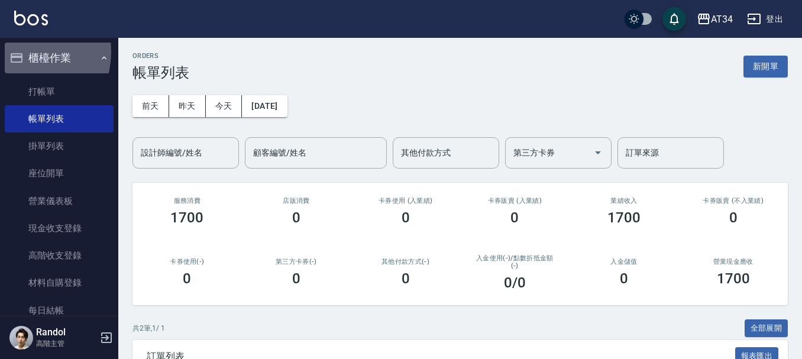
click at [22, 52] on icon "button" at bounding box center [16, 58] width 14 height 14
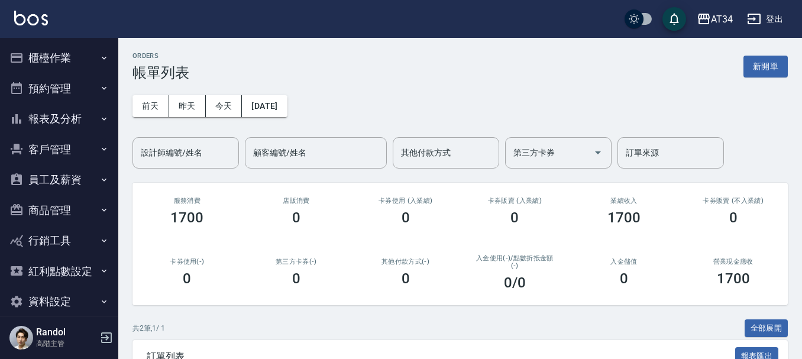
click at [81, 95] on button "預約管理" at bounding box center [59, 88] width 109 height 31
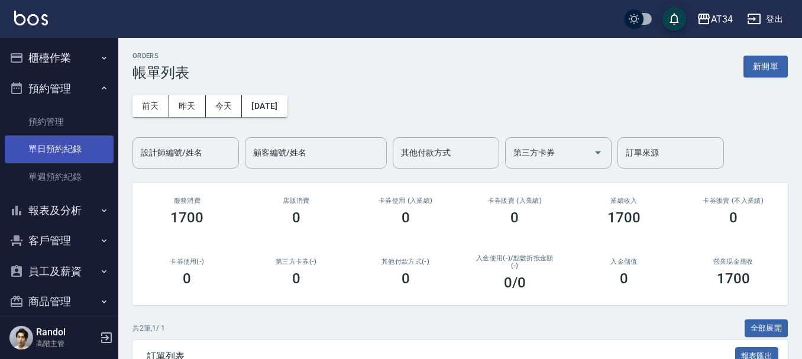
click at [76, 148] on link "單日預約紀錄" at bounding box center [59, 148] width 109 height 27
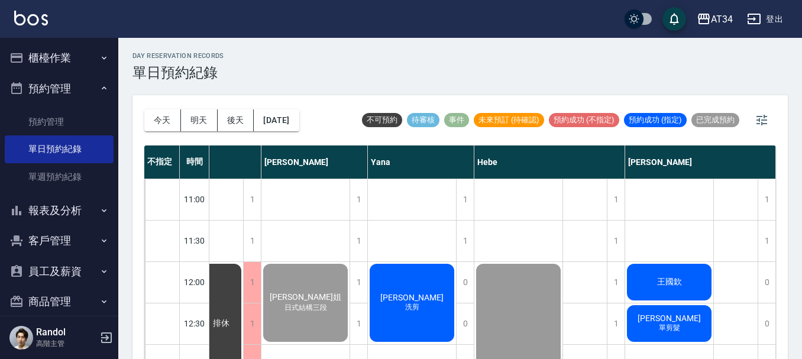
scroll to position [59, 885]
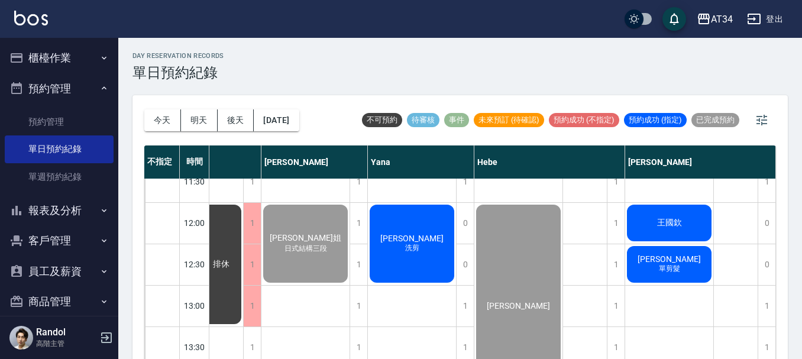
click at [664, 254] on span "[PERSON_NAME]" at bounding box center [669, 258] width 68 height 9
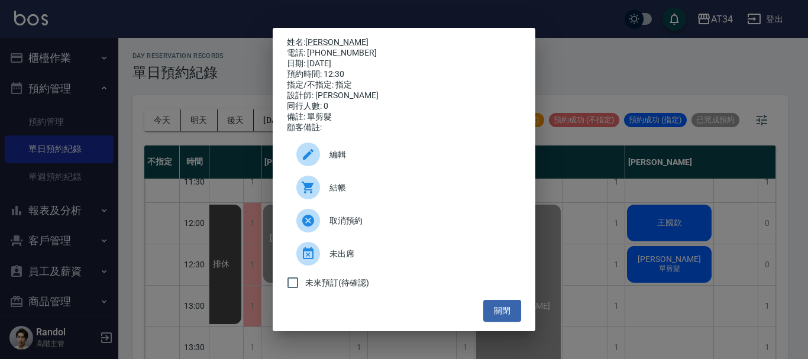
click at [339, 192] on span "結帳" at bounding box center [420, 188] width 182 height 12
click at [493, 300] on ul "編輯 結帳 取消預約 未出席 未來預訂(待確認)" at bounding box center [404, 216] width 234 height 167
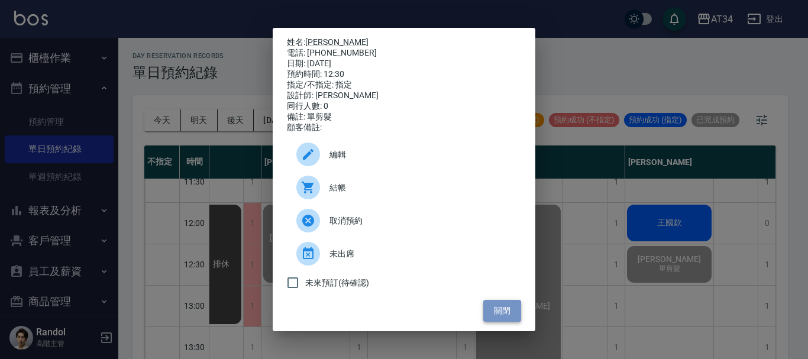
click at [495, 319] on button "關閉" at bounding box center [502, 311] width 38 height 22
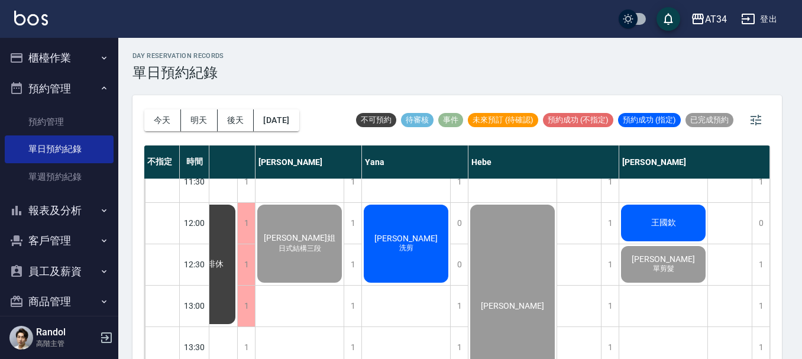
scroll to position [59, 879]
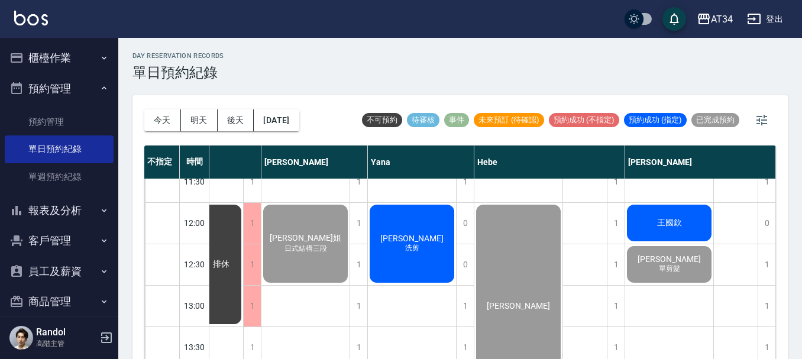
click at [666, 225] on span "王國欽" at bounding box center [670, 223] width 30 height 11
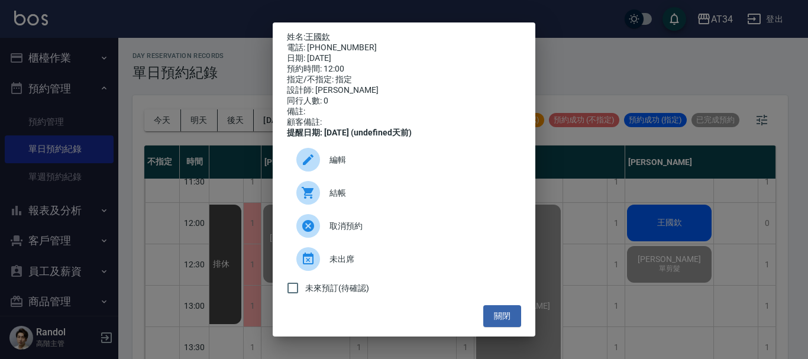
click at [371, 199] on span "結帳" at bounding box center [420, 193] width 182 height 12
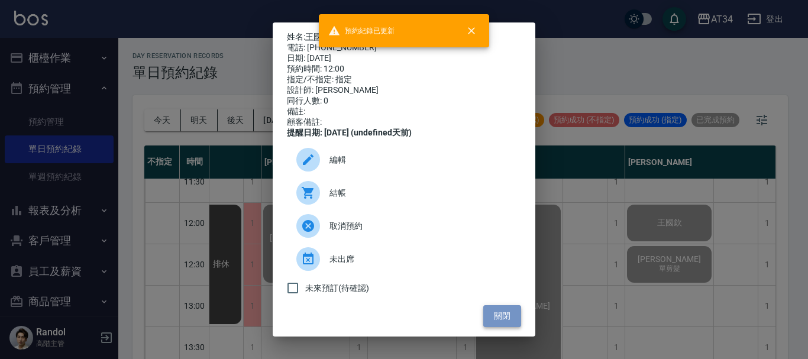
click at [513, 322] on button "關閉" at bounding box center [502, 316] width 38 height 22
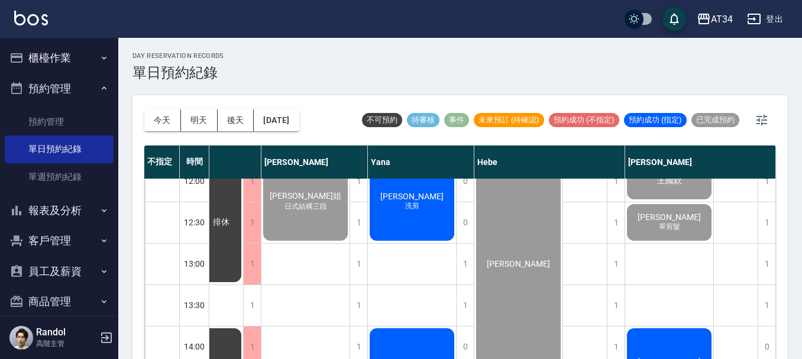
scroll to position [118, 879]
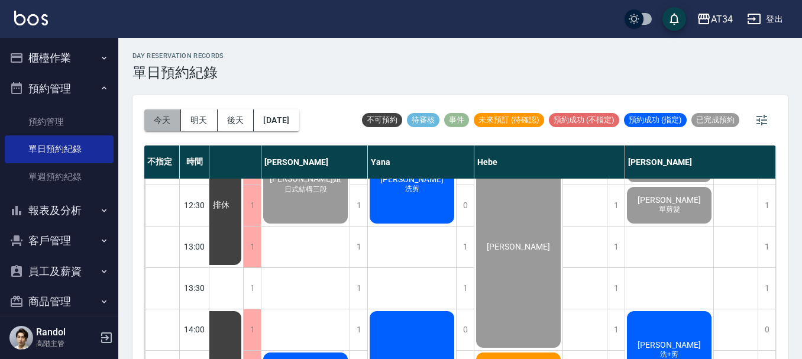
click at [153, 117] on button "今天" at bounding box center [162, 120] width 37 height 22
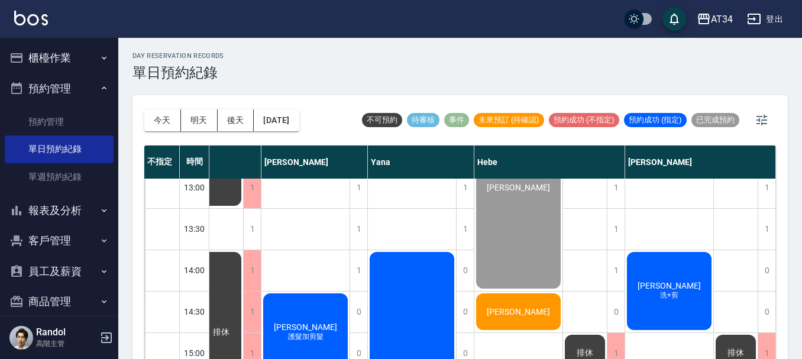
scroll to position [355, 879]
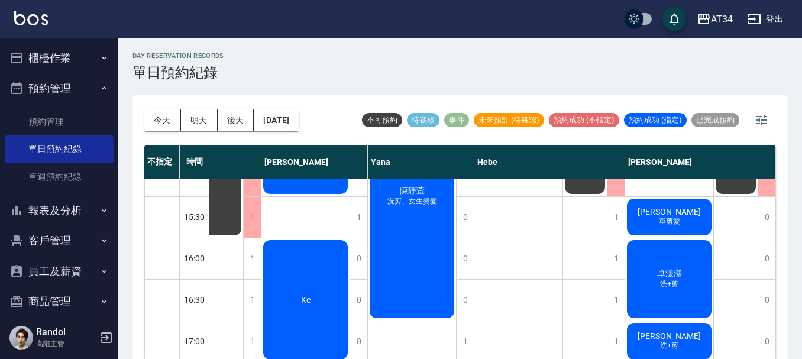
click at [86, 56] on button "櫃檯作業" at bounding box center [59, 58] width 109 height 31
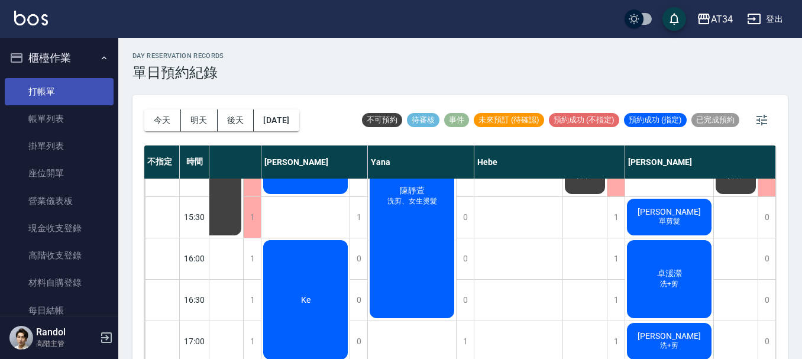
click at [72, 96] on link "打帳單" at bounding box center [59, 91] width 109 height 27
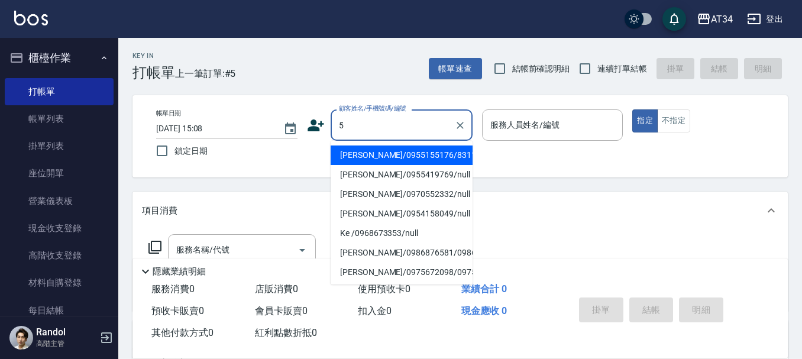
type input "5"
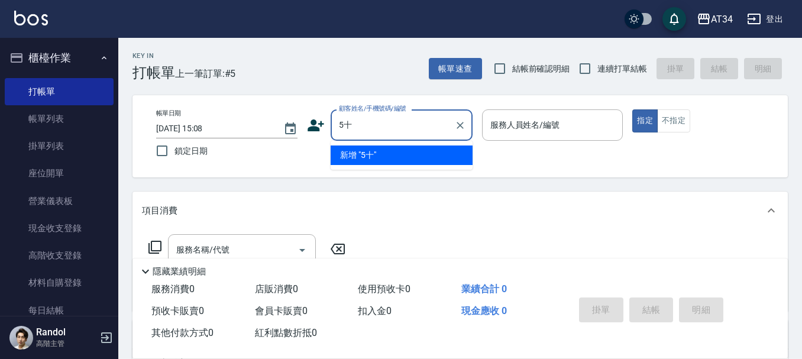
type input "5"
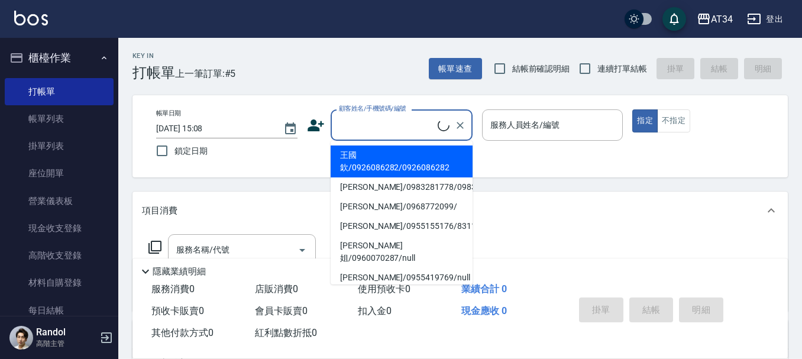
type input "5"
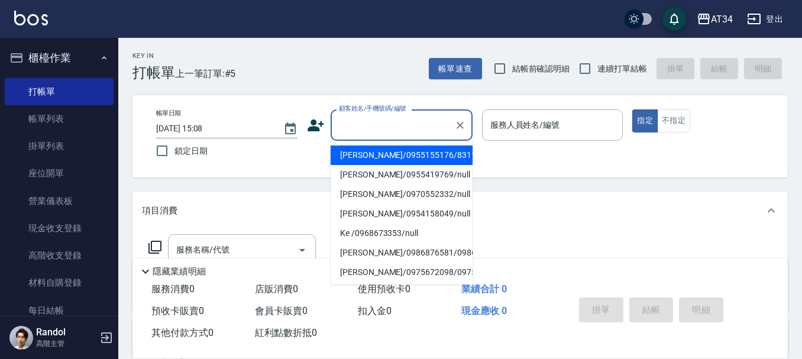
type input "5"
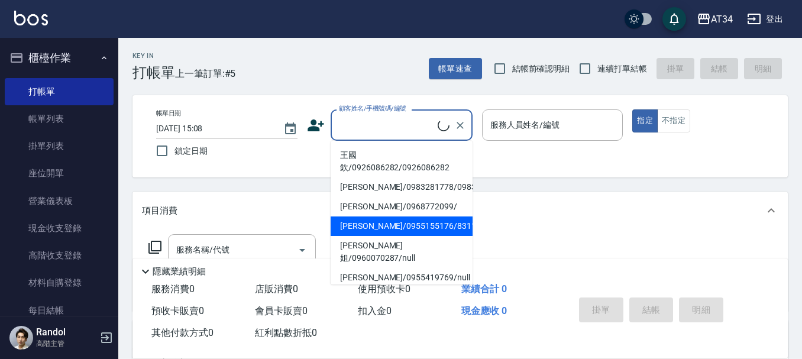
type input "5"
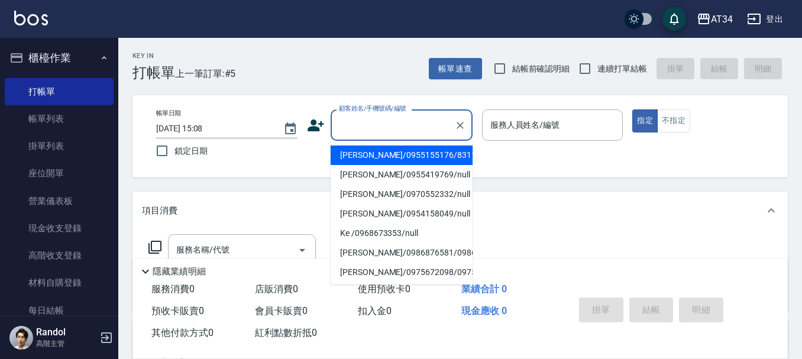
type input "5"
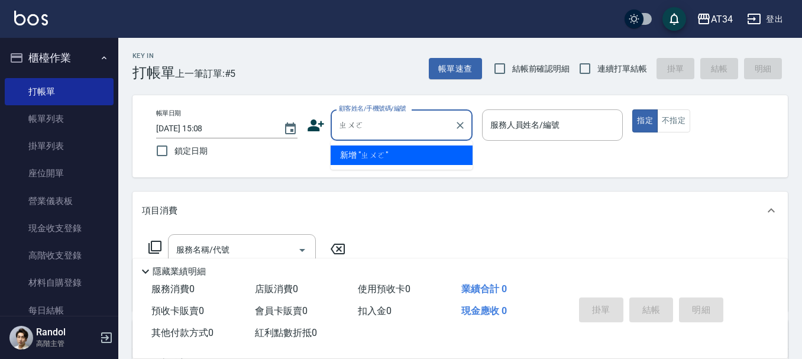
type input "桌"
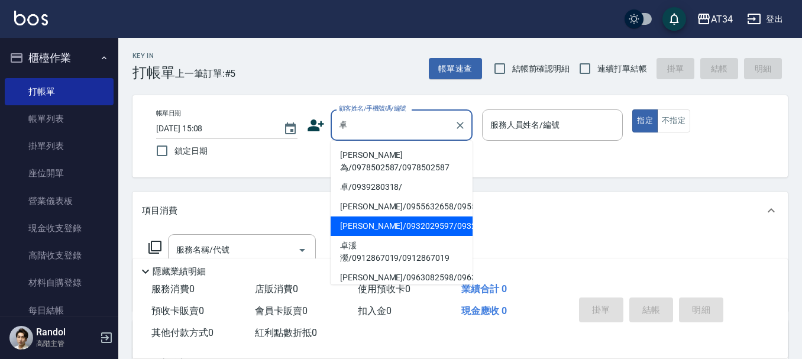
click at [360, 236] on li "卓綉羚/0932029597/0932029597" at bounding box center [402, 226] width 142 height 20
type input "卓綉羚/0932029597/0932029597"
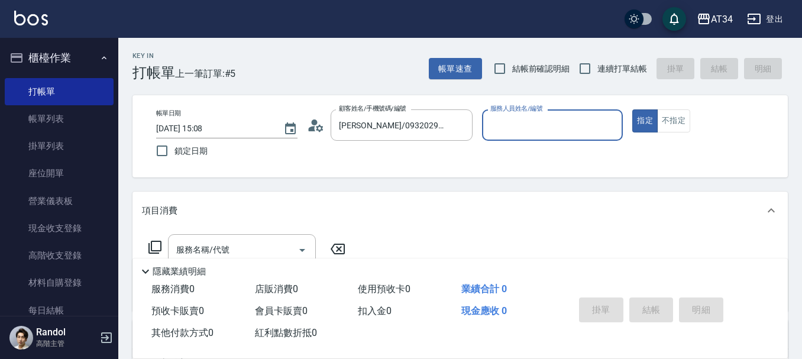
type input "Emma-08"
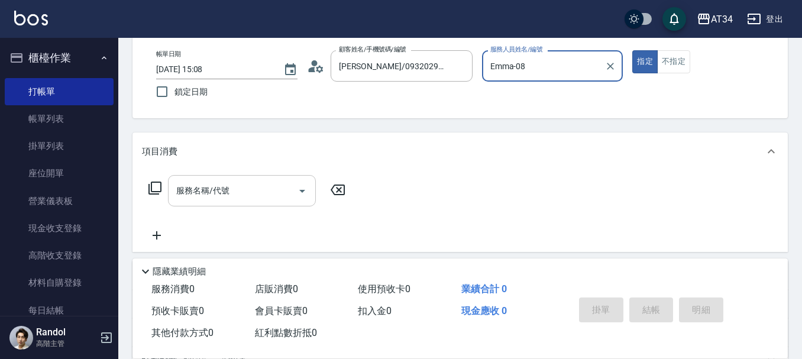
click at [252, 199] on input "服務名稱/代號" at bounding box center [232, 190] width 119 height 21
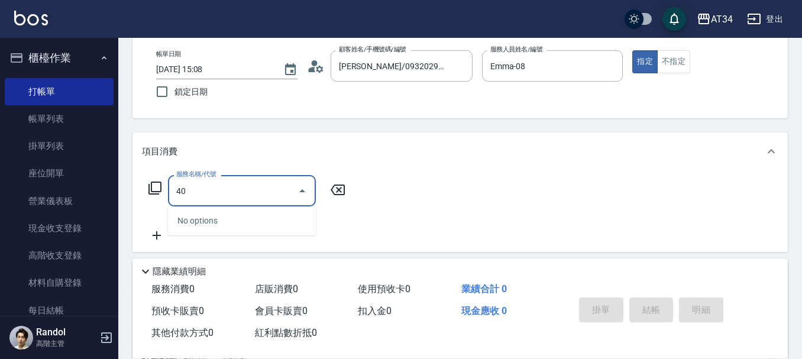
type input "401"
type input "20"
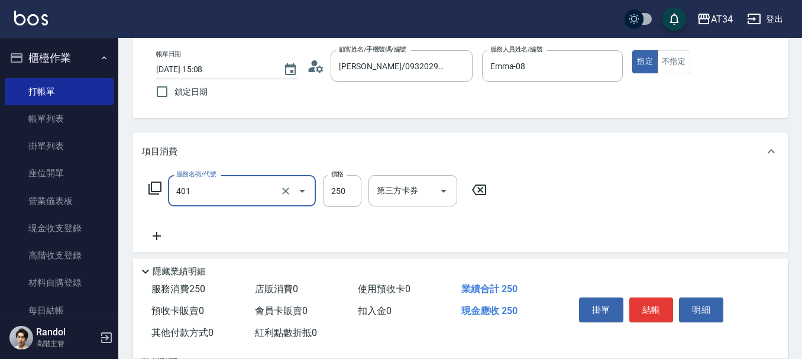
type input "剪髮(401)"
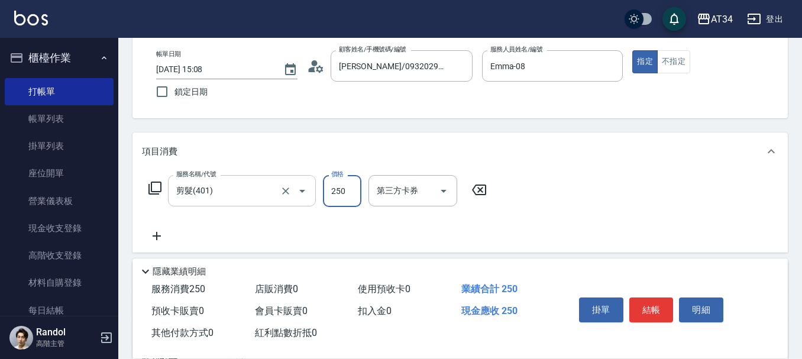
type input "5"
type input "0"
type input "50"
type input "500"
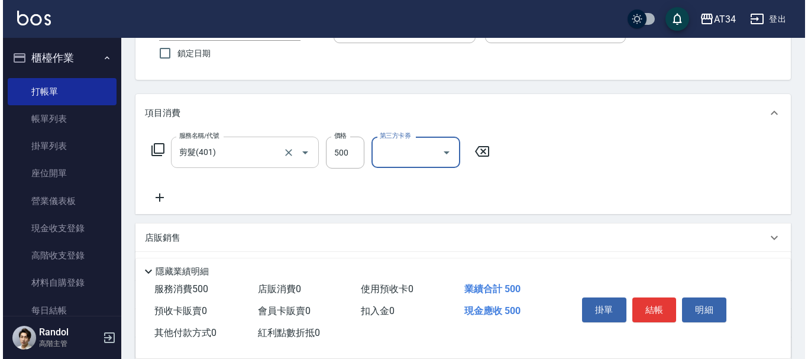
scroll to position [118, 0]
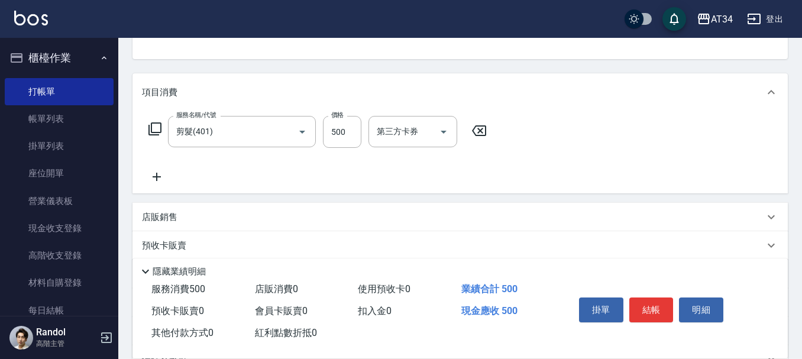
click at [150, 129] on icon at bounding box center [155, 129] width 14 height 14
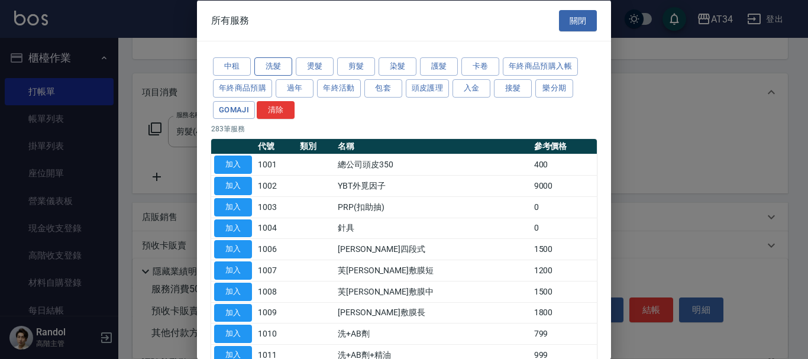
click at [265, 64] on button "洗髮" at bounding box center [273, 66] width 38 height 18
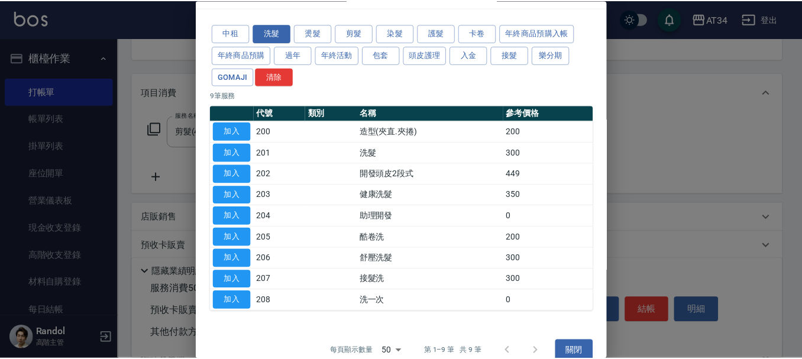
scroll to position [50, 0]
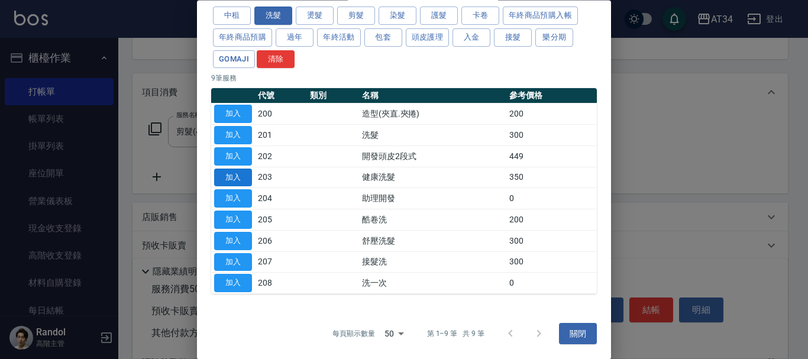
click at [223, 171] on button "加入" at bounding box center [233, 178] width 38 height 18
type input "80"
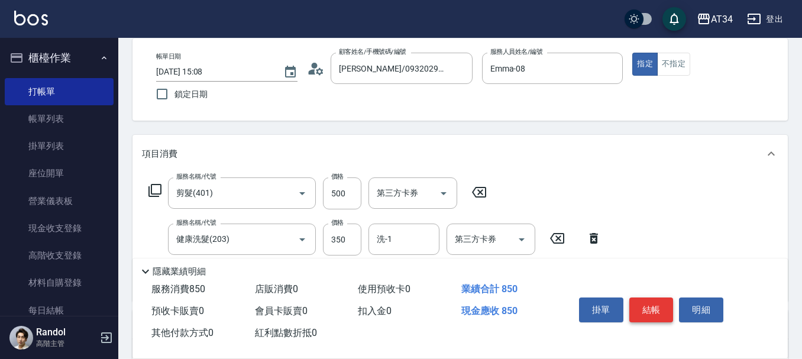
scroll to position [0, 0]
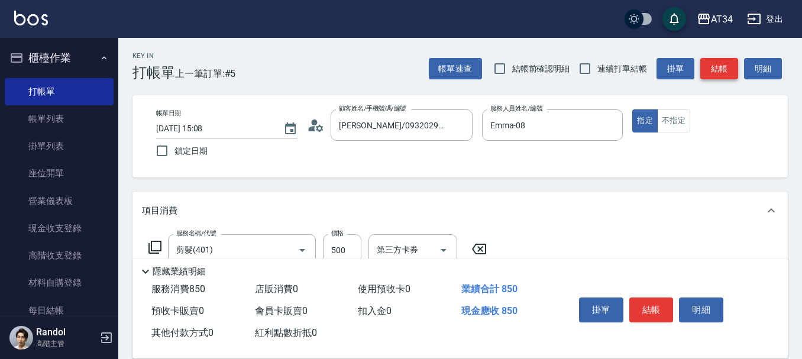
click at [723, 65] on button "結帳" at bounding box center [719, 69] width 38 height 22
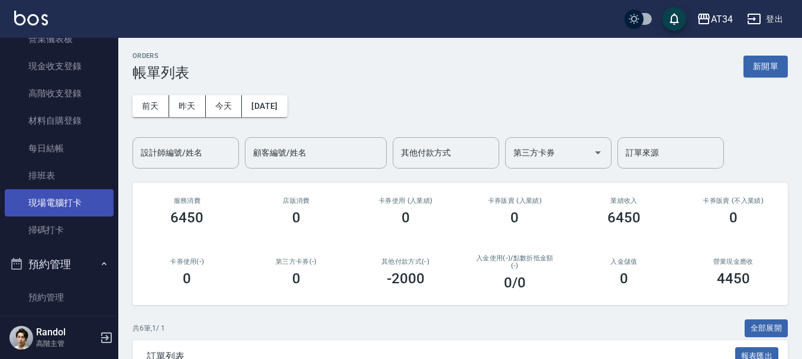
scroll to position [236, 0]
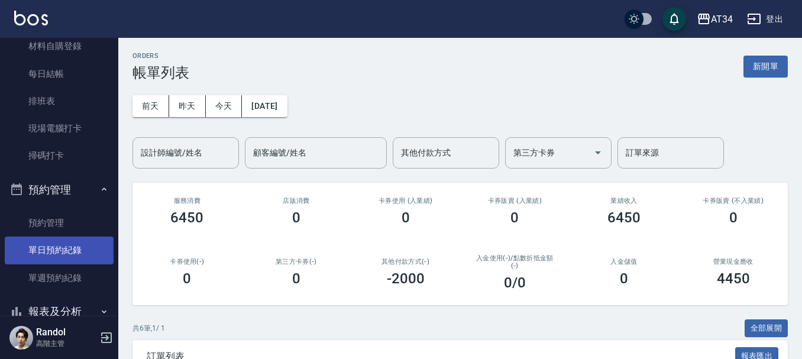
click at [77, 254] on link "單日預約紀錄" at bounding box center [59, 249] width 109 height 27
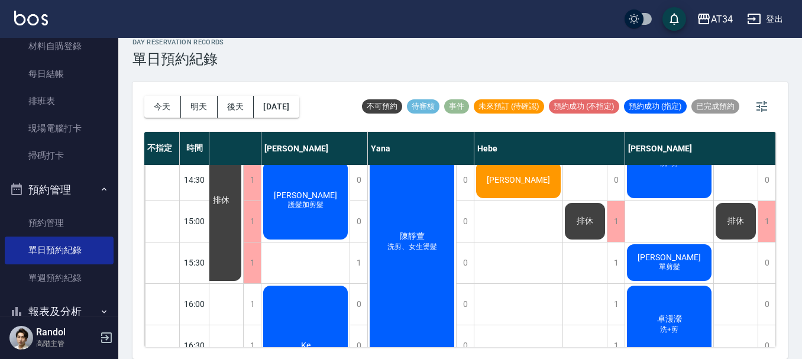
scroll to position [236, 885]
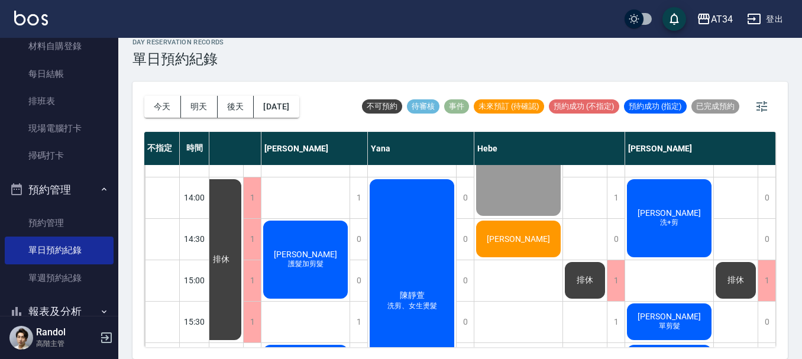
click at [669, 208] on span "[PERSON_NAME]" at bounding box center [669, 212] width 68 height 9
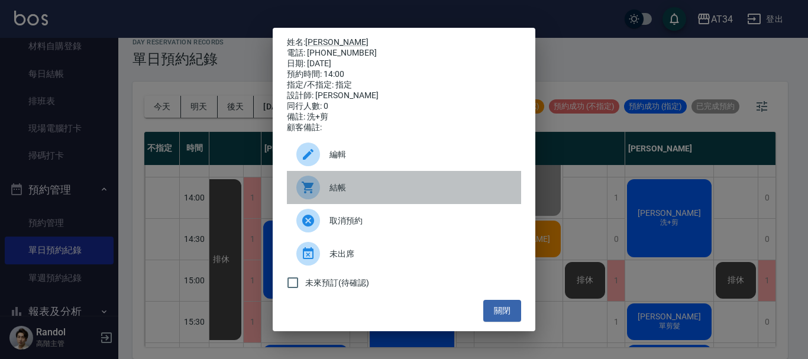
click at [387, 192] on span "結帳" at bounding box center [420, 188] width 182 height 12
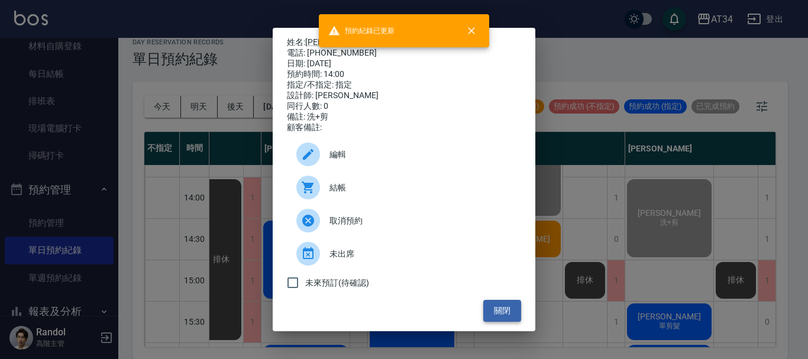
click at [501, 316] on button "關閉" at bounding box center [502, 311] width 38 height 22
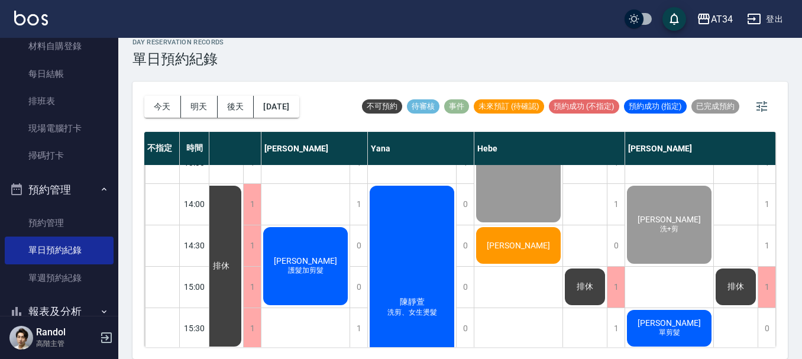
scroll to position [218, 879]
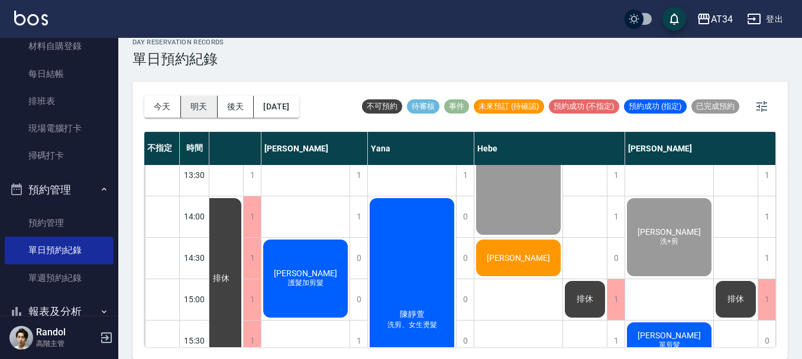
click at [205, 107] on button "明天" at bounding box center [199, 107] width 37 height 22
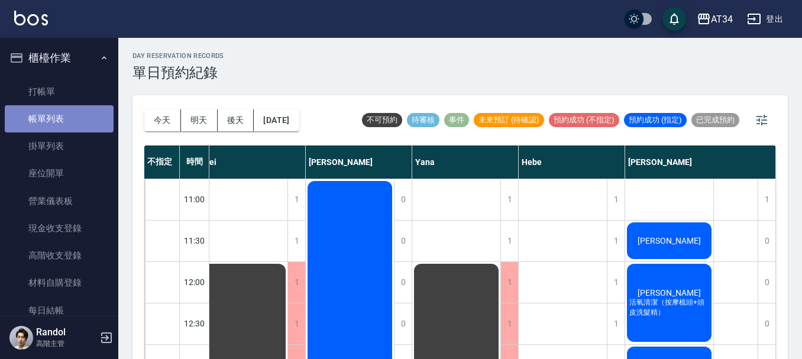
click at [59, 119] on link "帳單列表" at bounding box center [59, 118] width 109 height 27
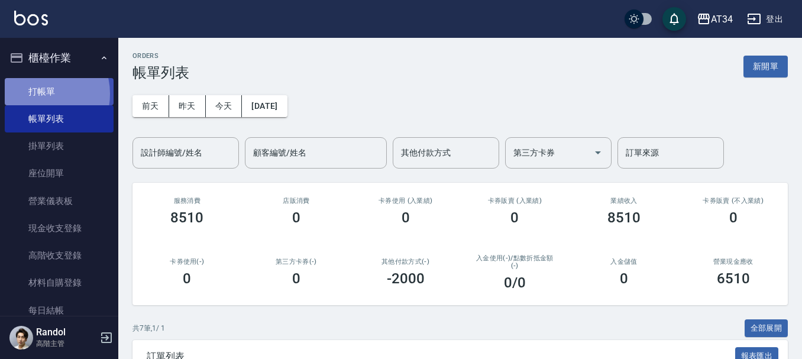
click at [38, 93] on link "打帳單" at bounding box center [59, 91] width 109 height 27
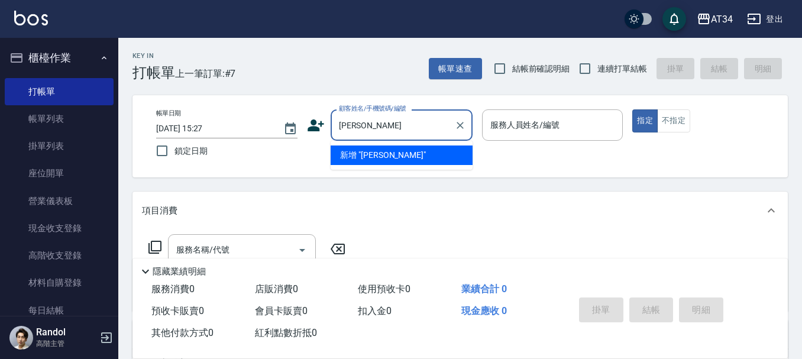
type input "李"
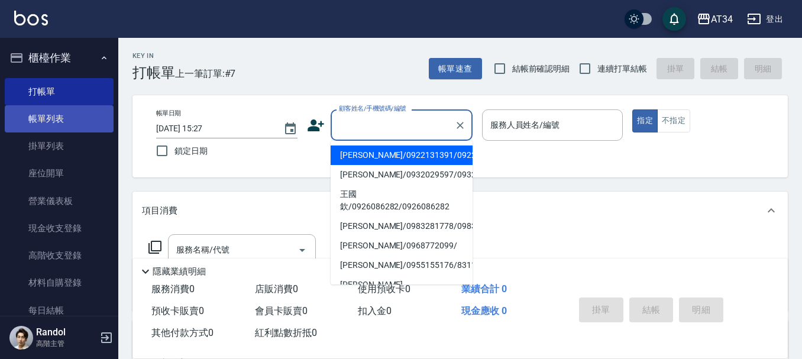
click at [82, 115] on link "帳單列表" at bounding box center [59, 118] width 109 height 27
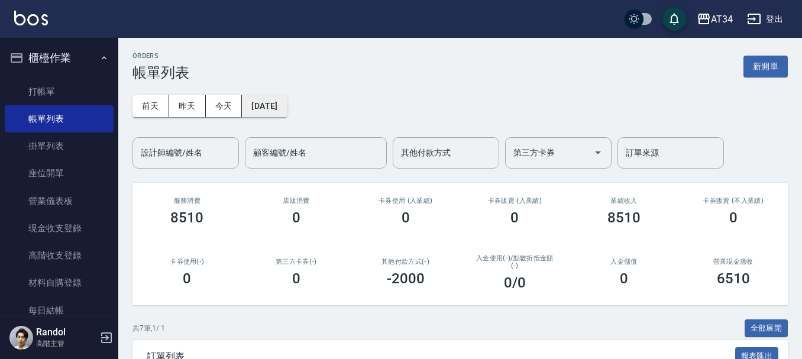
click at [287, 100] on button "[DATE]" at bounding box center [264, 106] width 45 height 22
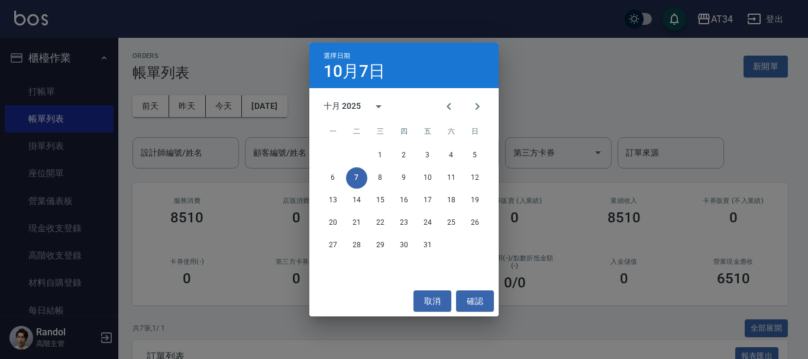
click at [352, 103] on div "十月 2025" at bounding box center [341, 106] width 37 height 12
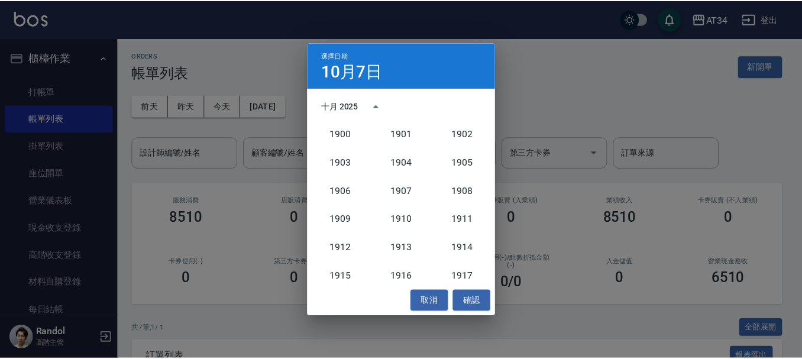
scroll to position [1095, 0]
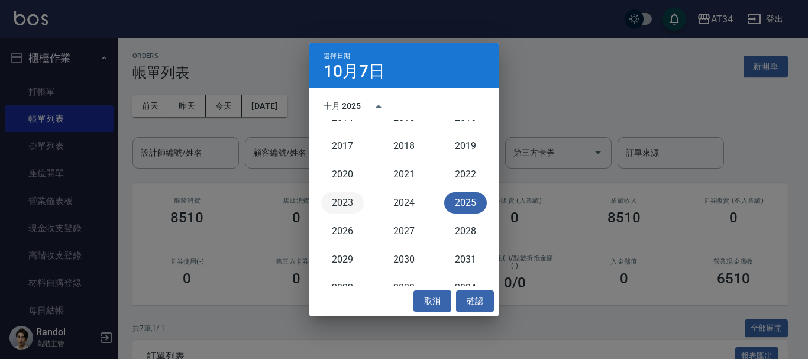
click at [332, 206] on button "2023" at bounding box center [342, 202] width 43 height 21
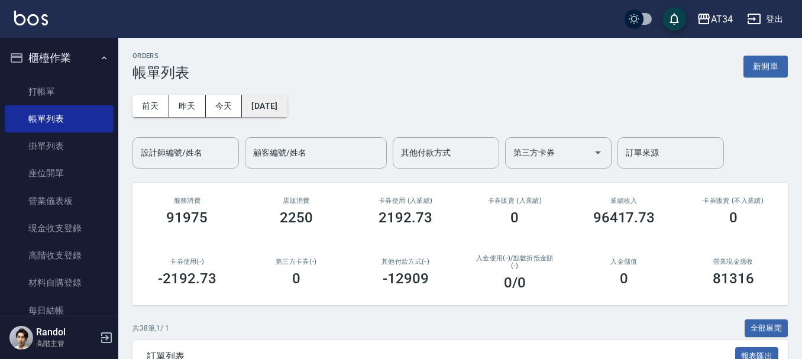
click at [287, 108] on button "2023/10/07" at bounding box center [264, 106] width 45 height 22
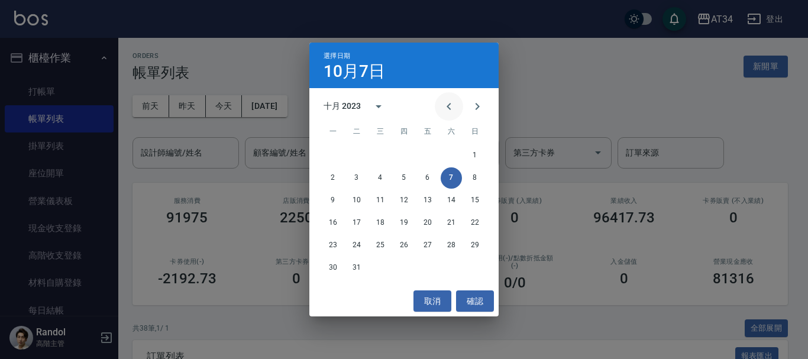
click at [451, 106] on icon "Previous month" at bounding box center [449, 106] width 14 height 14
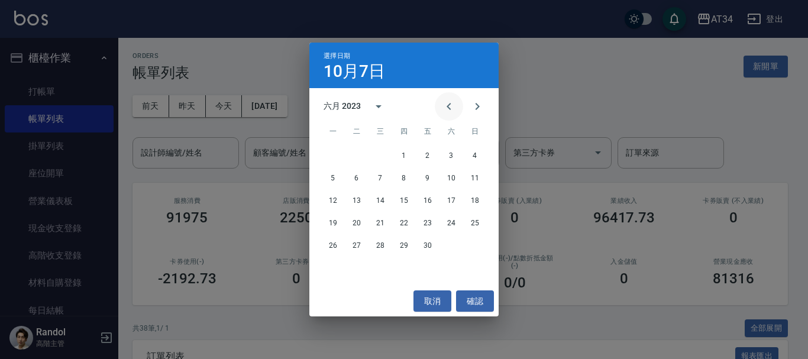
click at [451, 106] on icon "Previous month" at bounding box center [449, 106] width 14 height 14
click at [368, 244] on div "24 25 26 27 28 29 30" at bounding box center [403, 245] width 189 height 21
click at [379, 244] on button "26" at bounding box center [380, 245] width 21 height 21
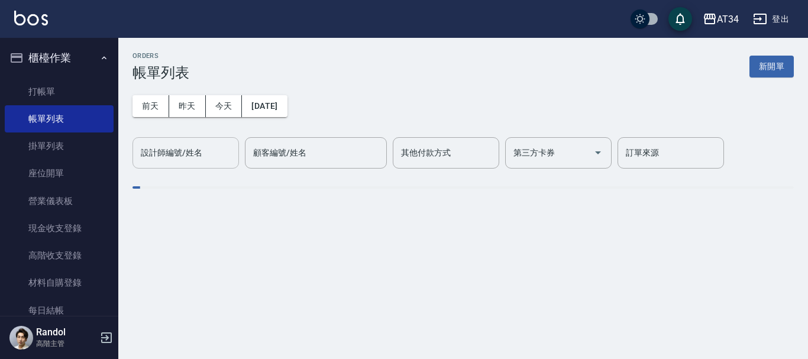
click at [215, 151] on input "設計師編號/姓名" at bounding box center [186, 152] width 96 height 21
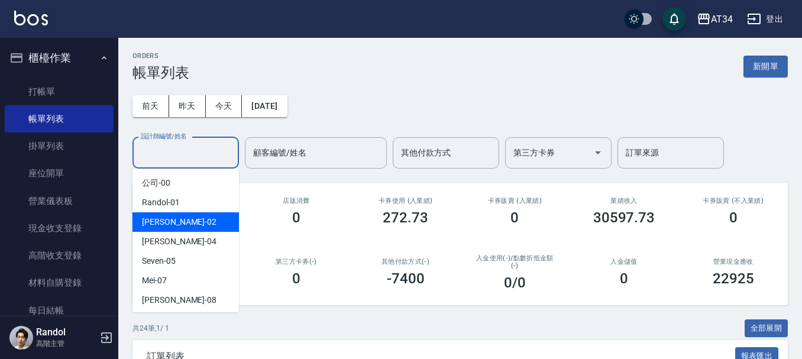
click at [208, 230] on div "Wendy -02" at bounding box center [185, 222] width 106 height 20
type input "Wendy-02"
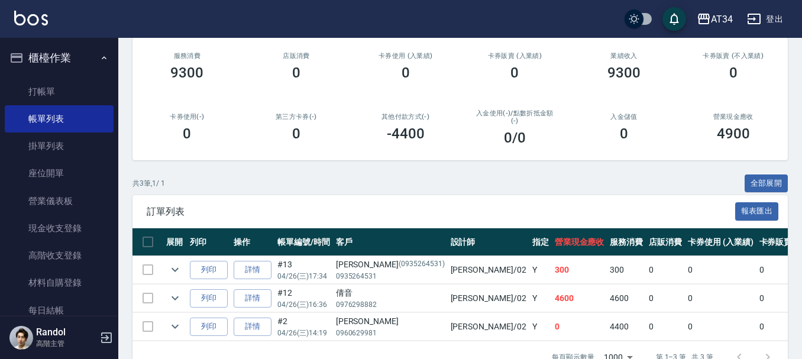
scroll to position [182, 0]
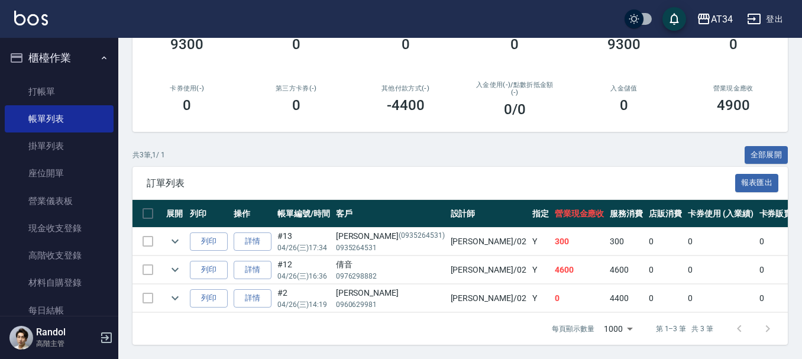
click at [338, 258] on div "倩音" at bounding box center [390, 264] width 109 height 12
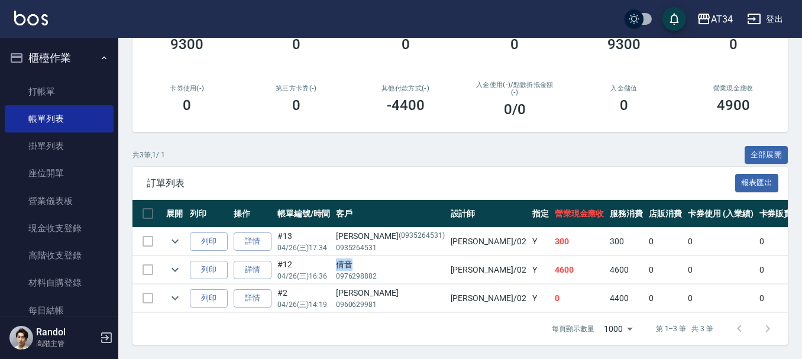
copy div "倩音"
click at [61, 88] on link "打帳單" at bounding box center [59, 91] width 109 height 27
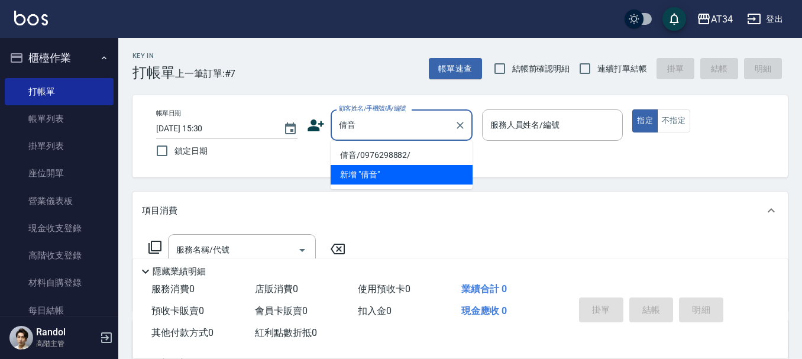
click at [376, 153] on li "倩音/0976298882/" at bounding box center [402, 155] width 142 height 20
type input "倩音/0976298882/"
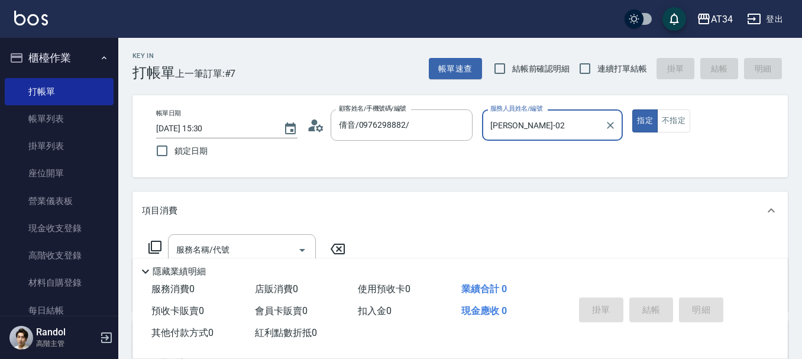
type input "Wendy-02"
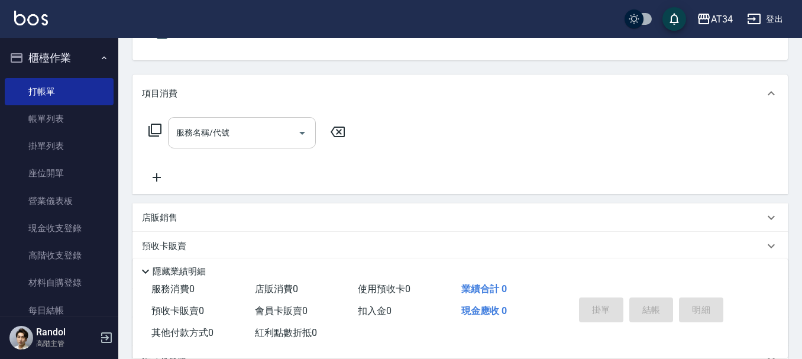
scroll to position [118, 0]
click at [272, 141] on input "服務名稱/代號" at bounding box center [232, 131] width 119 height 21
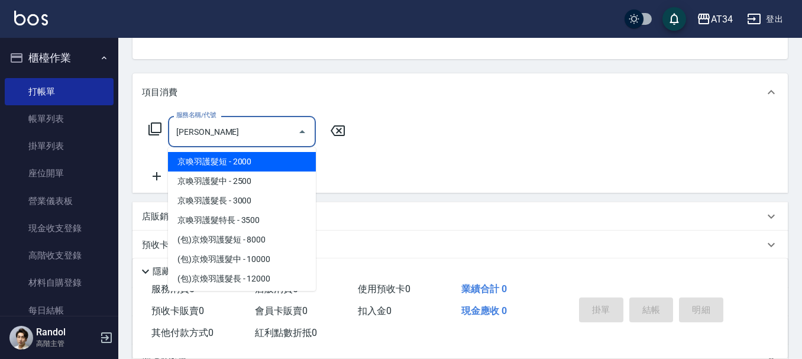
click at [267, 172] on span "京喚羽護髮中 - 2500" at bounding box center [242, 181] width 148 height 20
type input "京喚羽護髮中(630)"
type input "250"
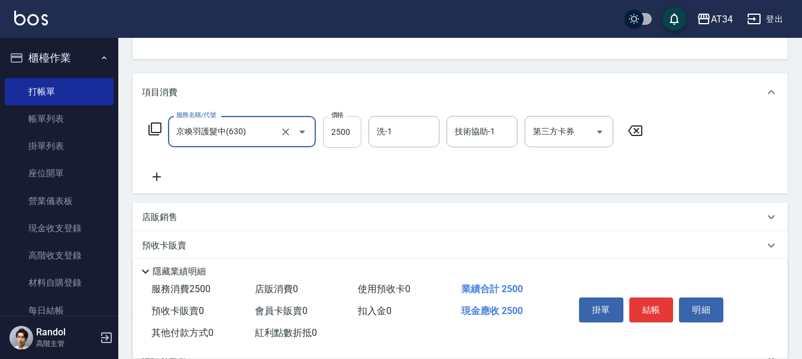
type input "京喚羽護髮中(630)"
click at [326, 127] on input "2500" at bounding box center [342, 132] width 38 height 32
type input "2"
type input "0"
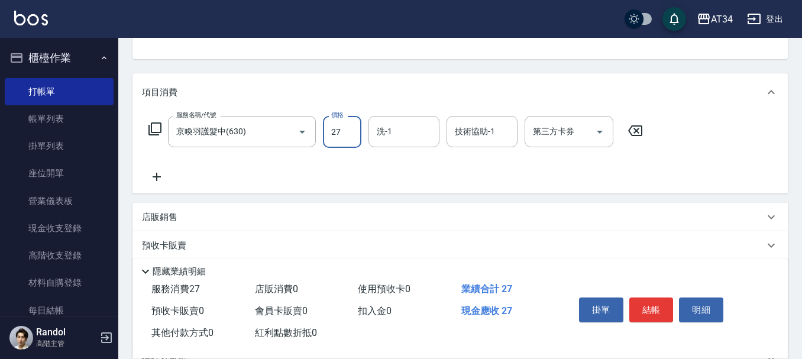
type input "270"
type input "2700"
type input "拉拉-35"
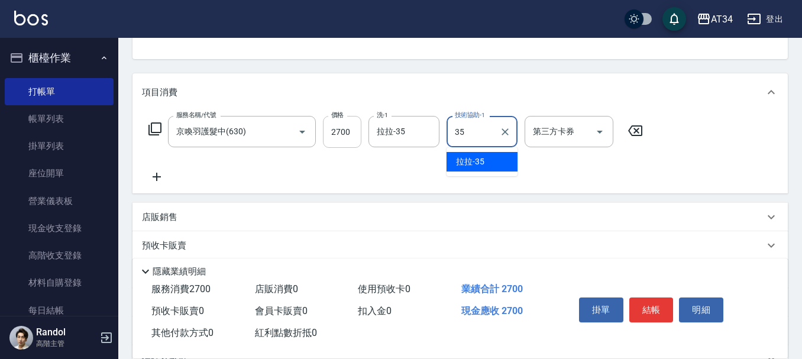
type input "拉拉-35"
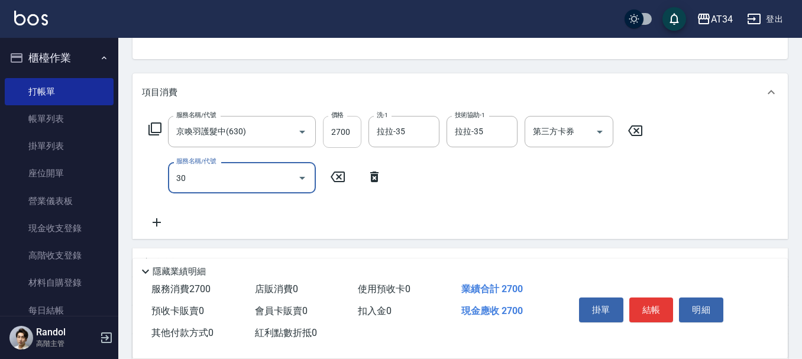
type input "301"
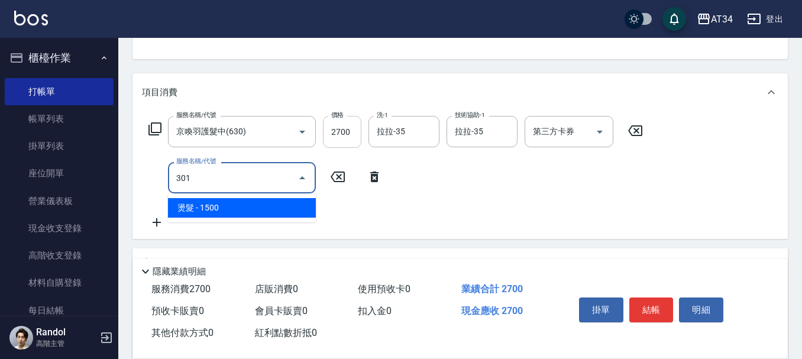
type input "420"
type input "燙髮(301)"
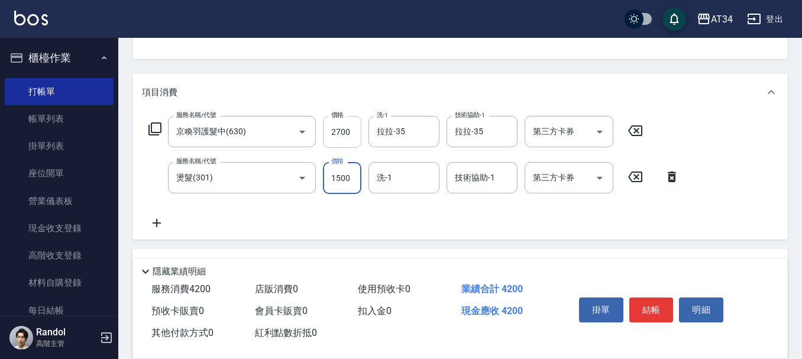
type input "2"
type input "270"
type input "252"
type input "520"
type input "2520"
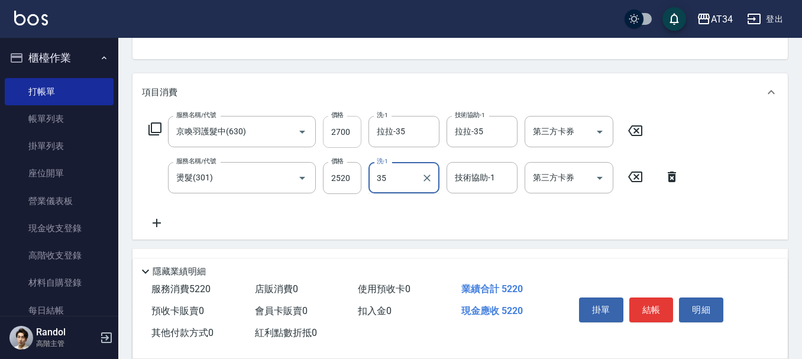
type input "拉拉-35"
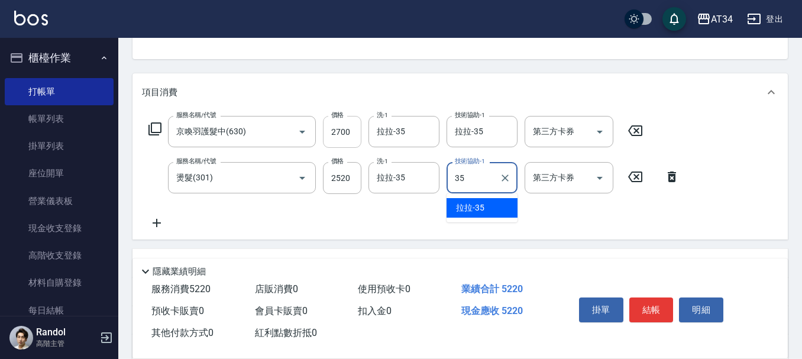
type input "拉拉-35"
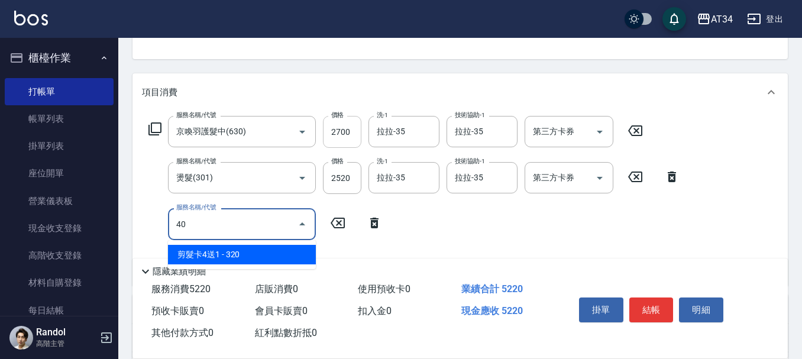
type input "401"
type input "540"
type input "剪髮(401)"
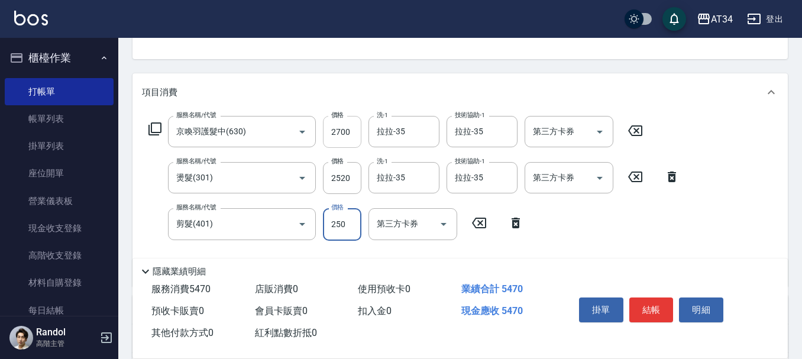
type input "3"
type input "520"
type input "300"
type input "550"
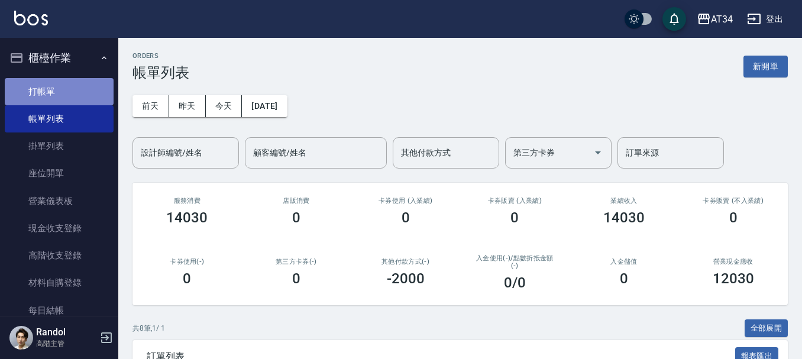
click at [69, 98] on link "打帳單" at bounding box center [59, 91] width 109 height 27
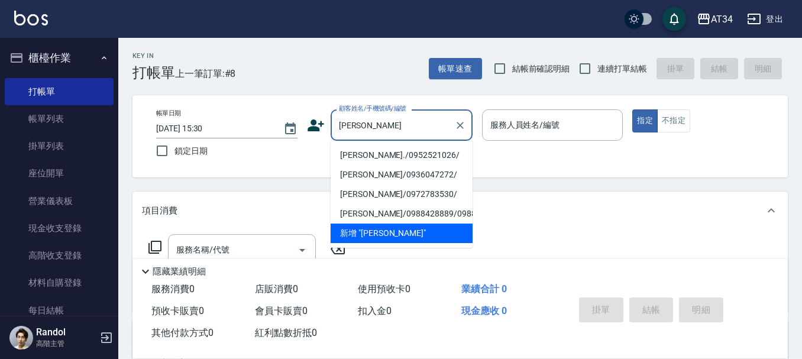
click at [385, 147] on li "張瓊文./0952521026/" at bounding box center [402, 155] width 142 height 20
type input "張瓊文./0952521026/"
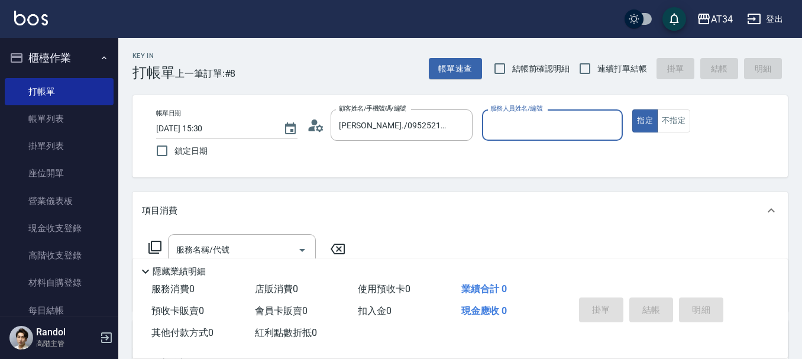
type input "Wendy-02"
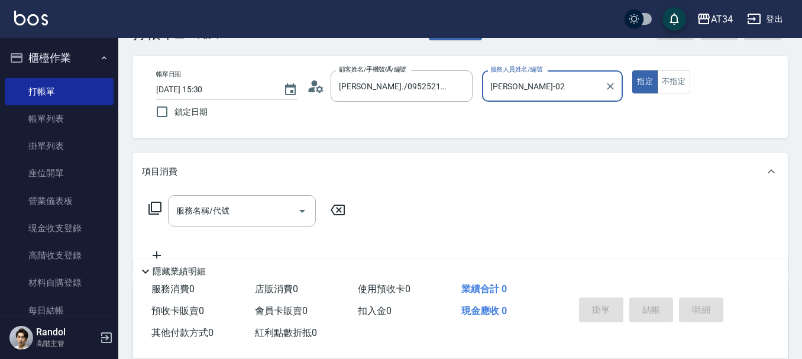
scroll to position [59, 0]
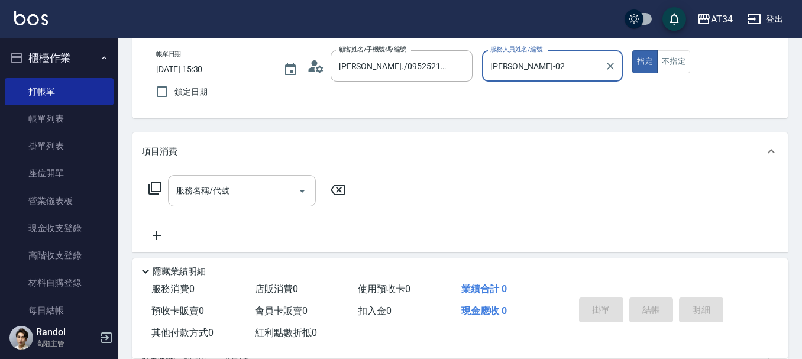
click at [257, 188] on input "服務名稱/代號" at bounding box center [232, 190] width 119 height 21
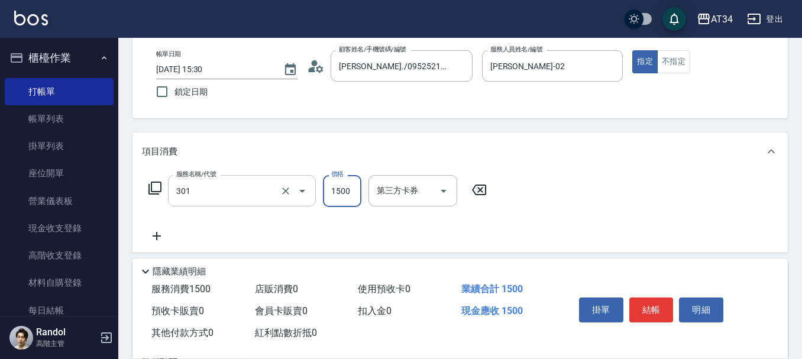
type input "燙髮(301)"
type input "0"
type input "25"
type input "20"
type input "252"
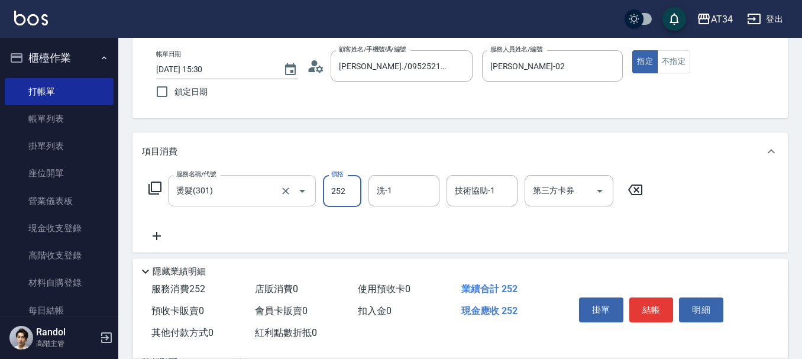
click at [257, 188] on input "燙髮(301)" at bounding box center [225, 190] width 104 height 21
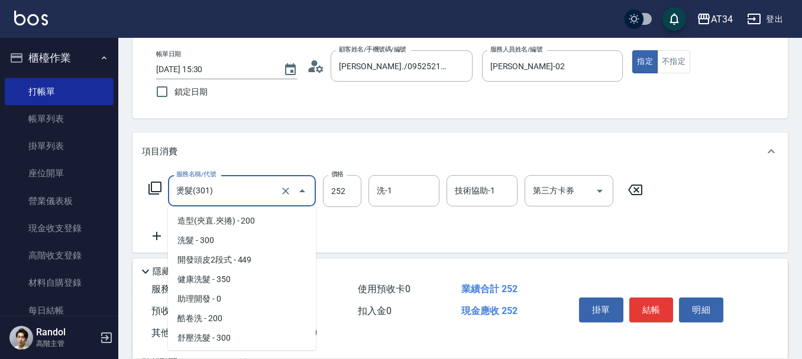
scroll to position [76, 0]
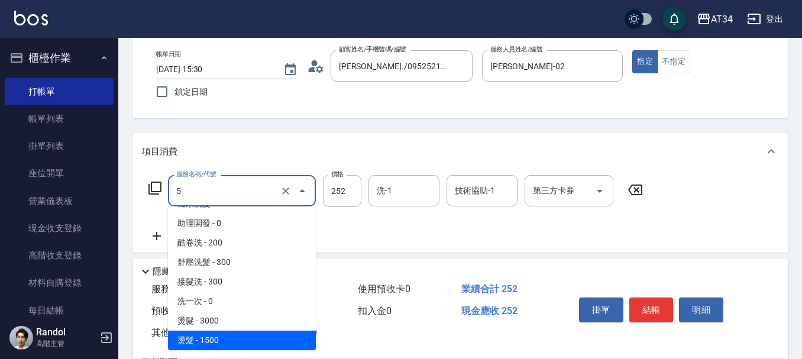
type input "50"
type input "0"
type input "501"
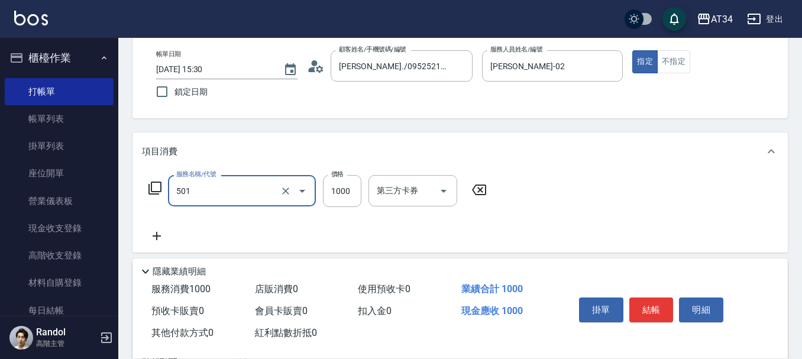
type input "100"
type input "染髮(501)"
type input "2"
type input "0"
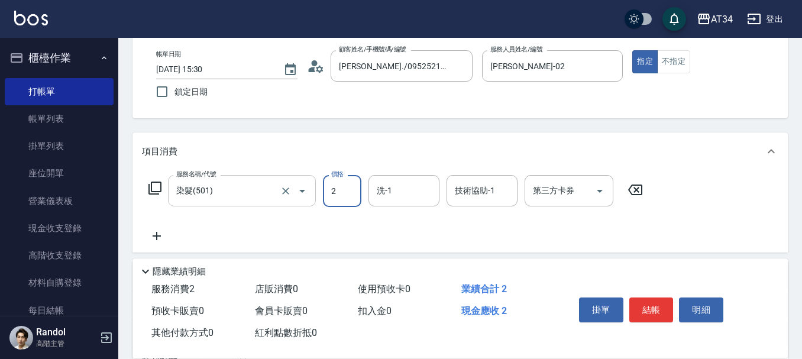
type input "25"
type input "20"
type input "2520"
type input "250"
type input "2520"
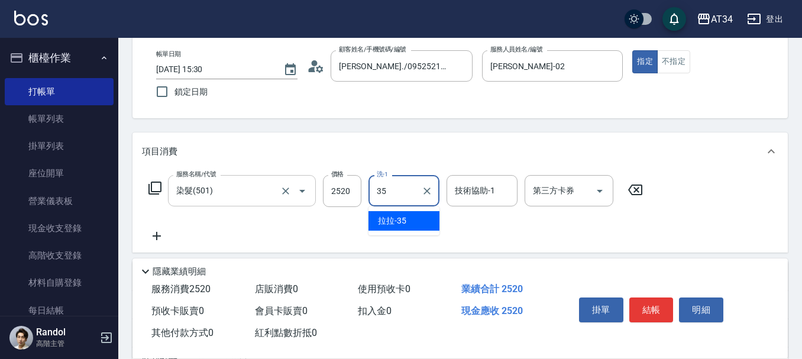
type input "拉拉-35"
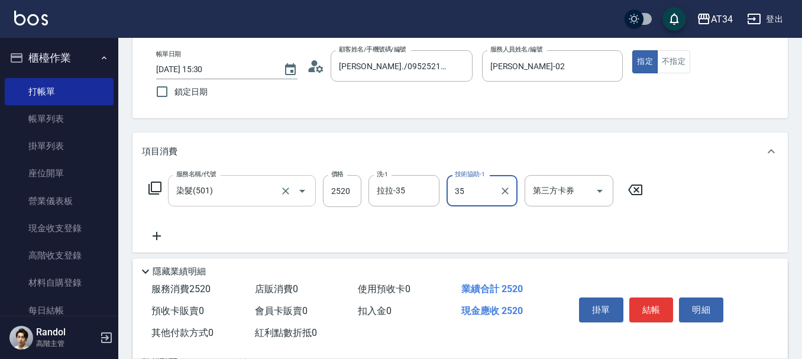
type input "拉拉-35"
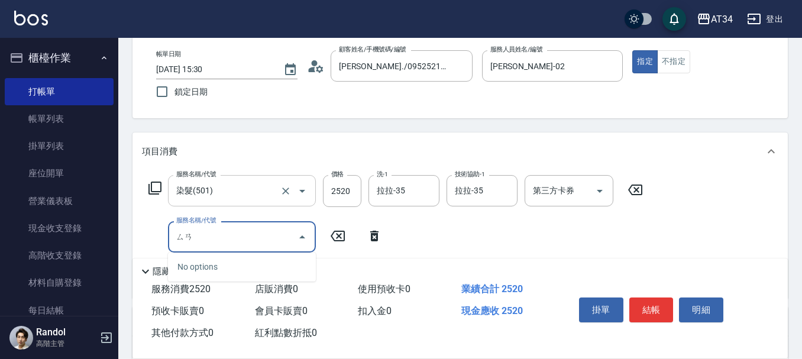
type input "三"
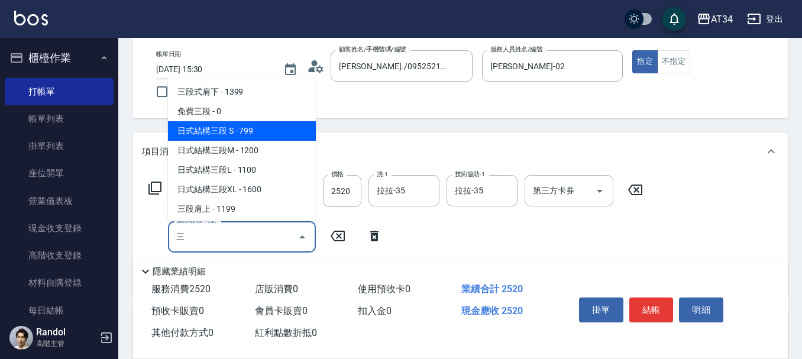
click at [270, 123] on span "日式結構三段 S - 799" at bounding box center [242, 131] width 148 height 20
type input "330"
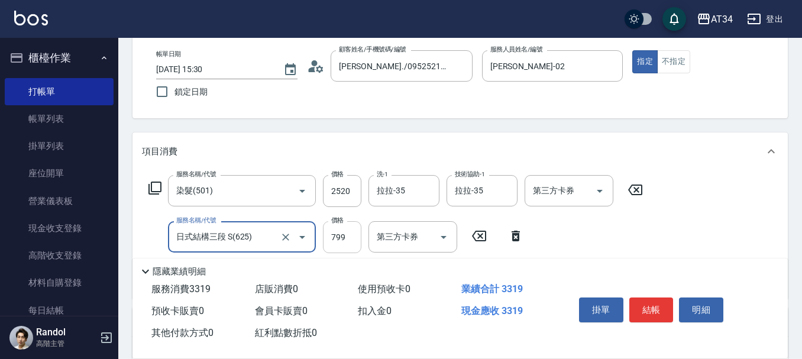
type input "日式結構三段 S(625)"
click at [335, 245] on input "799" at bounding box center [342, 237] width 38 height 32
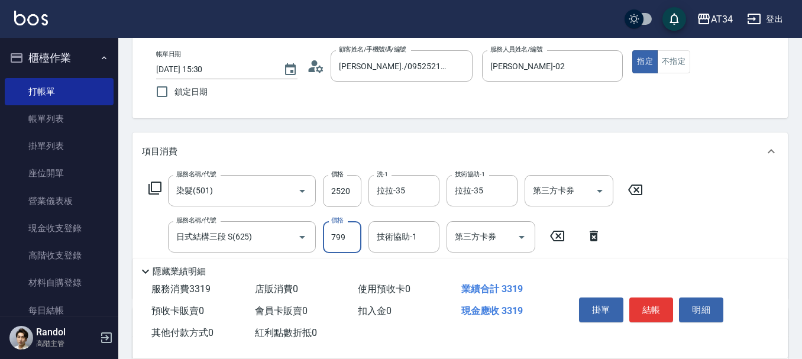
type input "1"
type input "250"
type input "110"
type input "360"
type input "1100"
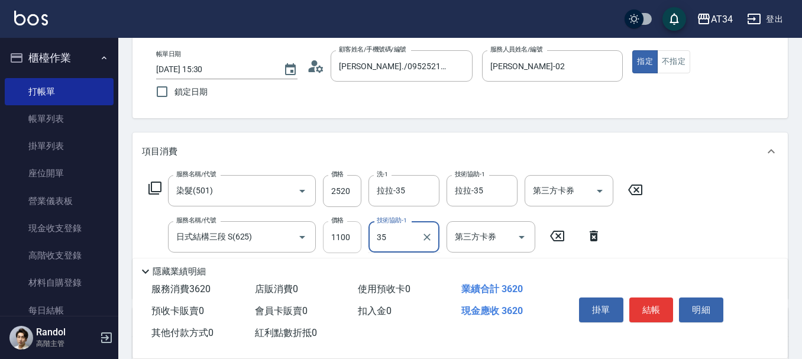
type input "拉拉-35"
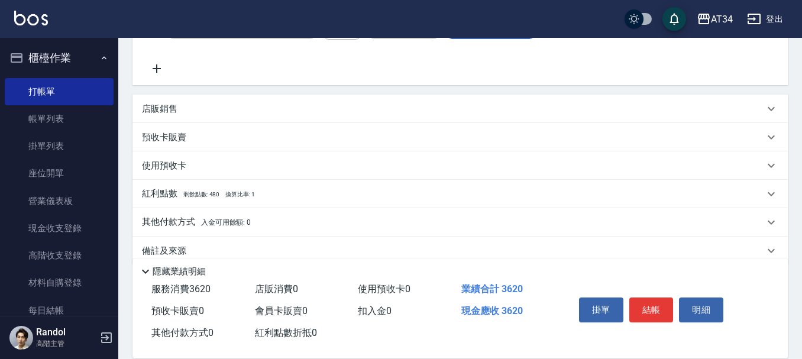
scroll to position [292, 0]
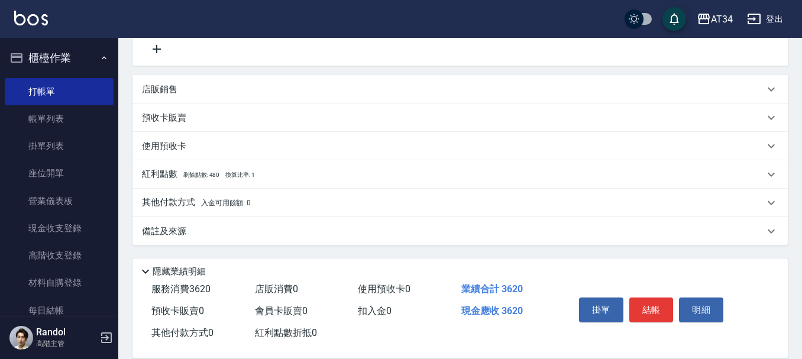
click at [273, 209] on div "其他付款方式 入金可用餘額: 0" at bounding box center [459, 203] width 655 height 28
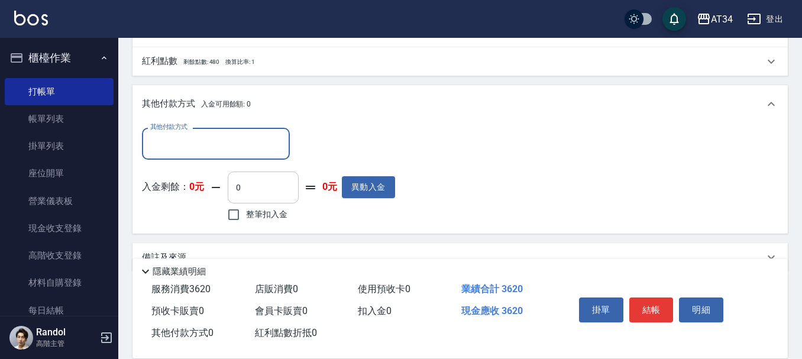
scroll to position [410, 0]
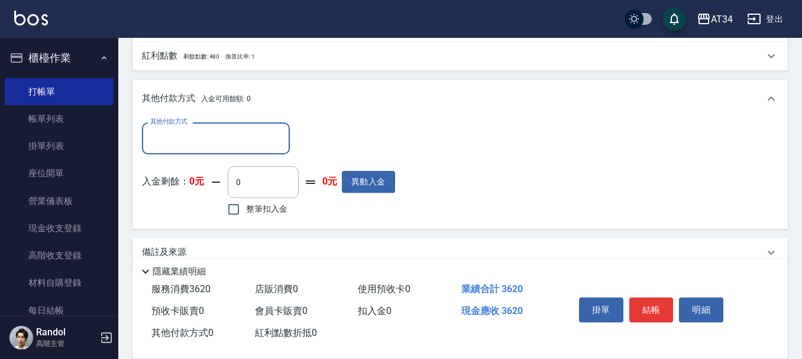
click at [248, 150] on div "其他付款方式" at bounding box center [216, 137] width 148 height 31
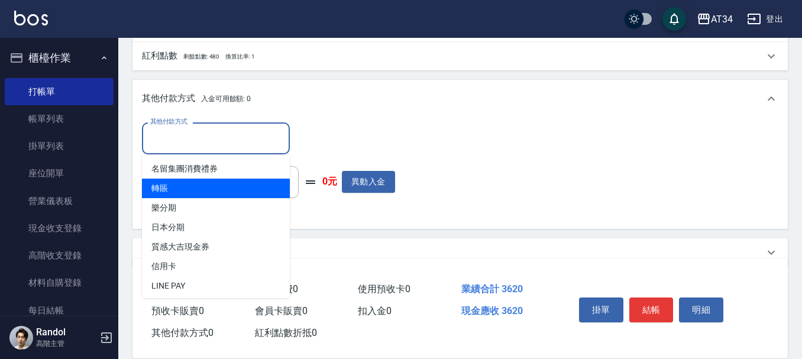
click at [206, 182] on span "轉賬" at bounding box center [216, 189] width 148 height 20
type input "轉賬"
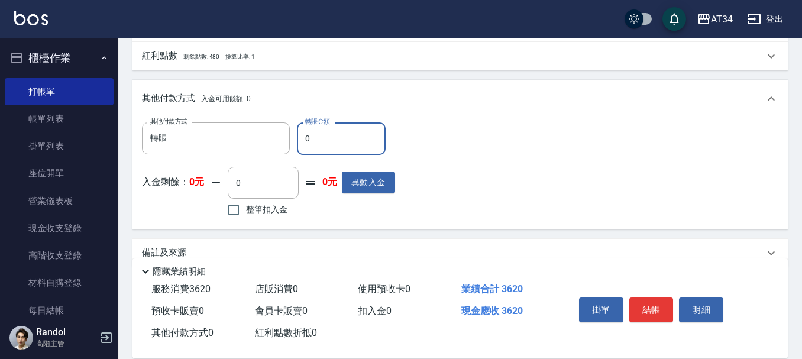
click at [351, 140] on input "0" at bounding box center [341, 138] width 89 height 32
type input "33"
type input "350"
type input "3"
type input "360"
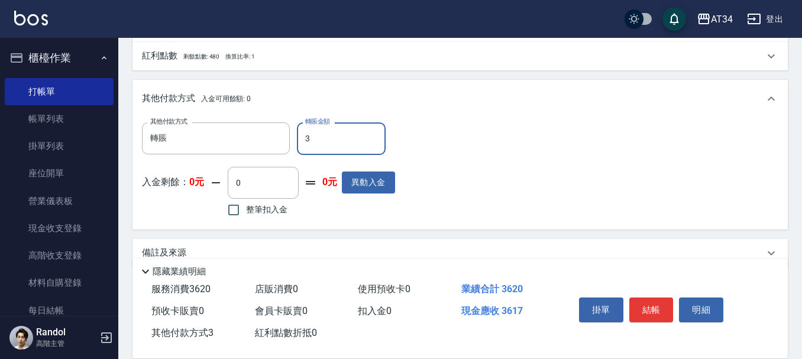
type input "36"
type input "350"
type input "362"
type input "320"
type input "3620"
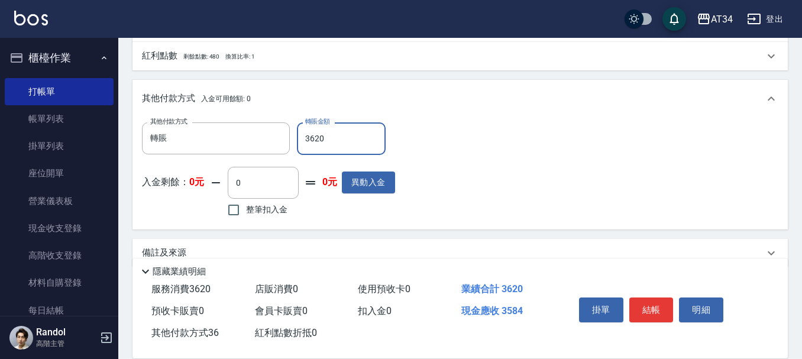
type input "0"
type input "3620"
click at [656, 303] on button "結帳" at bounding box center [651, 309] width 44 height 25
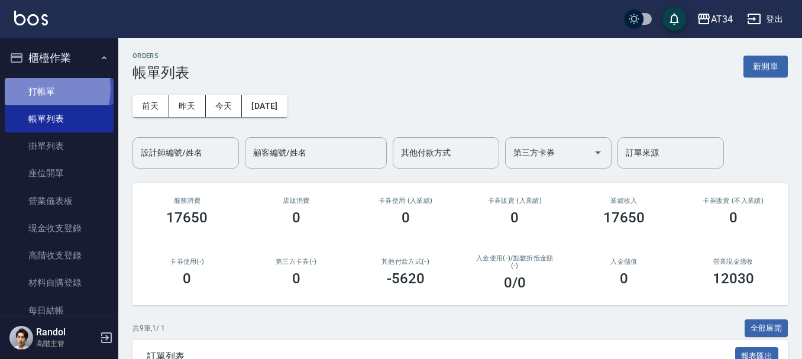
click at [42, 88] on link "打帳單" at bounding box center [59, 91] width 109 height 27
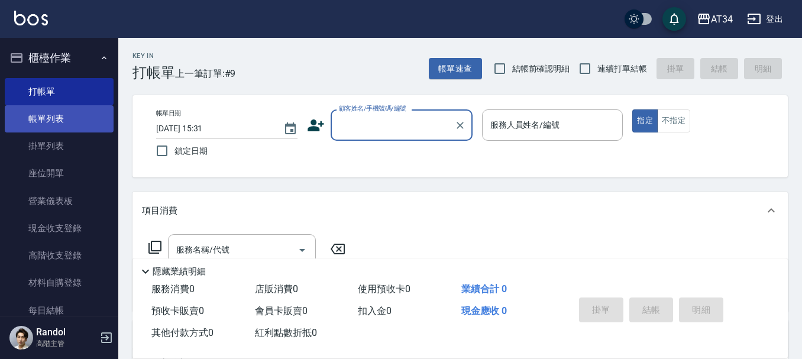
click at [69, 129] on link "帳單列表" at bounding box center [59, 118] width 109 height 27
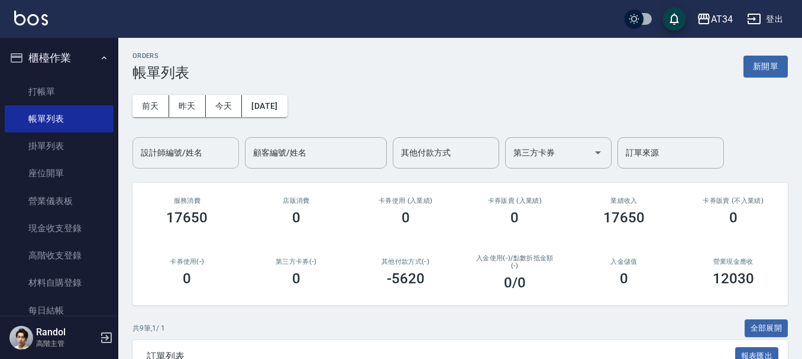
click at [160, 156] on input "設計師編號/姓名" at bounding box center [186, 152] width 96 height 21
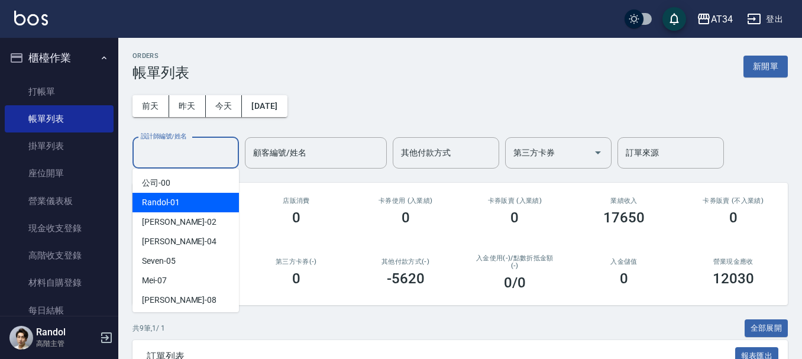
click at [176, 227] on span "Wendy -02" at bounding box center [179, 222] width 74 height 12
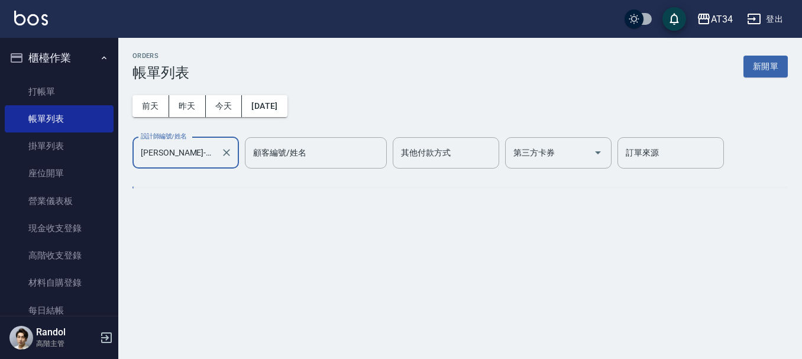
type input "Wendy-02"
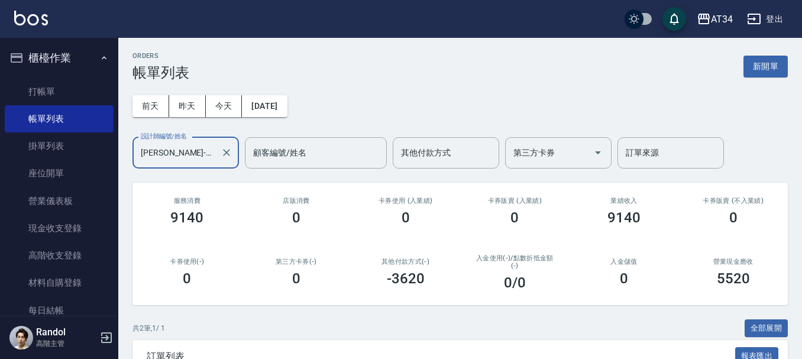
scroll to position [154, 0]
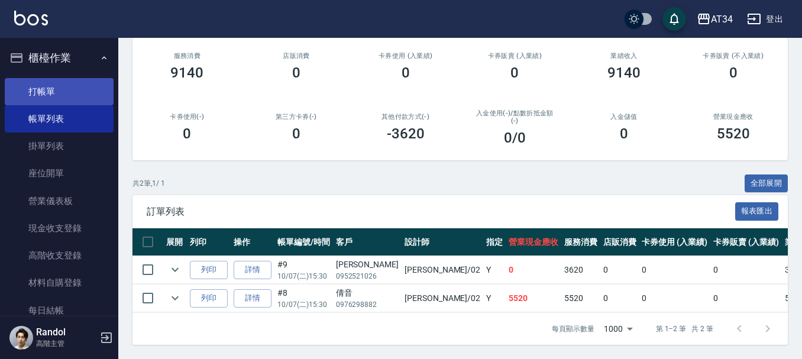
click at [62, 89] on link "打帳單" at bounding box center [59, 91] width 109 height 27
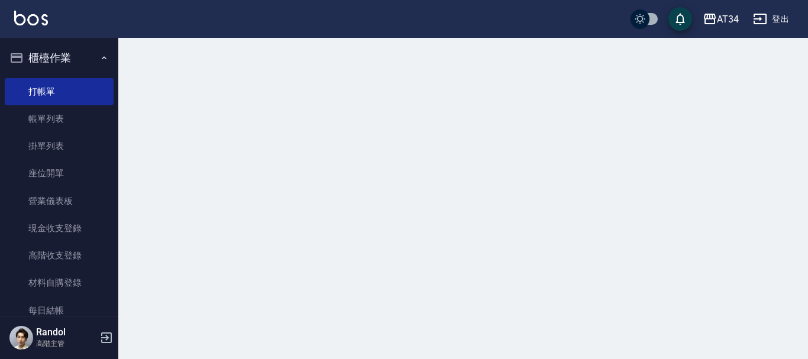
click at [76, 56] on button "櫃檯作業" at bounding box center [59, 58] width 109 height 31
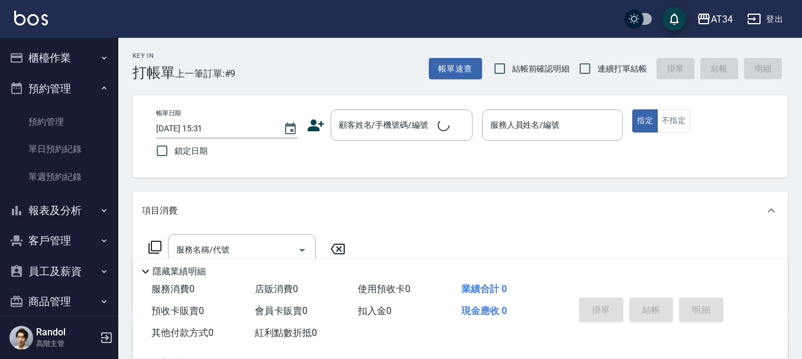
click at [74, 82] on button "預約管理" at bounding box center [59, 88] width 109 height 31
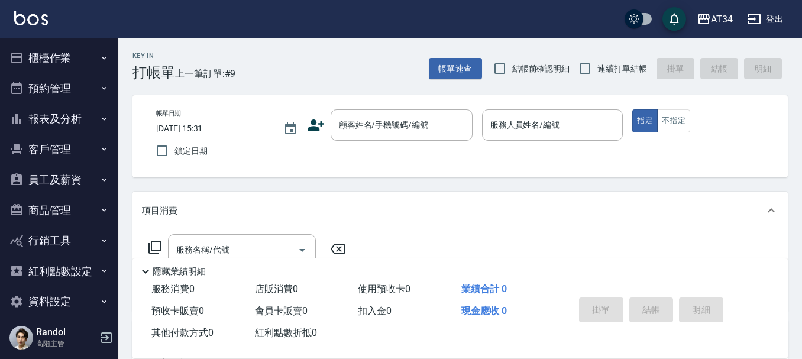
click at [74, 111] on button "報表及分析" at bounding box center [59, 118] width 109 height 31
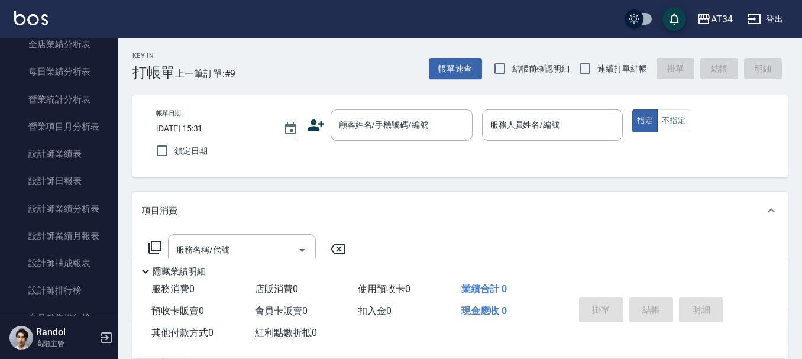
scroll to position [414, 0]
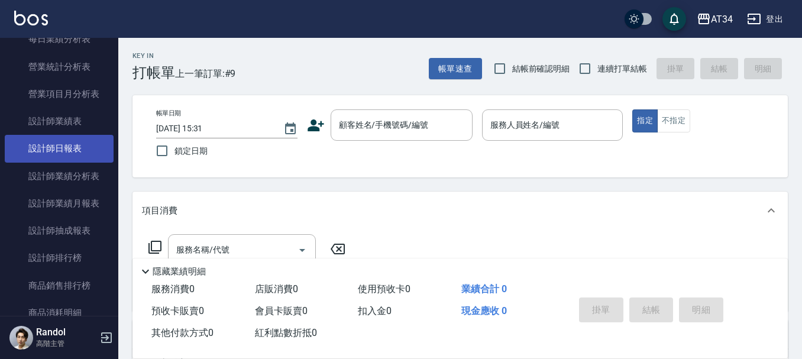
click at [58, 150] on link "設計師日報表" at bounding box center [59, 148] width 109 height 27
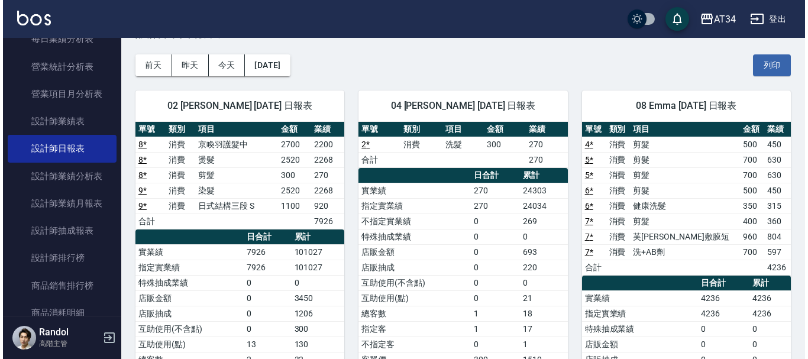
scroll to position [59, 0]
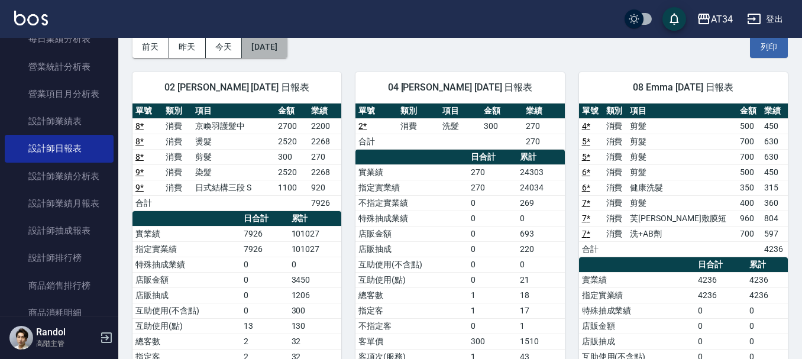
click at [287, 38] on button "[DATE]" at bounding box center [264, 47] width 45 height 22
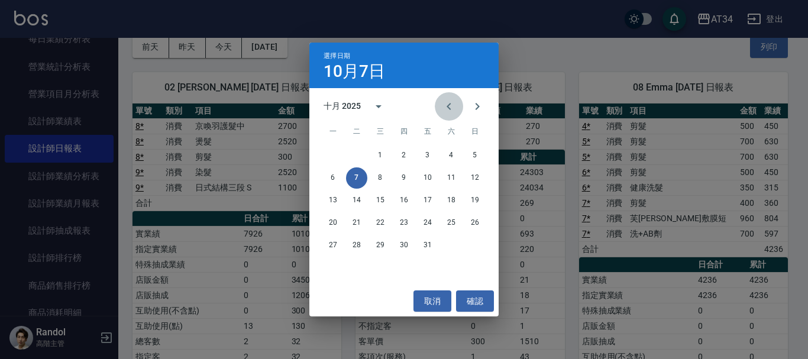
click at [442, 101] on icon "Previous month" at bounding box center [449, 106] width 14 height 14
click at [473, 158] on button "7" at bounding box center [474, 155] width 21 height 21
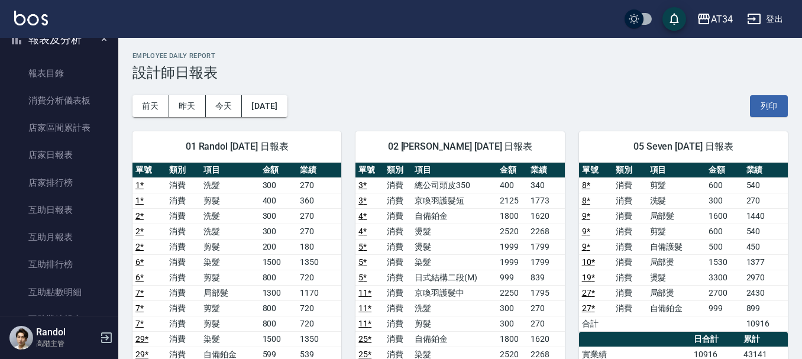
scroll to position [59, 0]
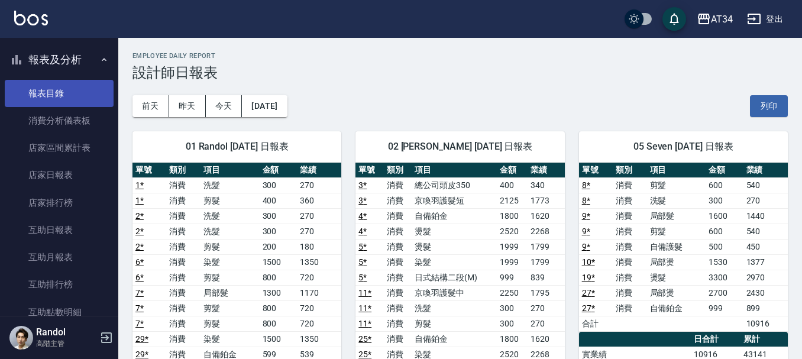
click at [54, 95] on link "報表目錄" at bounding box center [59, 93] width 109 height 27
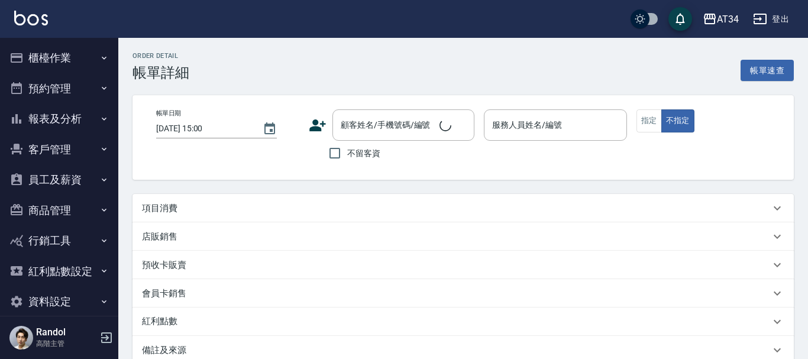
click at [192, 211] on div "項目消費" at bounding box center [456, 208] width 628 height 12
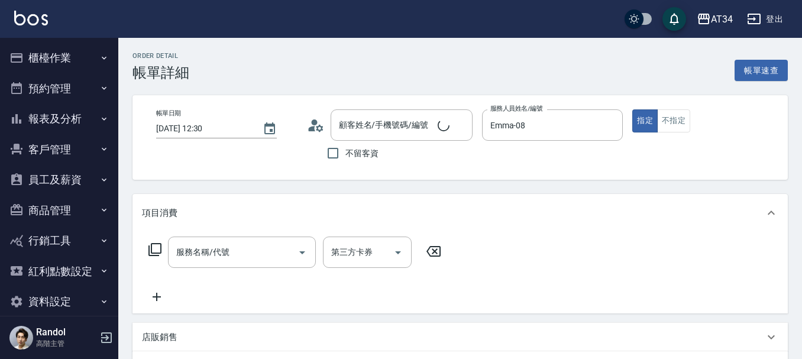
type input "2025/10/07 12:30"
type input "Emma-08"
type input "單剪髮"
click at [197, 252] on div "服務名稱/代號 服務名稱/代號" at bounding box center [242, 251] width 148 height 31
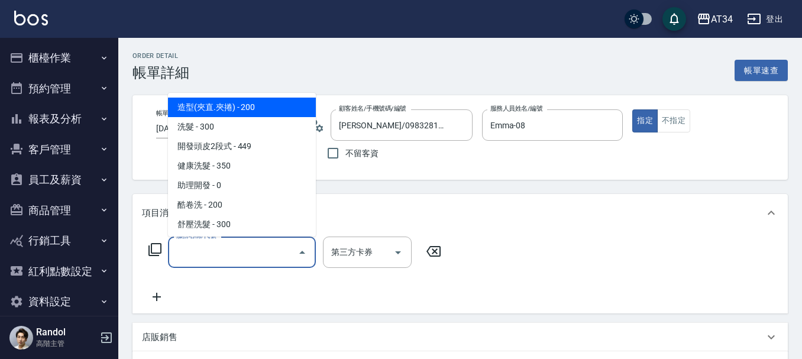
type input "[PERSON_NAME]/0983281778/0983281778"
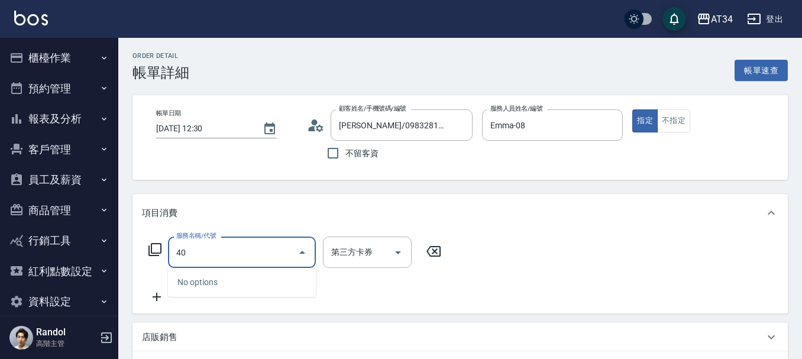
type input "401"
type input "20"
type input "剪髮(401)"
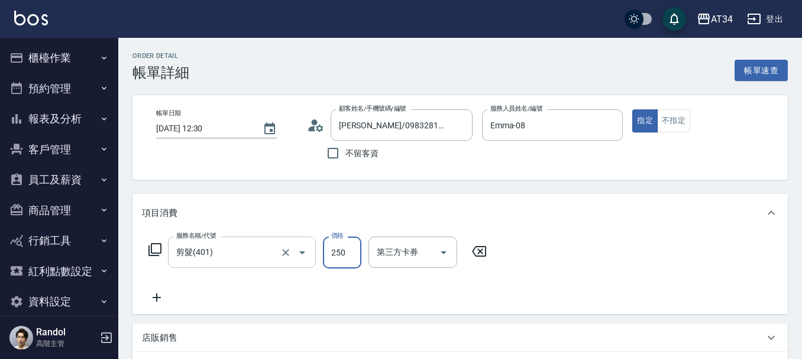
type input "0"
type input "50"
type input "500"
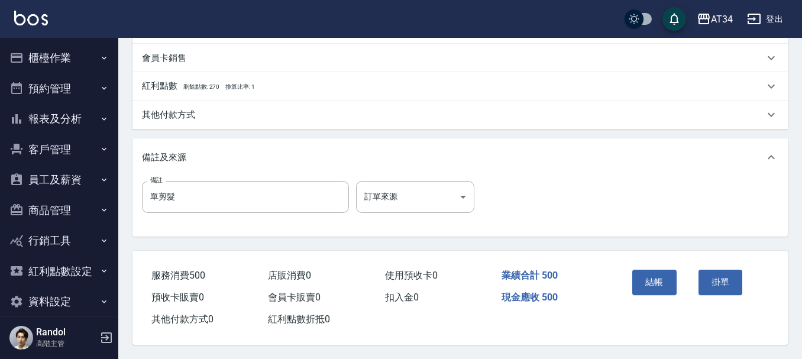
scroll to position [370, 0]
click at [655, 278] on button "結帳" at bounding box center [654, 282] width 44 height 25
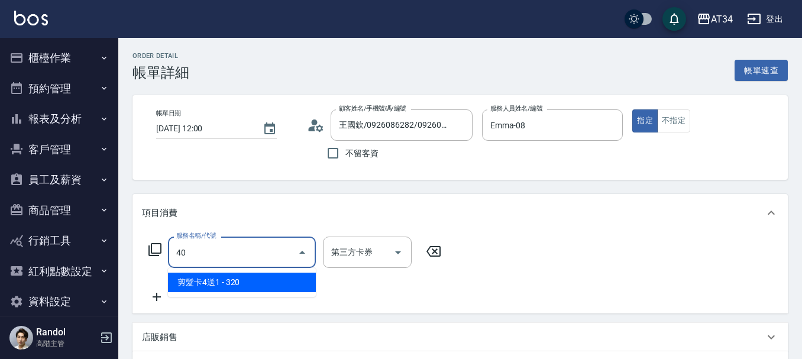
type input "401"
type input "20"
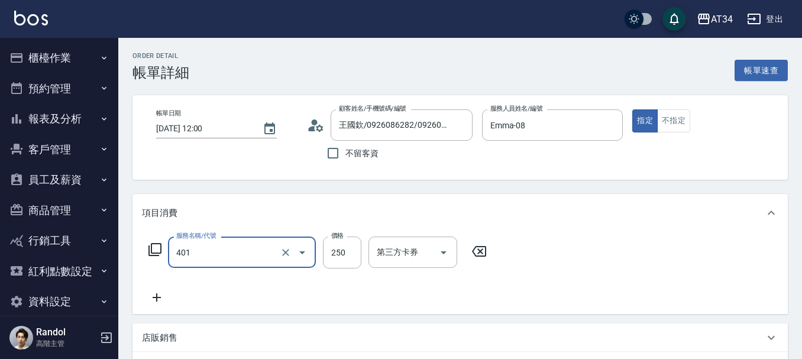
type input "剪髮(401)"
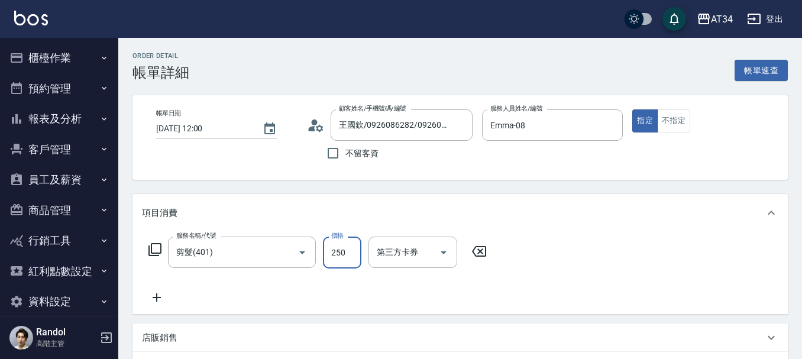
type input "0"
type input "70"
type input "700"
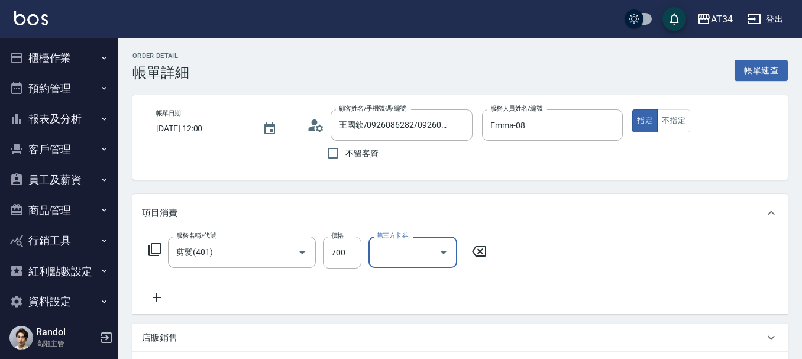
click at [157, 290] on div "服務名稱/代號 剪髮(401) 服務名稱/代號 價格 700 價格 第三方卡券 第三方卡券" at bounding box center [318, 270] width 352 height 68
click at [155, 298] on icon at bounding box center [157, 297] width 8 height 8
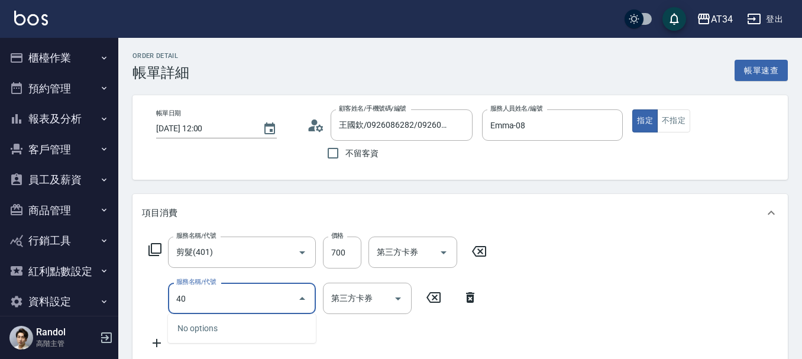
type input "401"
type input "90"
type input "剪髮(401)"
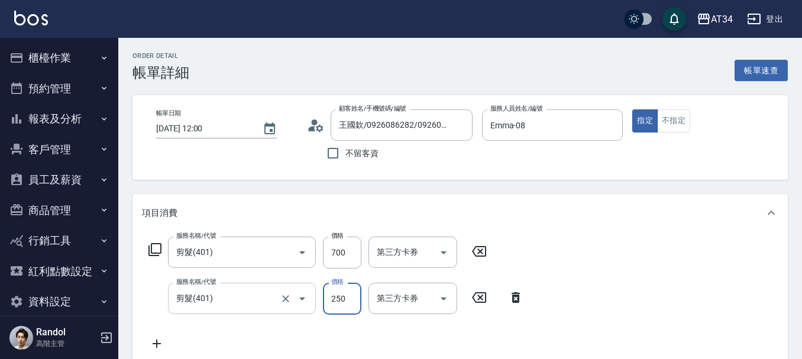
type input "70"
type input "140"
type input "700"
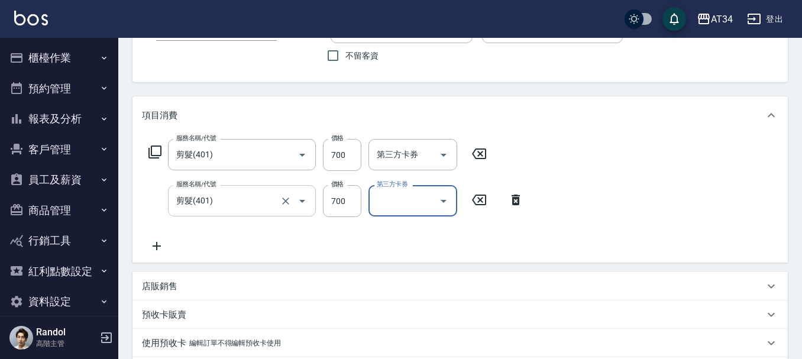
scroll to position [337, 0]
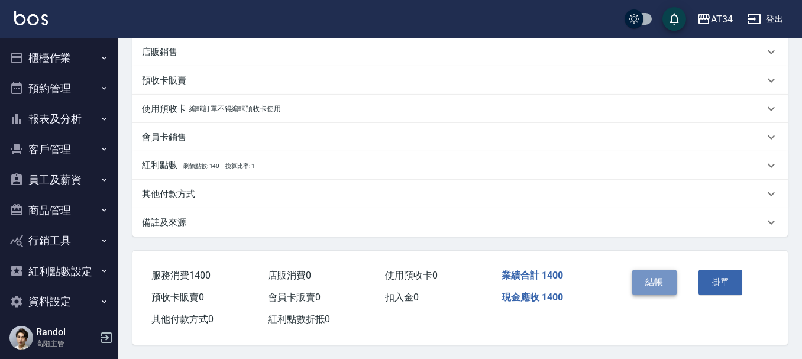
click at [670, 277] on button "結帳" at bounding box center [654, 282] width 44 height 25
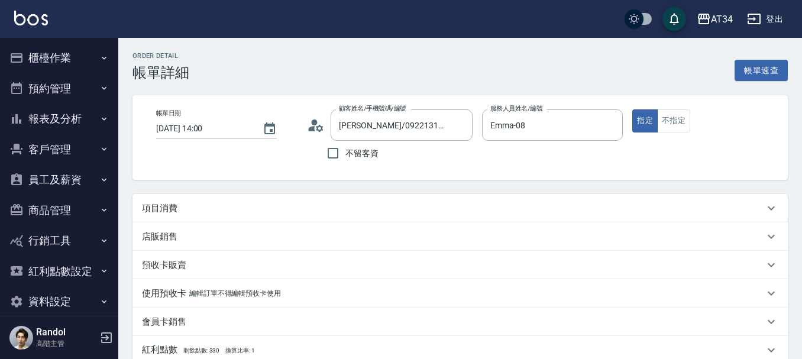
click at [160, 209] on p "項目消費" at bounding box center [159, 208] width 35 height 12
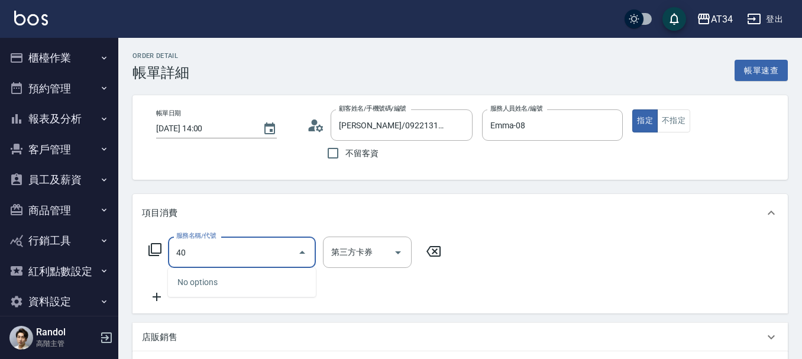
type input "401"
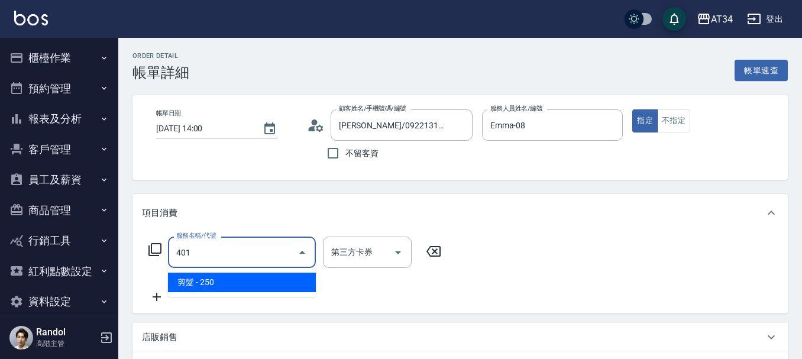
type input "20"
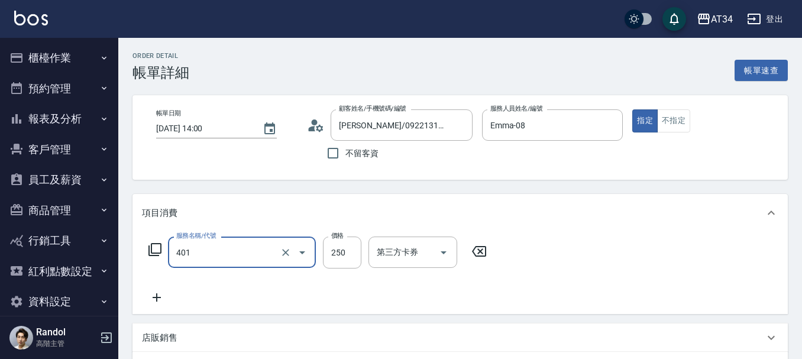
type input "剪髮(401)"
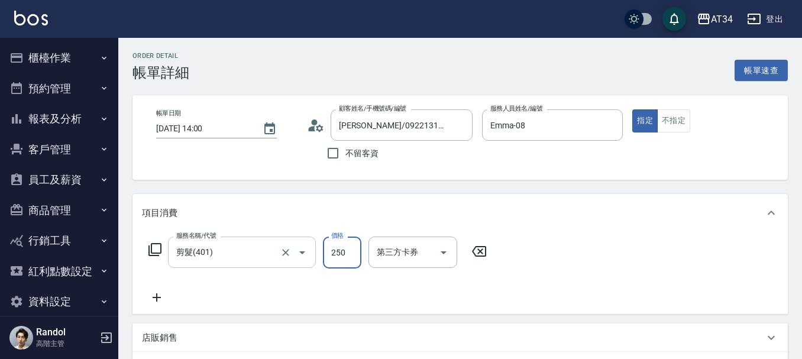
type input "0"
type input "40"
type input "400"
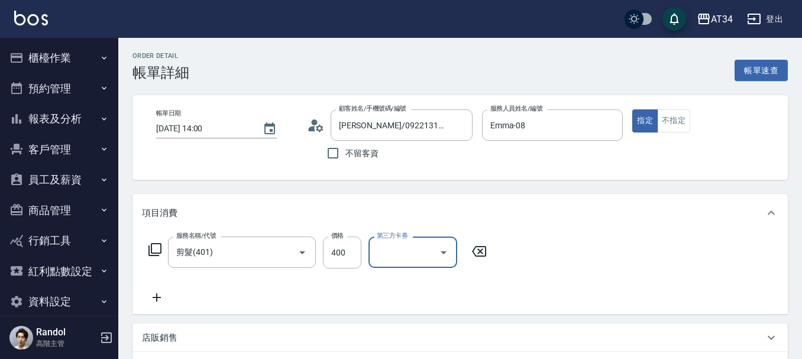
click at [153, 244] on icon at bounding box center [155, 249] width 14 height 14
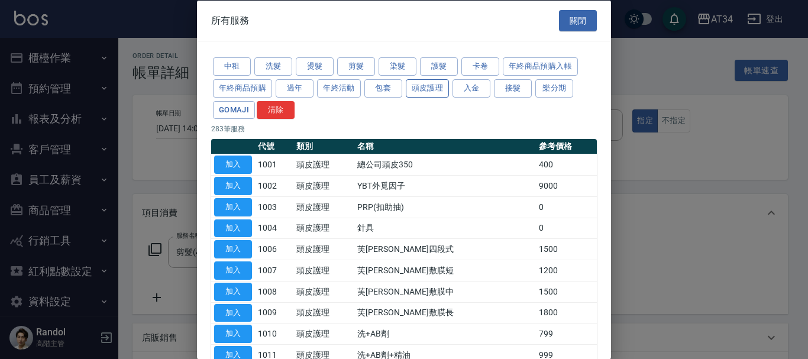
click at [432, 96] on button "頭皮護理" at bounding box center [428, 88] width 44 height 18
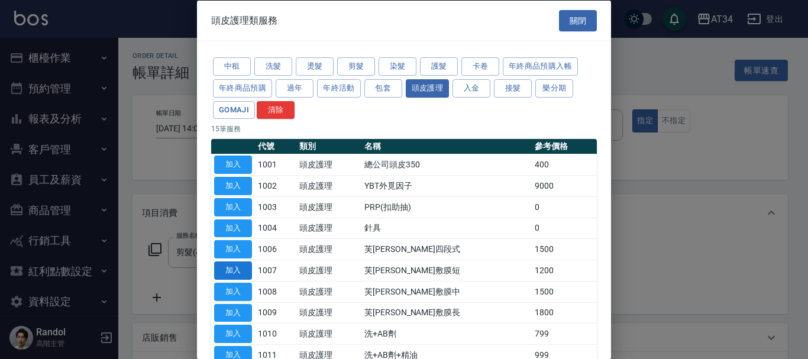
click at [223, 273] on button "加入" at bounding box center [233, 270] width 38 height 18
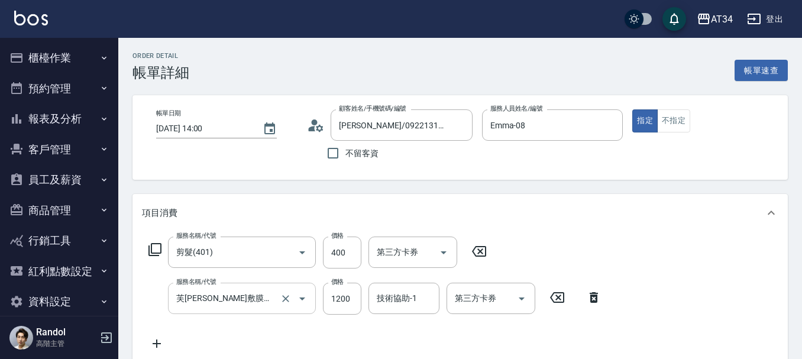
scroll to position [59, 0]
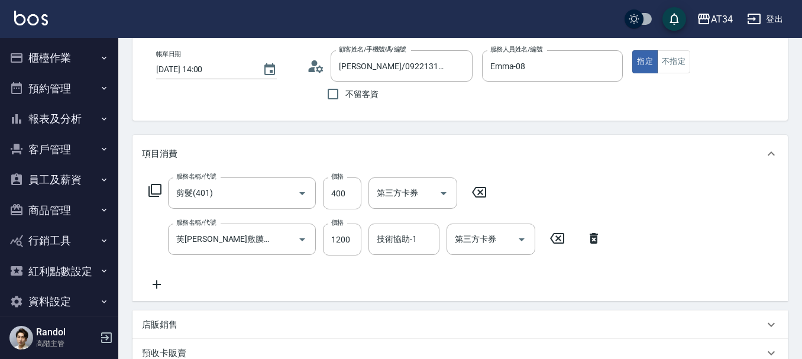
click at [157, 194] on icon at bounding box center [154, 190] width 13 height 13
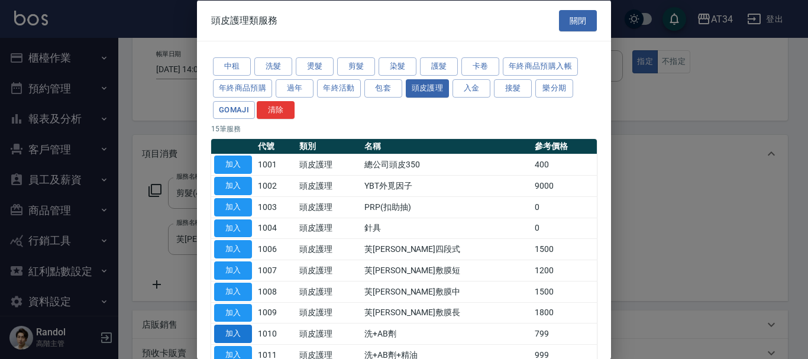
click at [232, 332] on button "加入" at bounding box center [233, 334] width 38 height 18
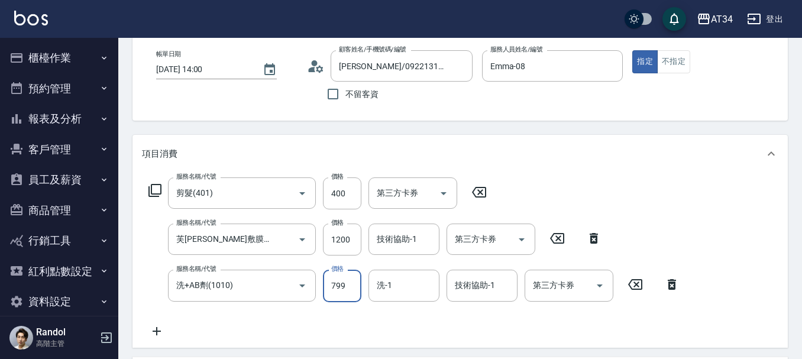
click at [335, 290] on input "799" at bounding box center [342, 286] width 38 height 32
type input "160"
type input "70"
type input "230"
type input "700"
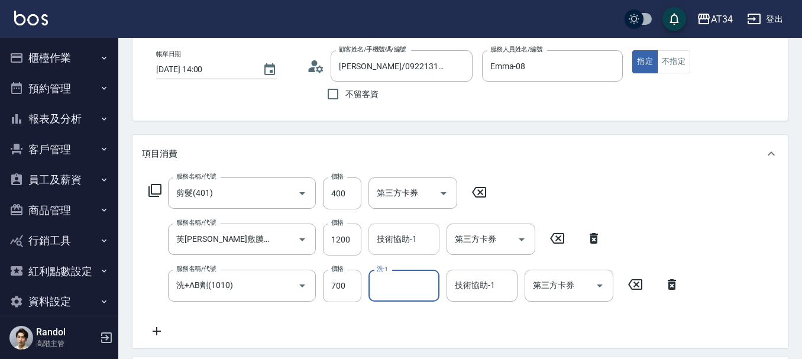
click at [393, 235] on div "技術協助-1 技術協助-1" at bounding box center [403, 238] width 71 height 31
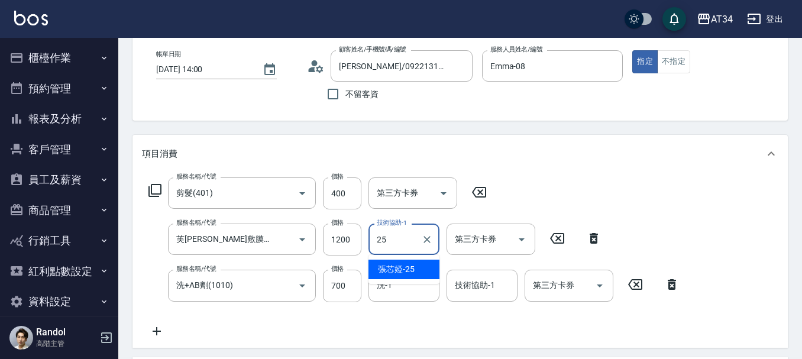
type input "張芯婭-25"
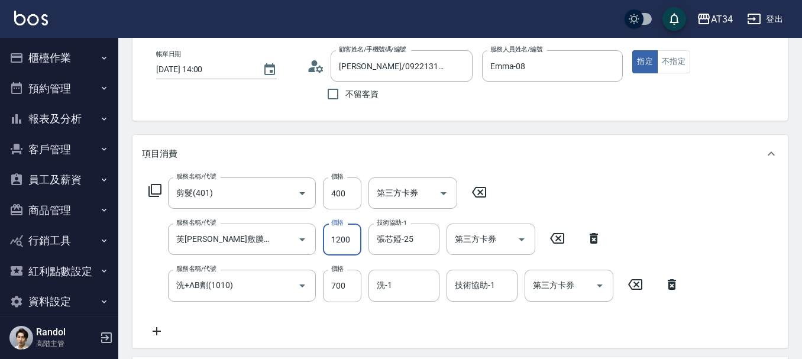
type input "9"
type input "110"
type input "96"
type input "200"
type input "960"
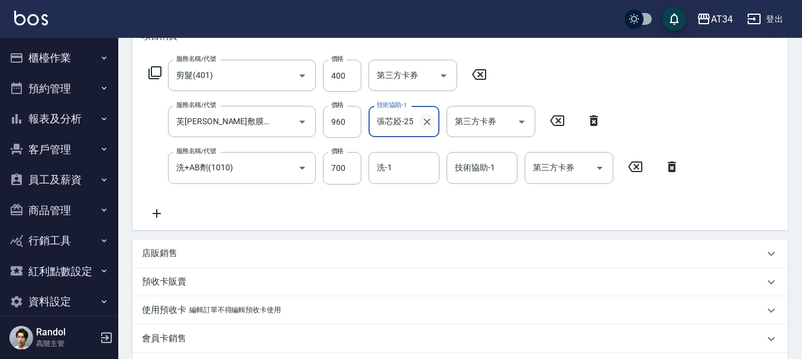
scroll to position [463, 0]
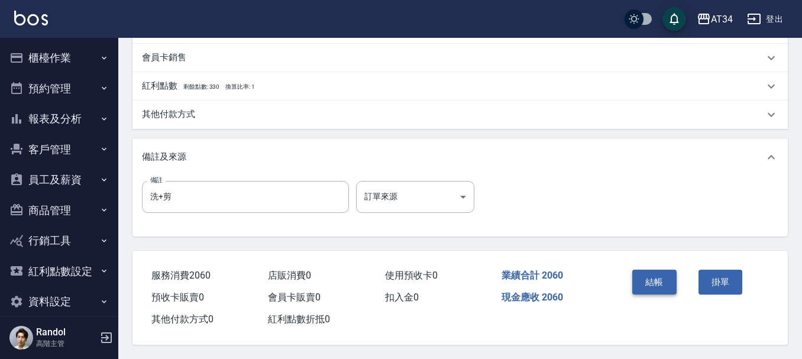
click at [659, 284] on button "結帳" at bounding box center [654, 282] width 44 height 25
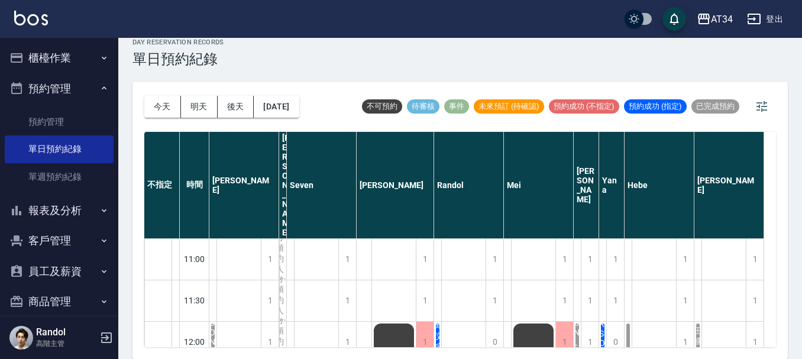
scroll to position [177, 0]
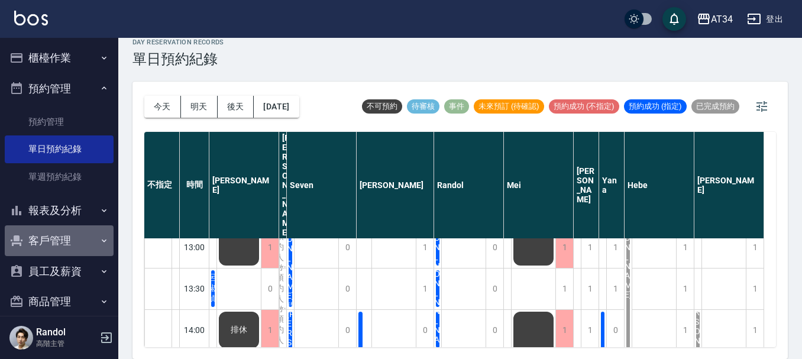
click at [87, 248] on button "客戶管理" at bounding box center [59, 240] width 109 height 31
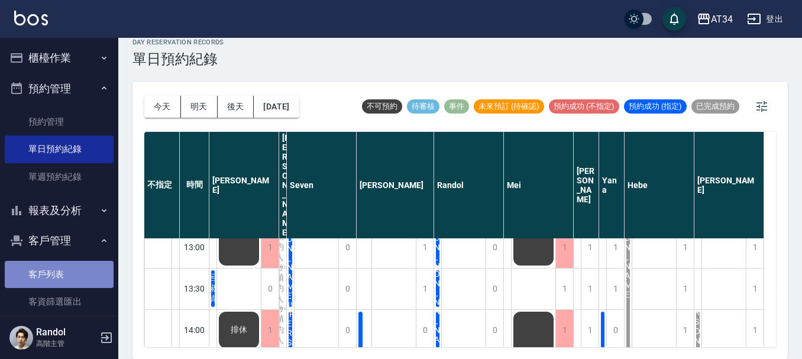
click at [82, 268] on link "客戶列表" at bounding box center [59, 274] width 109 height 27
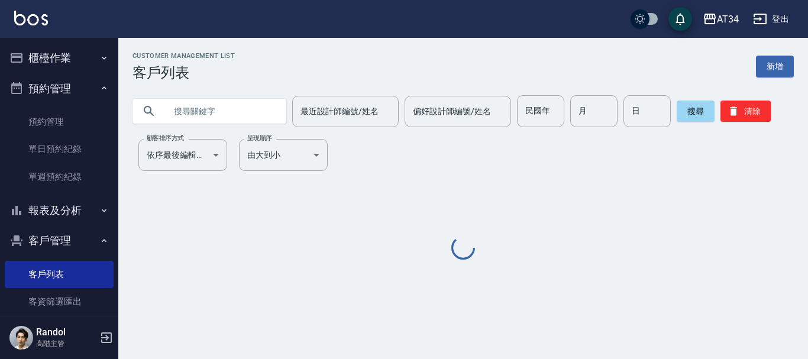
click at [203, 93] on div "最近設計師編號/姓名 最近設計師編號/姓名 偏好設計師編號/姓名 偏好設計師編號/姓名 民國年 民國年 月 月 日 日 搜尋 清除" at bounding box center [455, 104] width 675 height 46
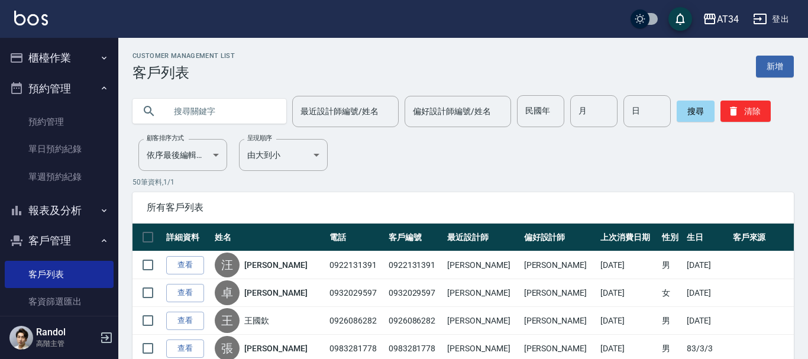
click at [192, 122] on input "text" at bounding box center [221, 111] width 111 height 32
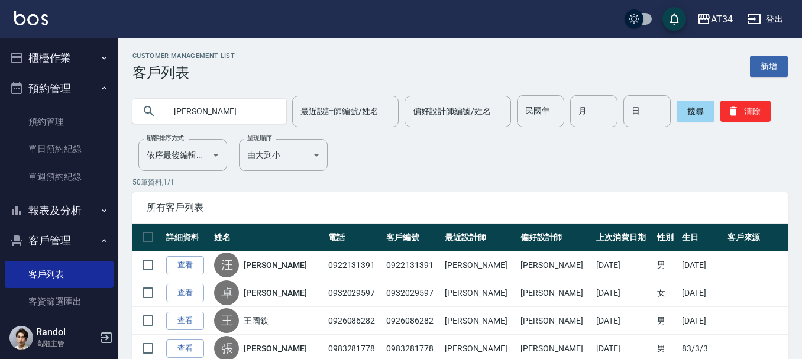
type input "[PERSON_NAME]"
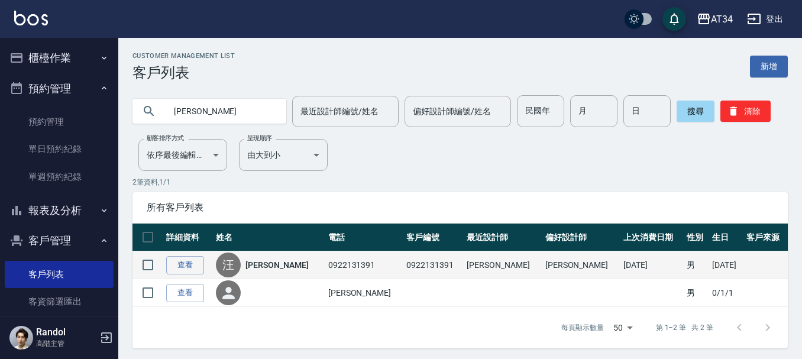
click at [208, 263] on td "查看" at bounding box center [188, 265] width 50 height 28
click at [195, 263] on link "查看" at bounding box center [185, 265] width 38 height 18
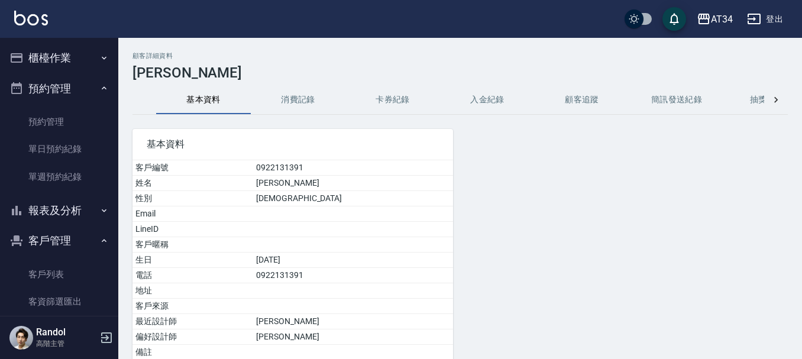
click at [310, 101] on button "消費記錄" at bounding box center [298, 100] width 95 height 28
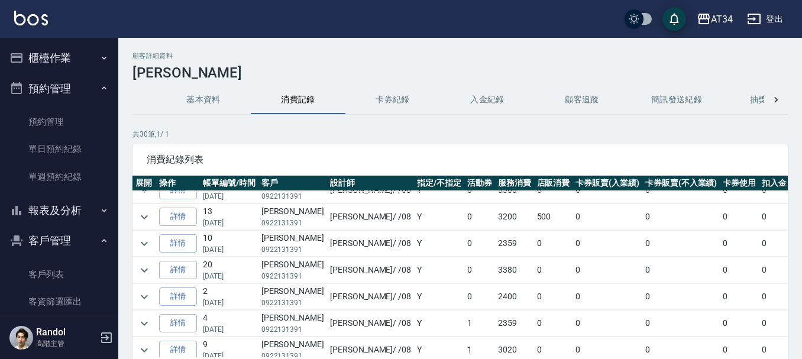
scroll to position [59, 0]
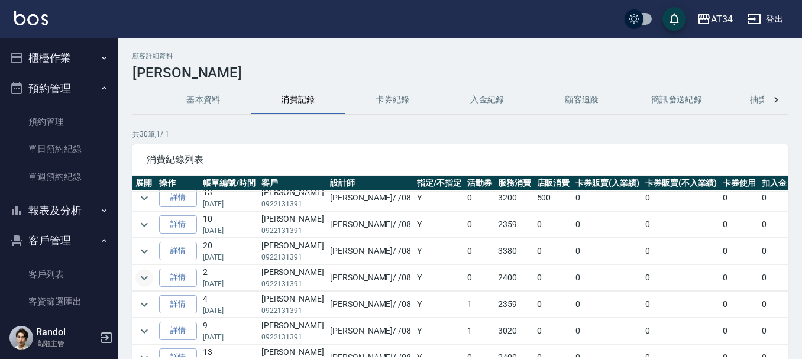
click at [149, 277] on icon "expand row" at bounding box center [144, 278] width 14 height 14
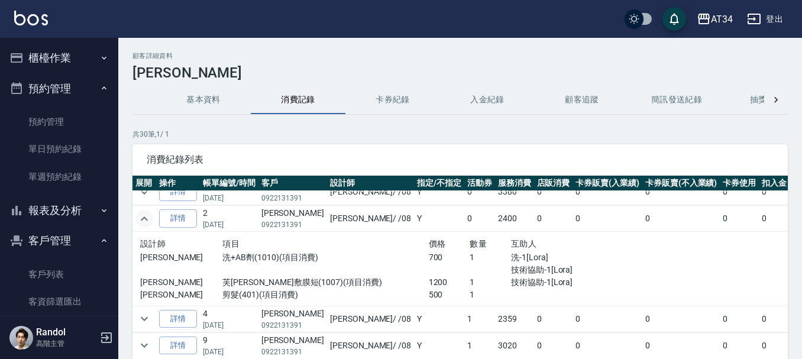
scroll to position [0, 0]
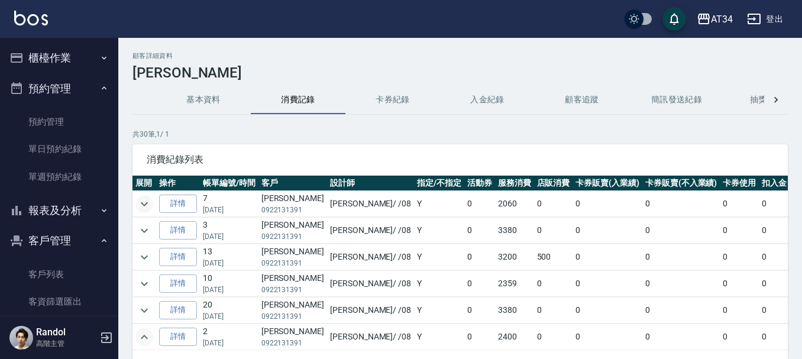
click at [143, 203] on icon "expand row" at bounding box center [144, 204] width 14 height 14
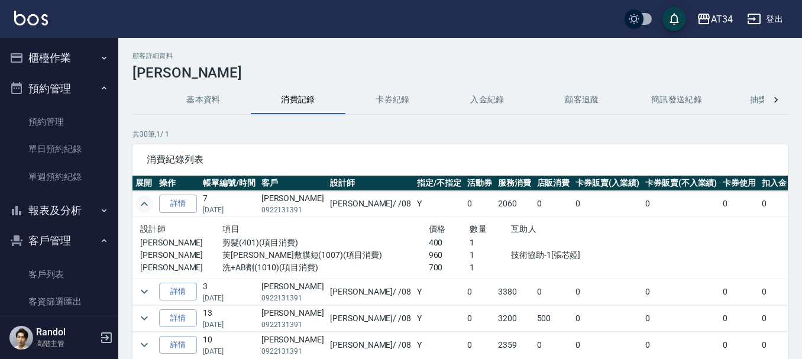
click at [143, 203] on icon "expand row" at bounding box center [144, 204] width 7 height 4
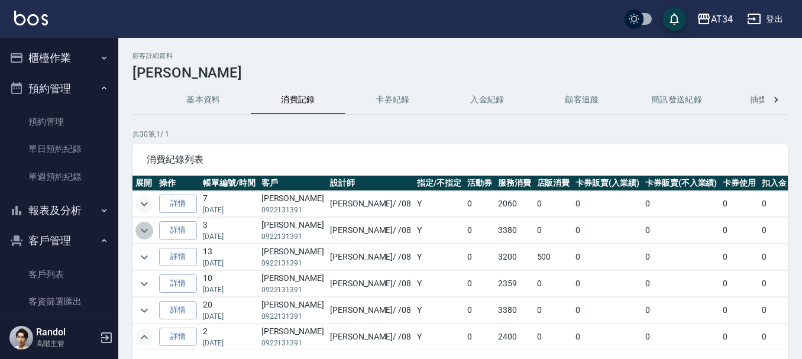
click at [148, 229] on icon "expand row" at bounding box center [144, 230] width 14 height 14
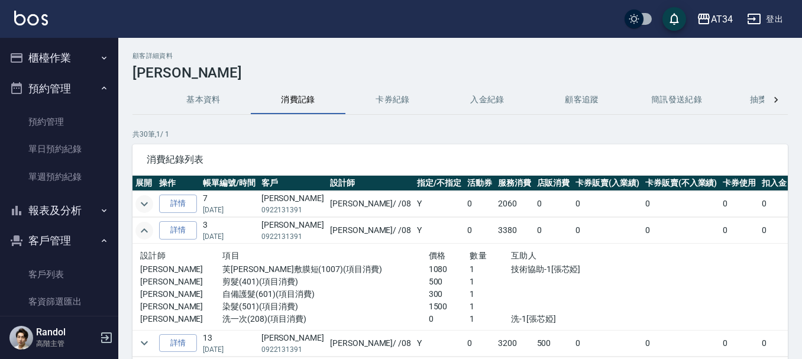
click at [148, 229] on icon "expand row" at bounding box center [144, 230] width 14 height 14
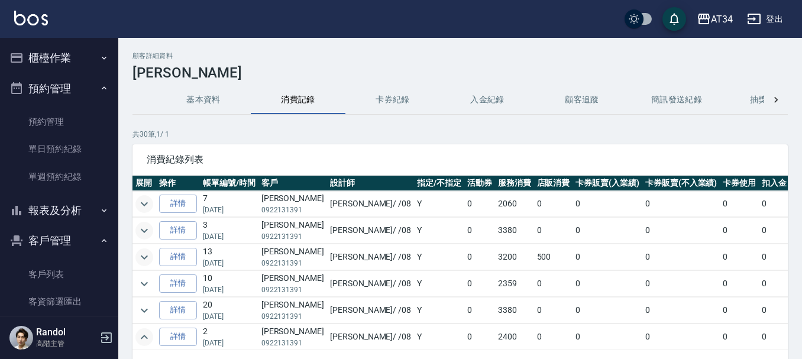
click at [150, 258] on icon "expand row" at bounding box center [144, 257] width 14 height 14
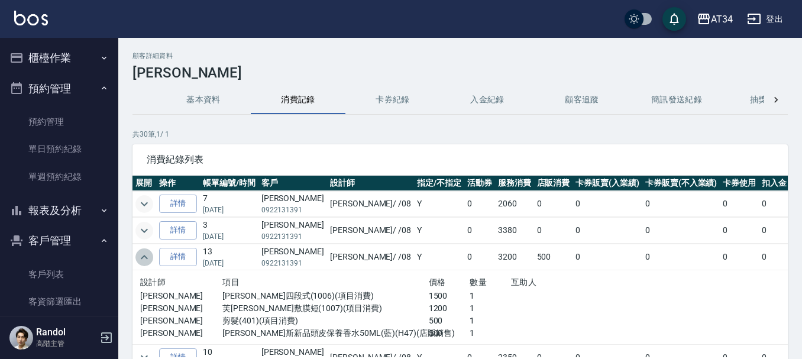
click at [150, 257] on icon "expand row" at bounding box center [144, 257] width 14 height 14
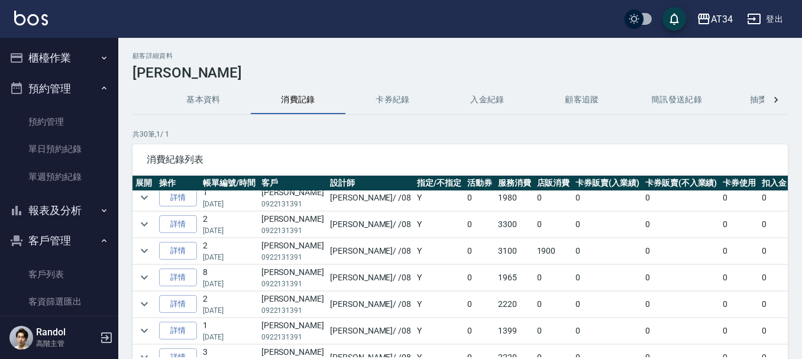
scroll to position [591, 0]
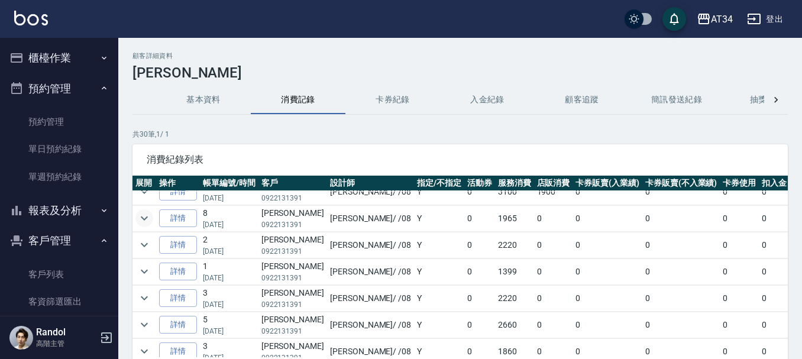
click at [144, 218] on icon "expand row" at bounding box center [144, 218] width 14 height 14
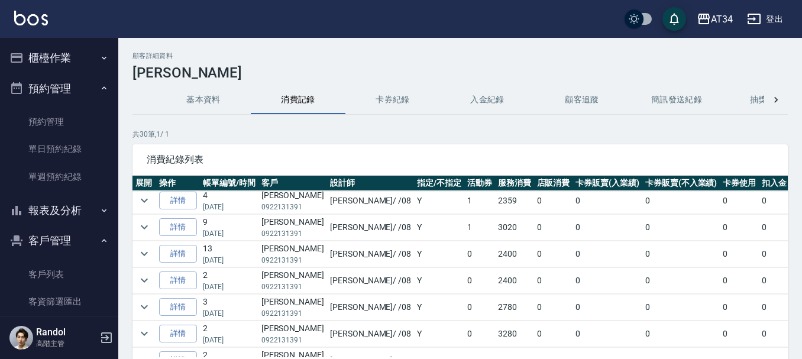
scroll to position [0, 0]
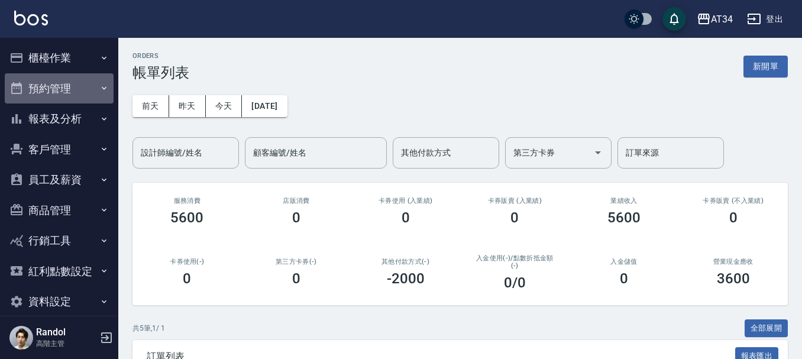
click at [59, 85] on button "預約管理" at bounding box center [59, 88] width 109 height 31
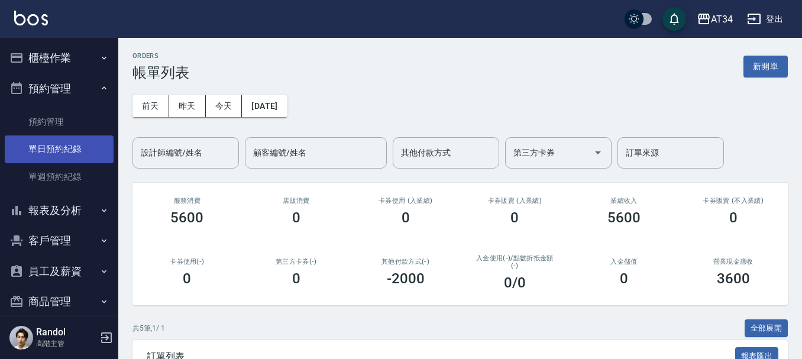
click at [60, 159] on link "單日預約紀錄" at bounding box center [59, 148] width 109 height 27
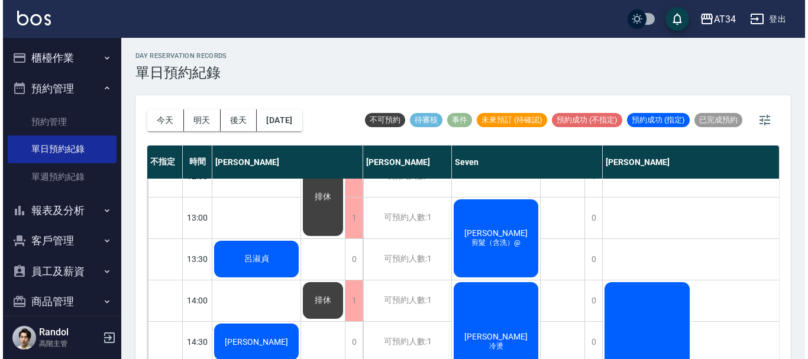
scroll to position [177, 0]
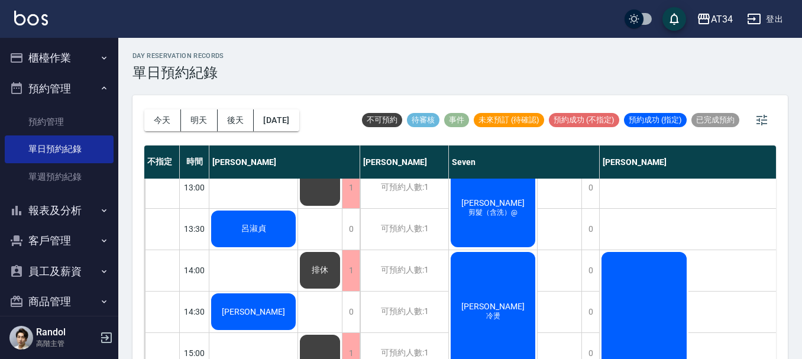
click at [280, 235] on div "呂淑貞" at bounding box center [253, 229] width 88 height 40
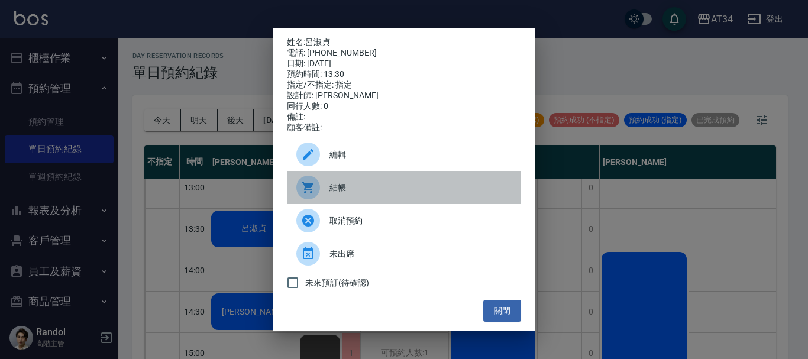
click at [337, 190] on span "結帳" at bounding box center [420, 188] width 182 height 12
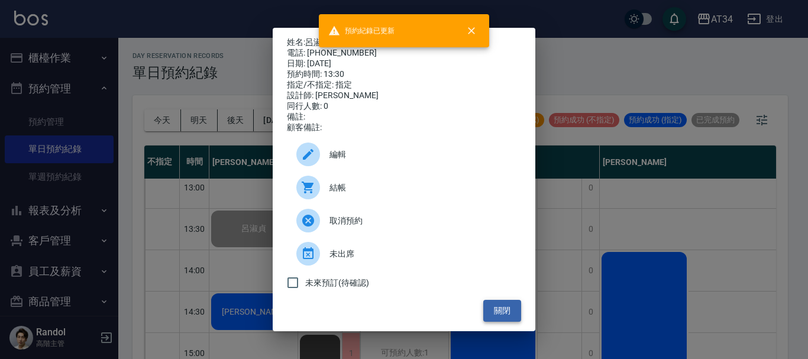
click at [508, 316] on button "關閉" at bounding box center [502, 311] width 38 height 22
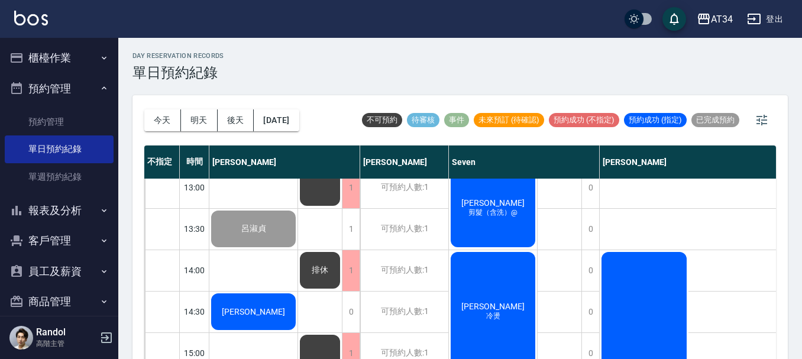
click at [262, 315] on span "[PERSON_NAME]" at bounding box center [253, 311] width 68 height 9
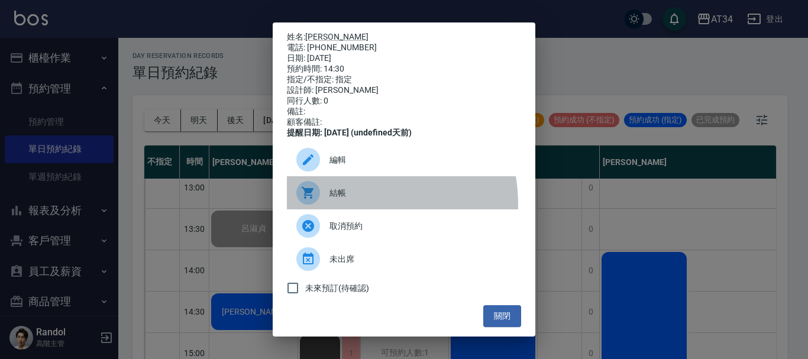
click at [344, 209] on div "結帳" at bounding box center [404, 192] width 234 height 33
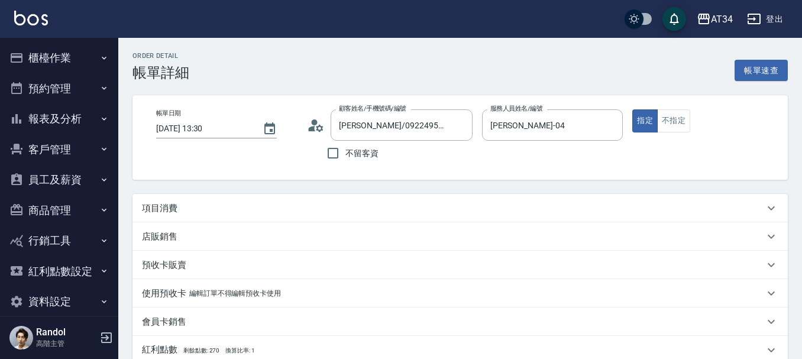
click at [311, 210] on div "項目消費" at bounding box center [453, 208] width 622 height 12
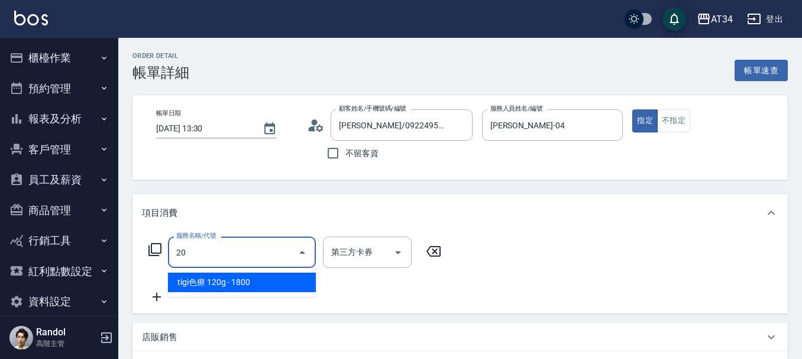
type input "201"
type input "30"
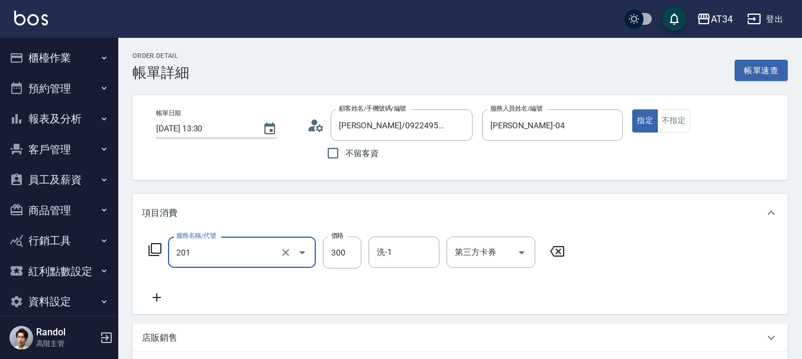
type input "洗髮(201)"
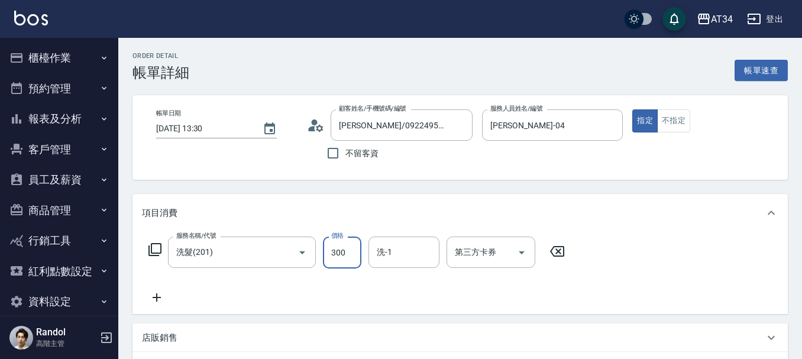
type input "0"
click at [274, 257] on input "洗髮(201)" at bounding box center [225, 252] width 104 height 21
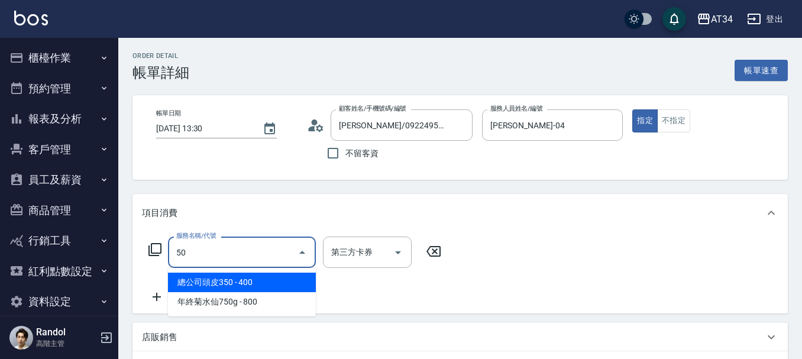
type input "503"
type input "90"
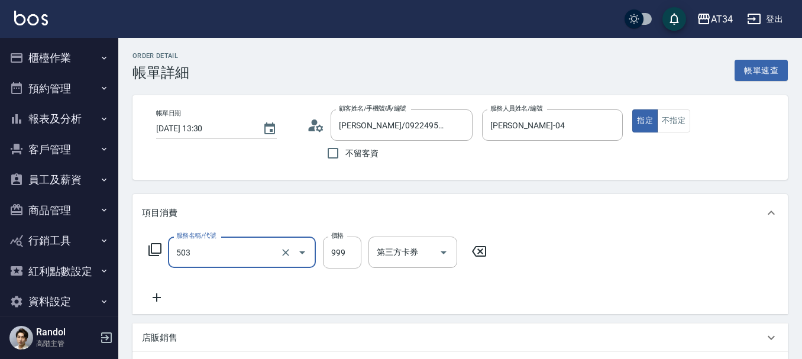
type input "局部髮(503)"
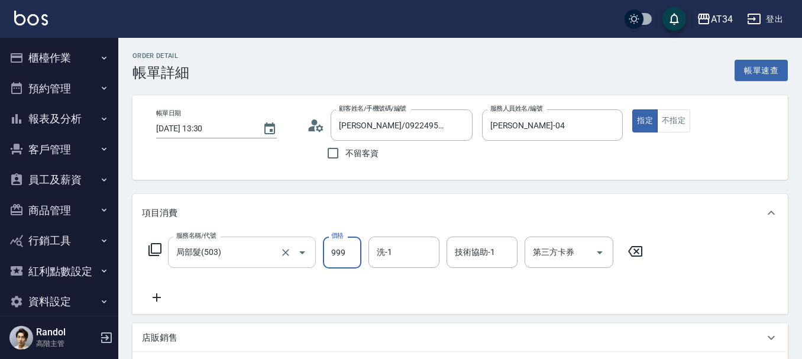
type input "1"
type input "0"
type input "160"
type input "1600"
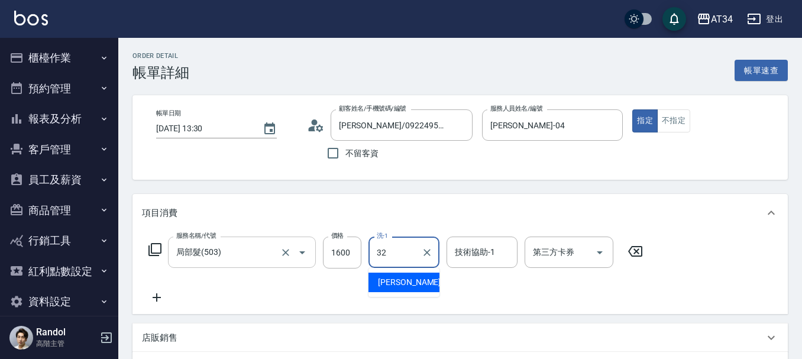
type input "阿源-32"
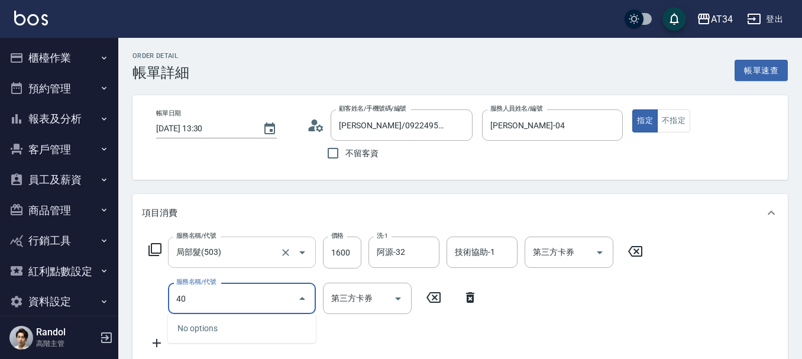
type input "401"
type input "180"
type input "剪髮(401)"
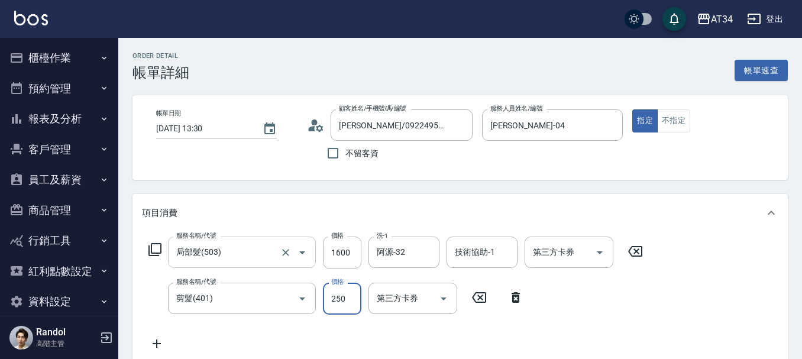
type input "4"
type input "160"
type input "400"
type input "200"
type input "400"
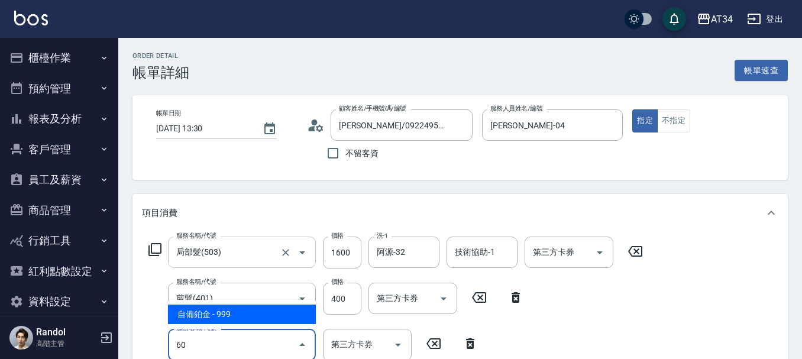
type input "602"
type input "290"
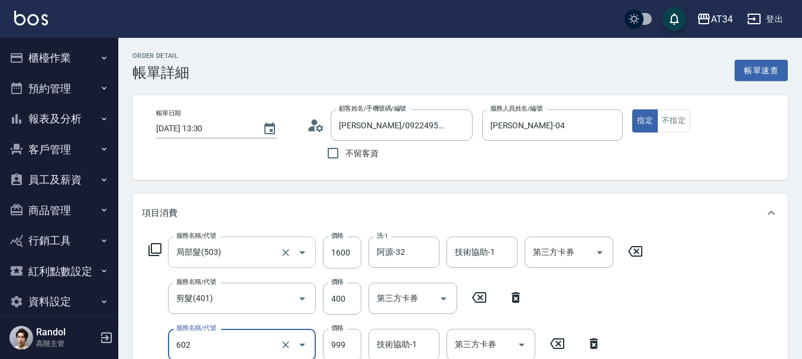
type input "自備鉑金(602)"
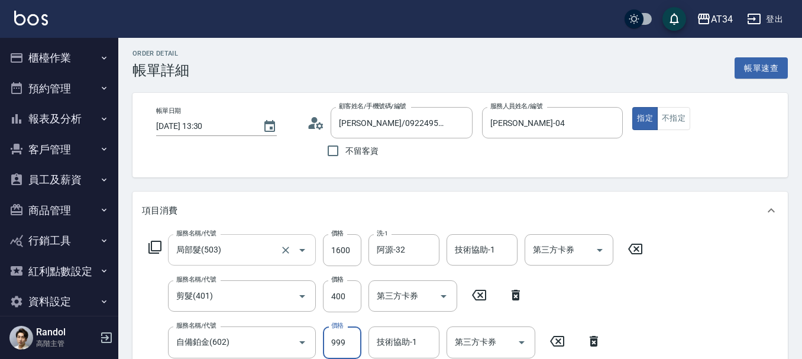
type input "7"
type input "200"
type input "79"
type input "270"
type input "799"
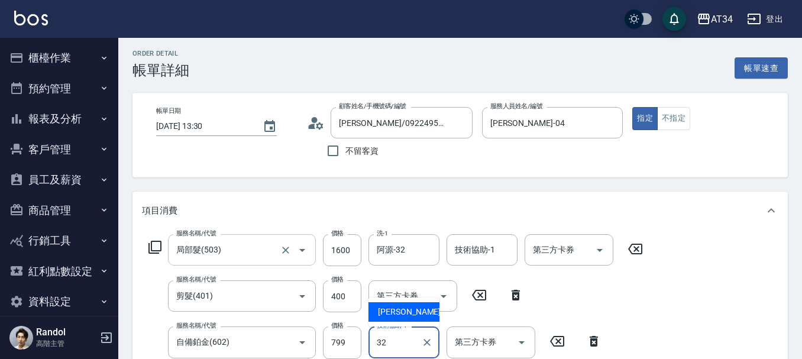
type input "阿源-32"
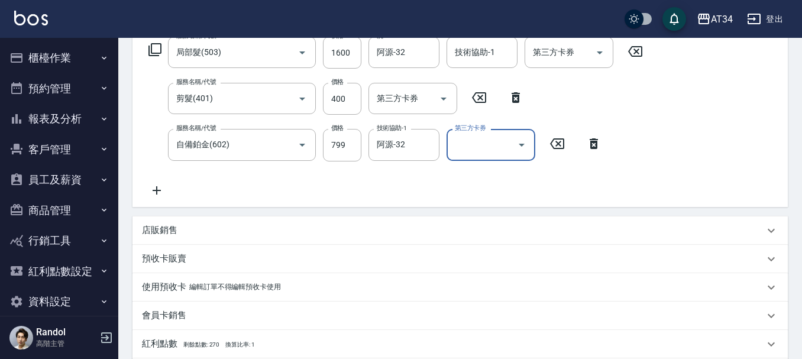
scroll to position [357, 0]
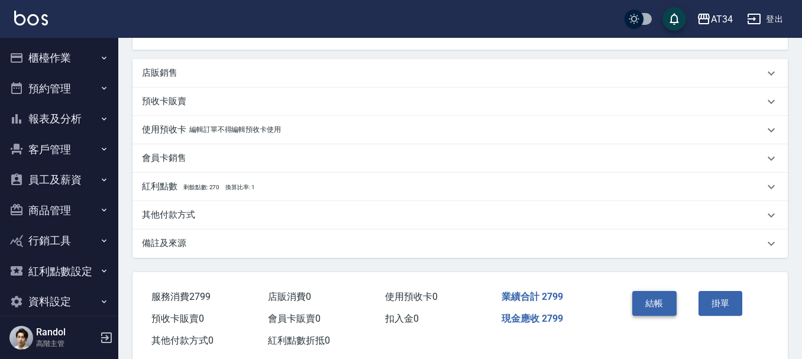
click at [655, 306] on button "結帳" at bounding box center [654, 303] width 44 height 25
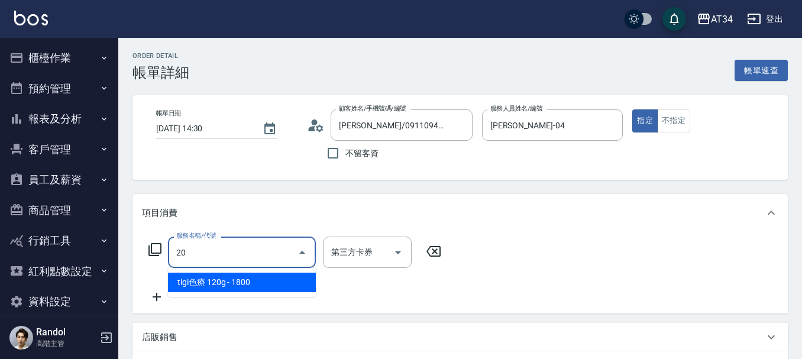
type input "201"
type input "30"
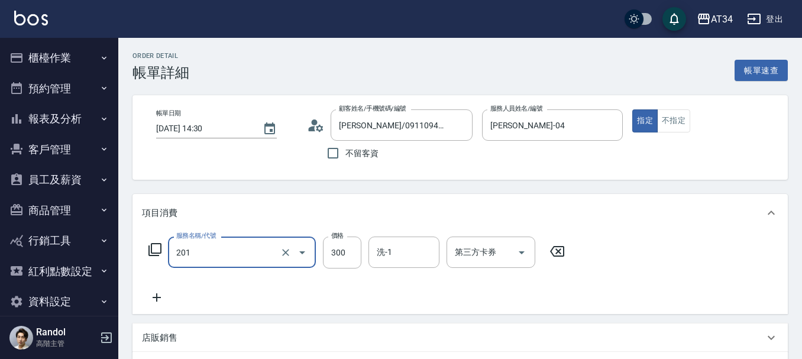
type input "洗髮(201)"
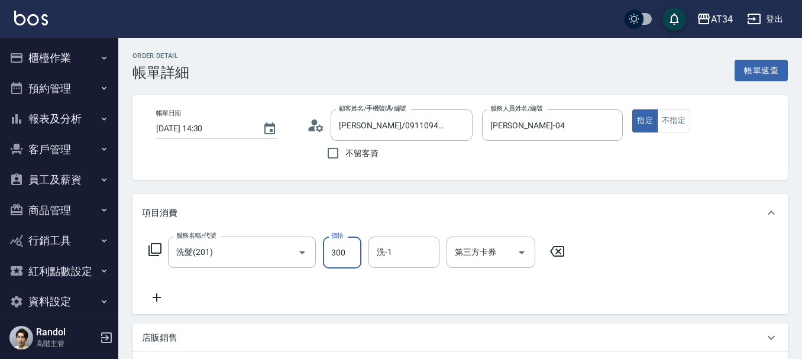
type input "0"
type input "20"
type input "200"
type input "阿源-32"
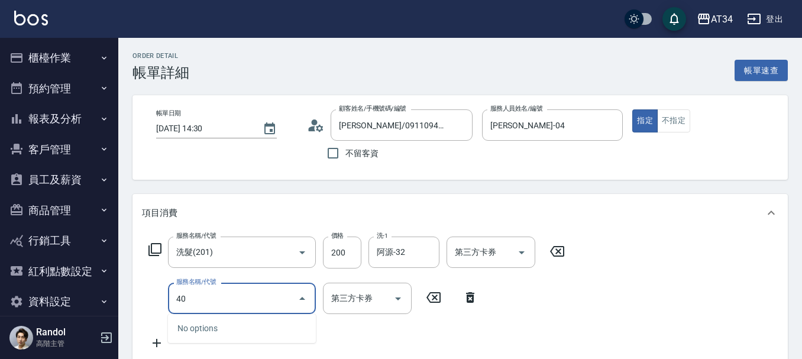
type input "401"
type input "40"
type input "剪髮(401)"
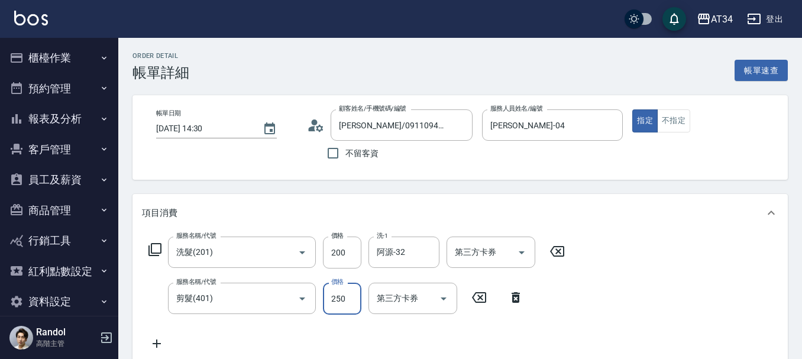
type input "20"
type input "400"
type input "60"
type input "400"
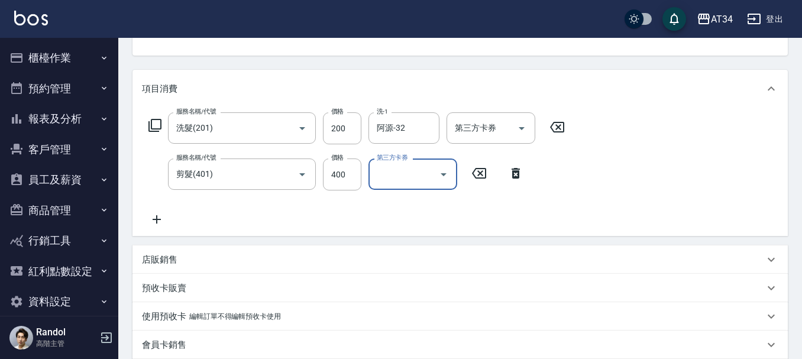
scroll to position [337, 0]
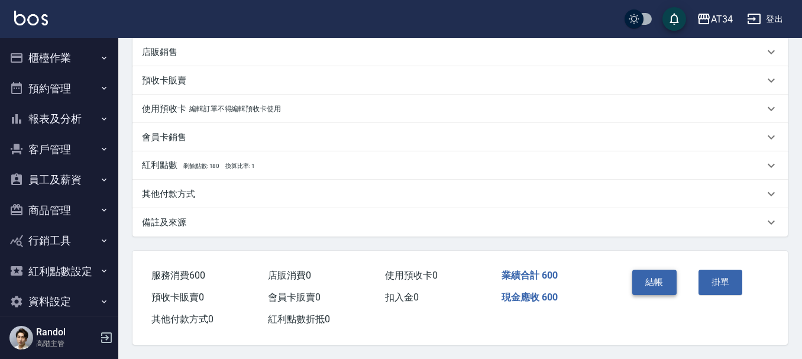
click at [668, 279] on button "結帳" at bounding box center [654, 282] width 44 height 25
